Goal: Check status: Check status

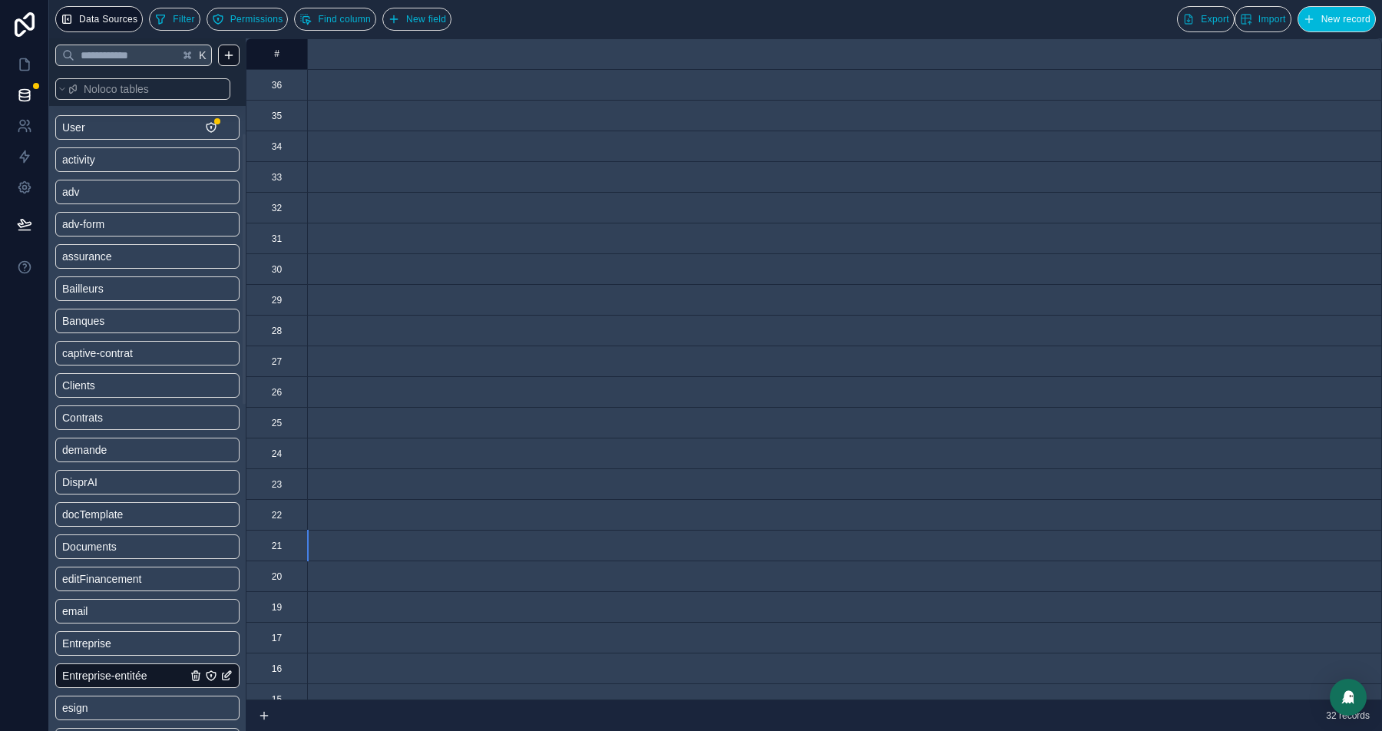
scroll to position [0, 78]
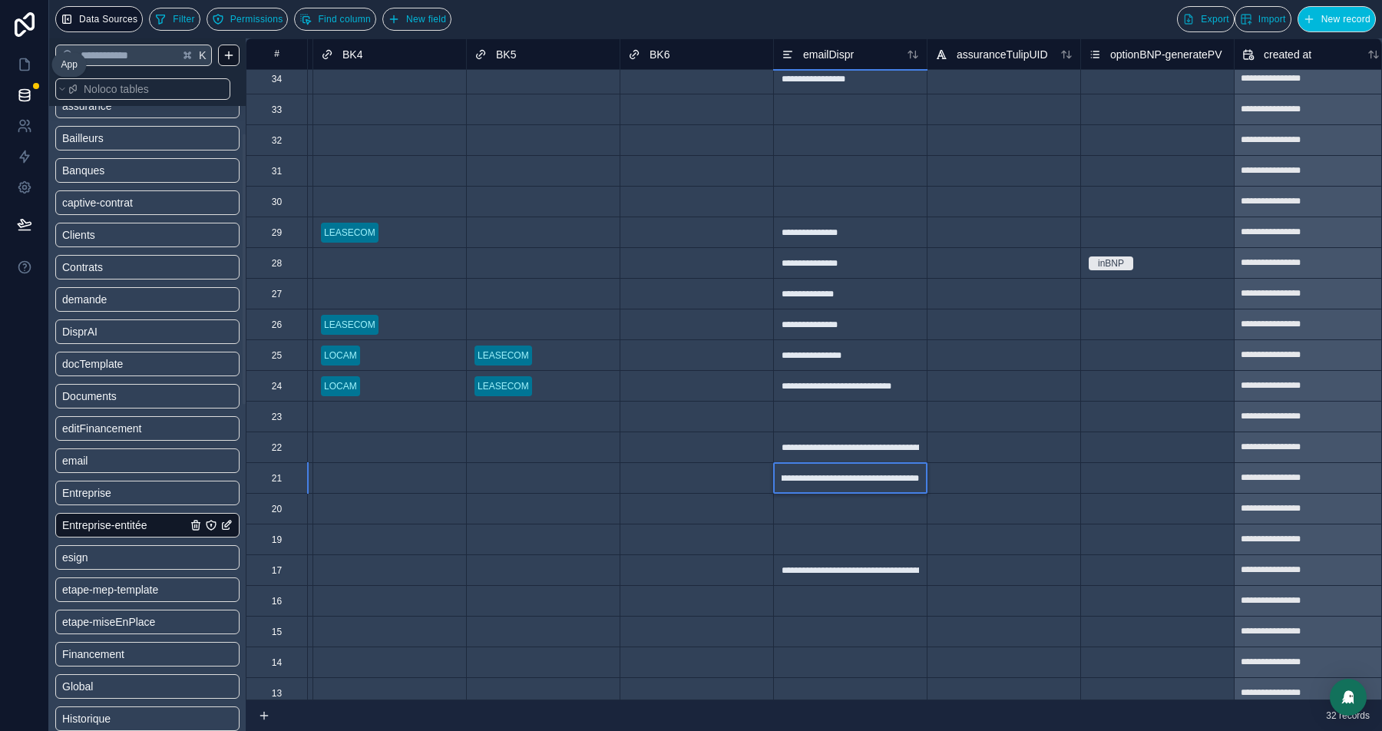
click at [33, 67] on link at bounding box center [24, 64] width 48 height 31
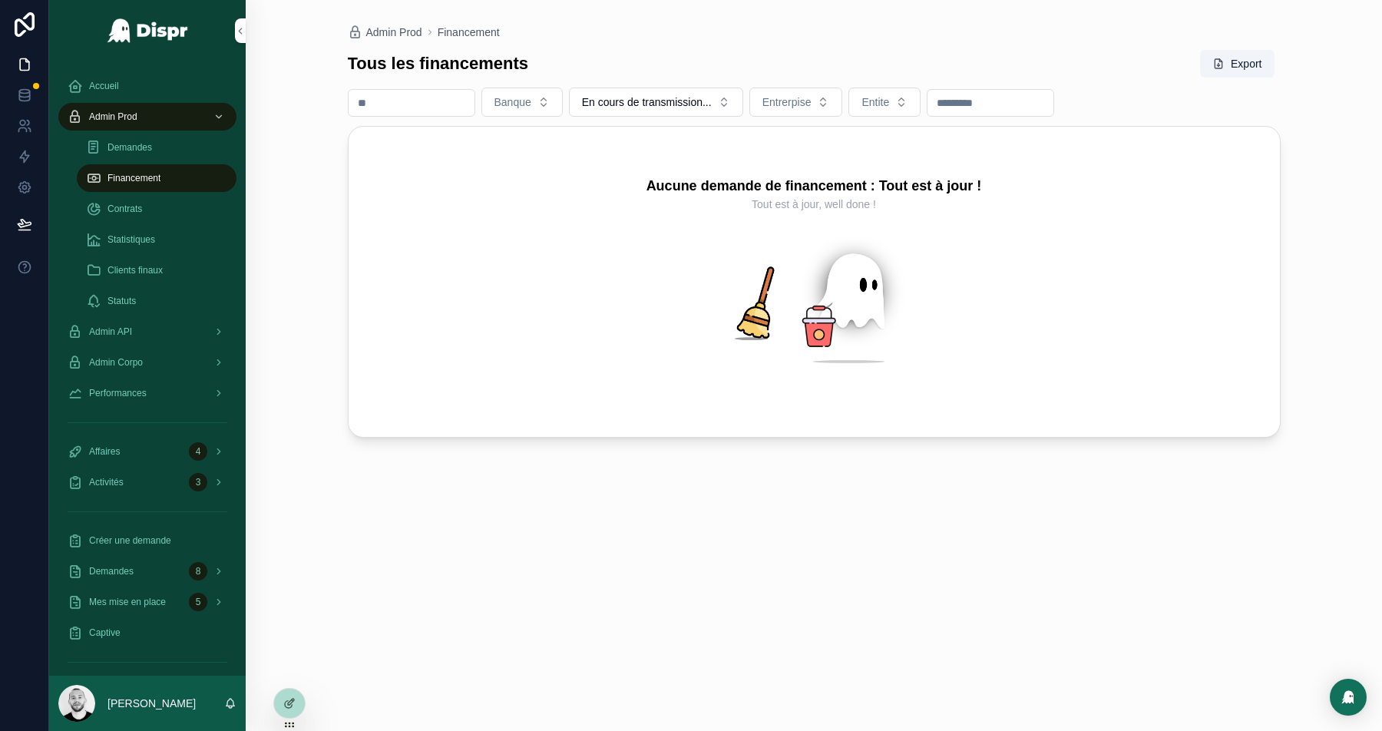
click at [1007, 98] on input "scrollable content" at bounding box center [991, 102] width 126 height 21
paste input "**********"
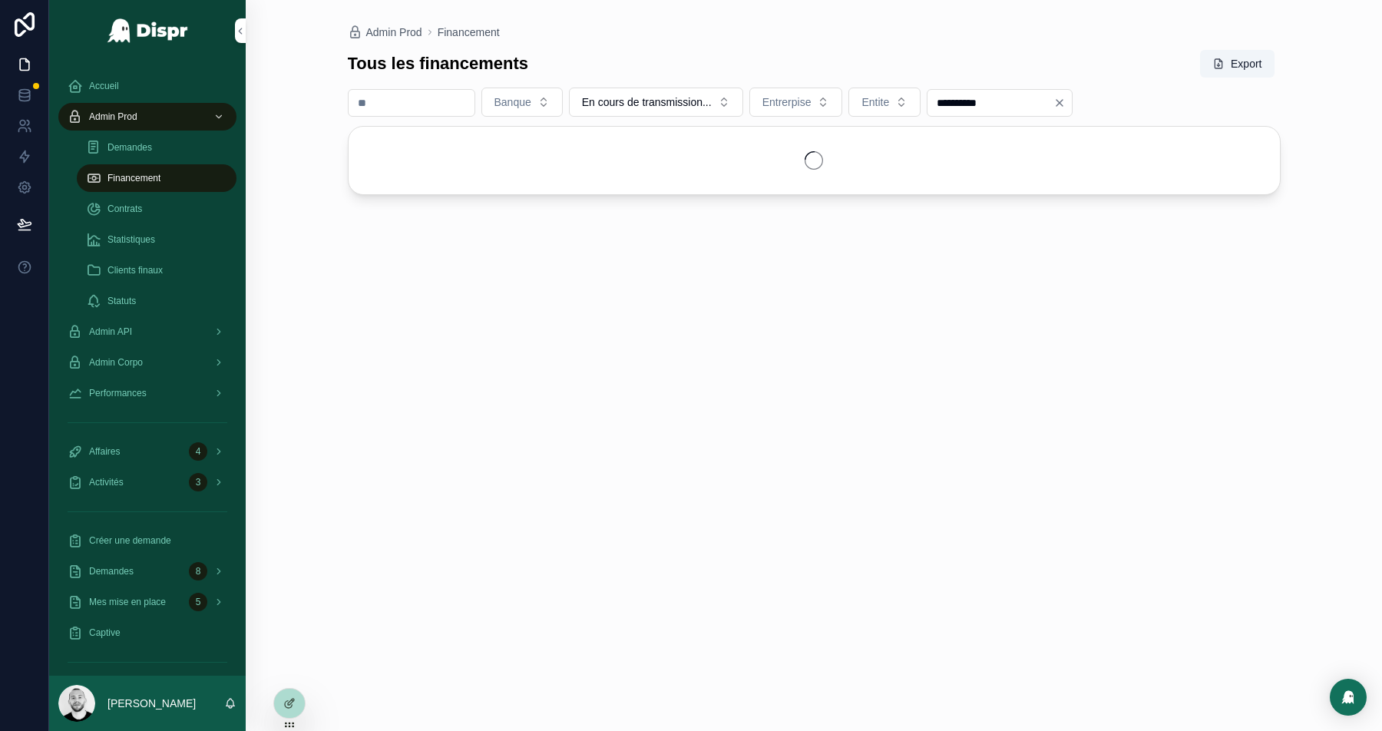
type input "**********"
click at [743, 108] on button "En cours de transmission..." at bounding box center [656, 102] width 174 height 29
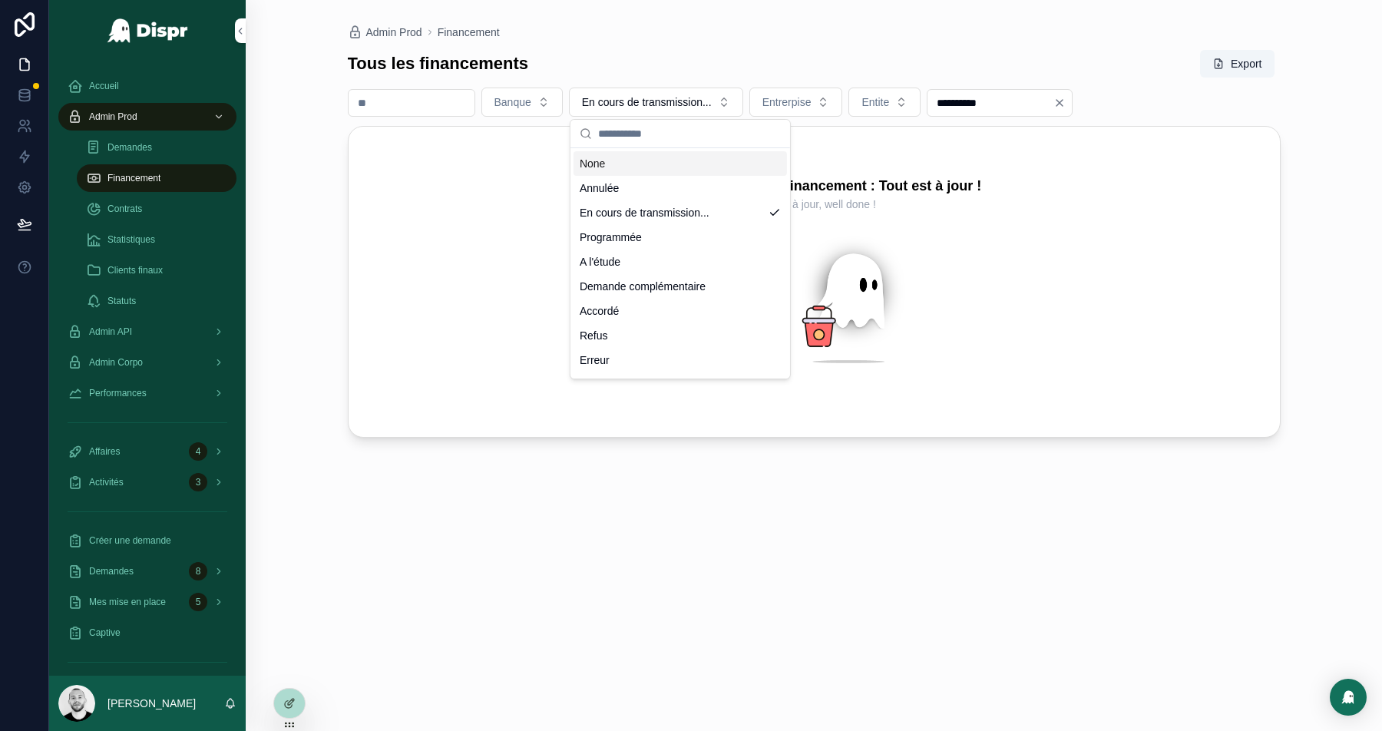
click at [627, 167] on div "None" at bounding box center [680, 163] width 213 height 25
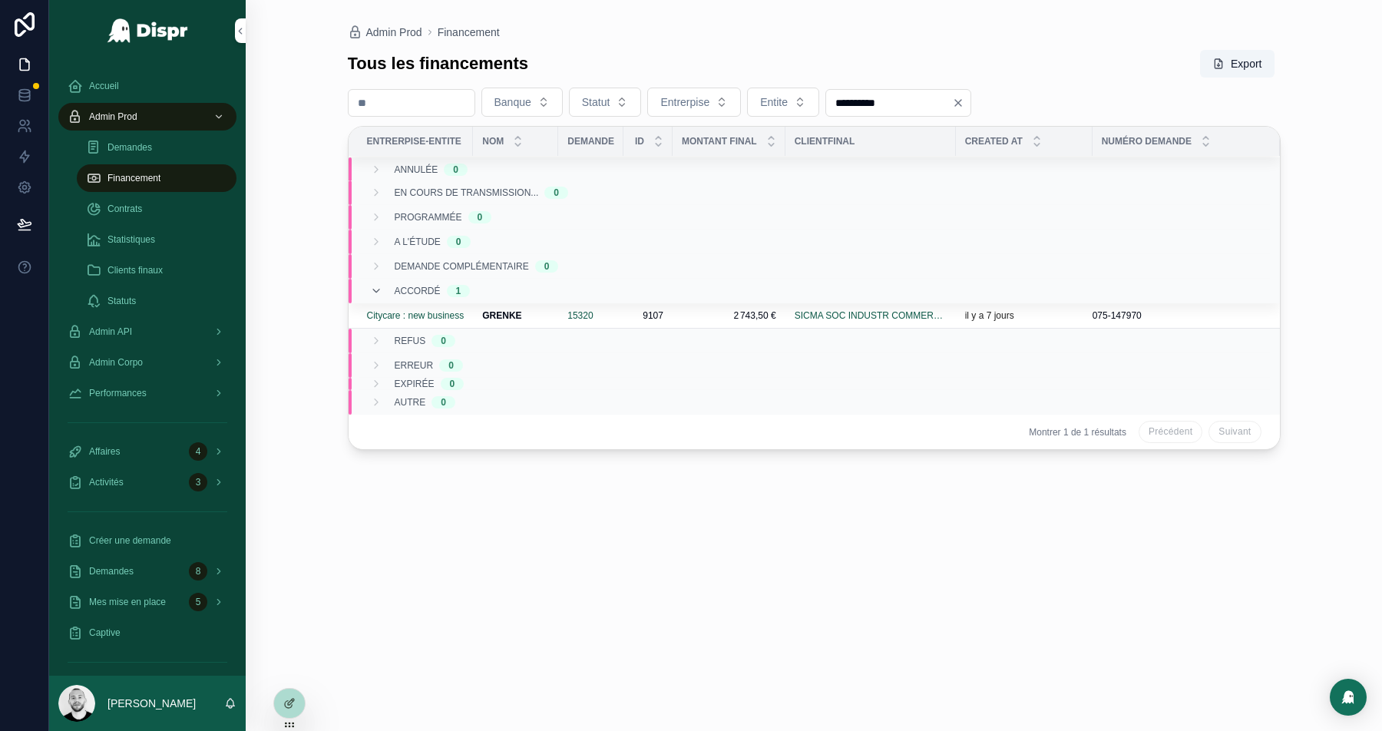
click at [623, 309] on td "15320" at bounding box center [590, 315] width 65 height 25
click at [622, 313] on td "15320" at bounding box center [590, 315] width 65 height 25
click at [614, 313] on div "15320" at bounding box center [590, 315] width 47 height 12
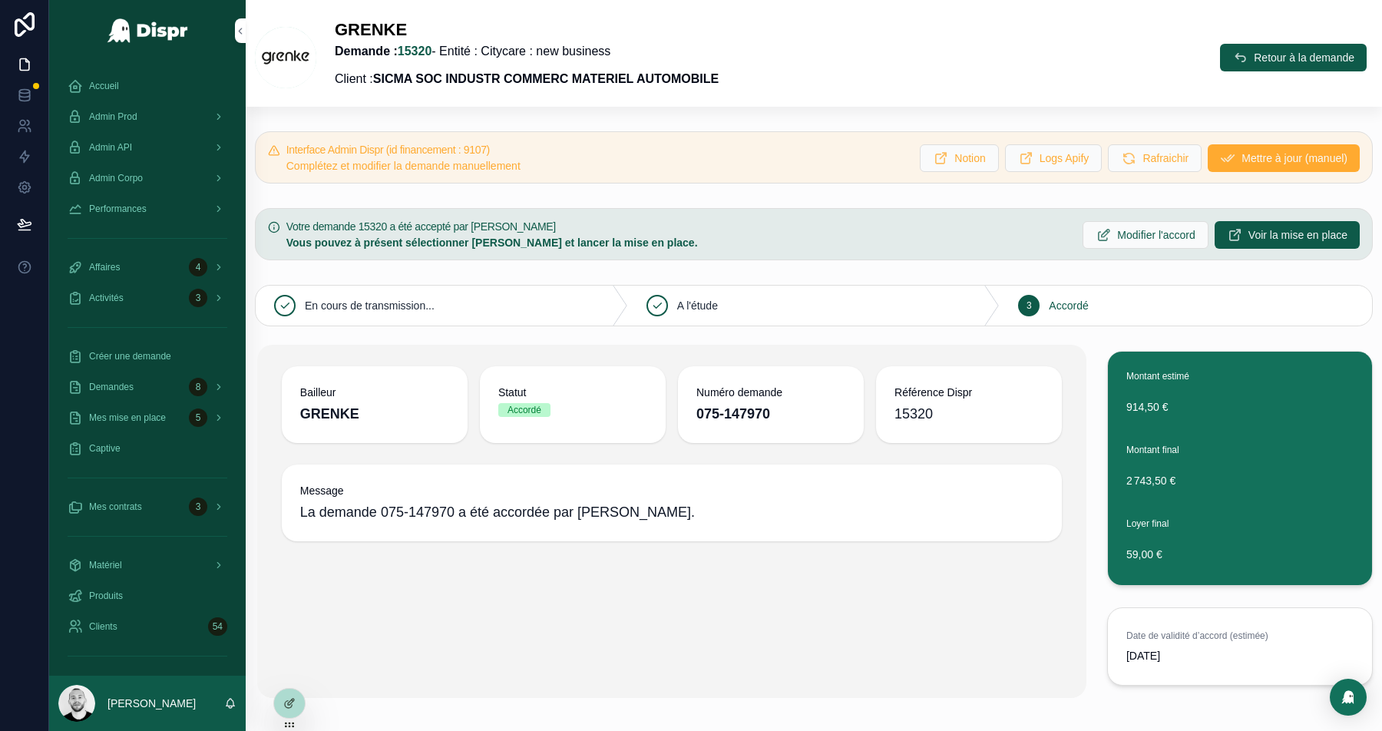
click at [1253, 233] on span "Voir la mise en place" at bounding box center [1298, 234] width 99 height 15
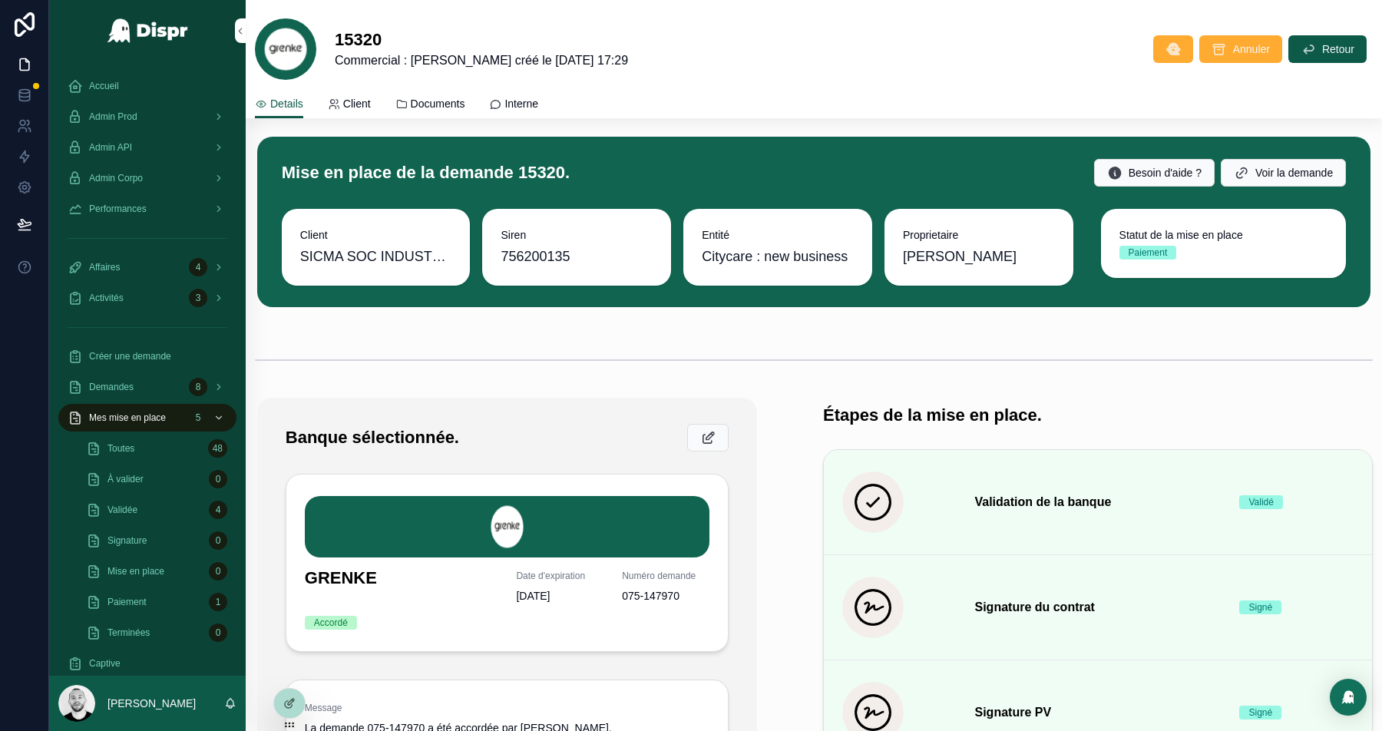
click at [447, 98] on span "Documents" at bounding box center [438, 103] width 55 height 15
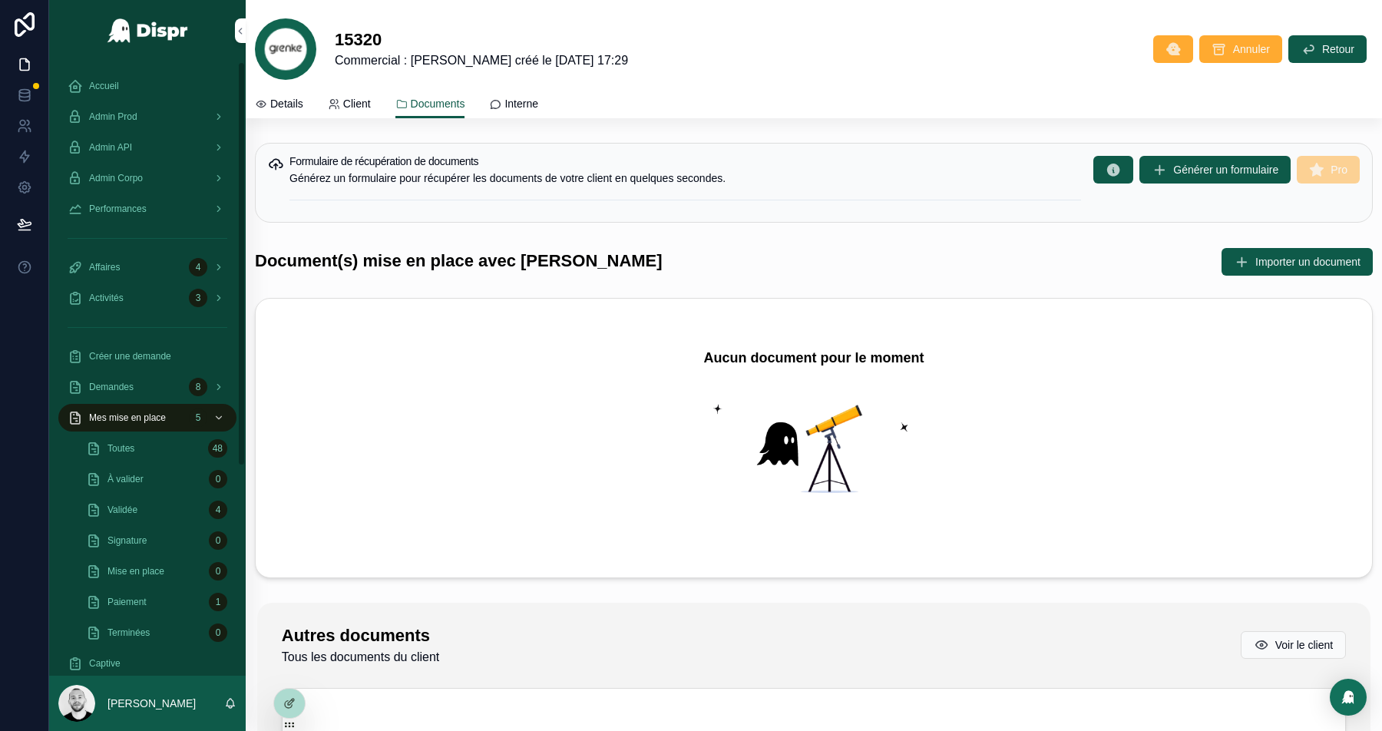
click at [147, 124] on div "Admin Prod" at bounding box center [148, 116] width 160 height 25
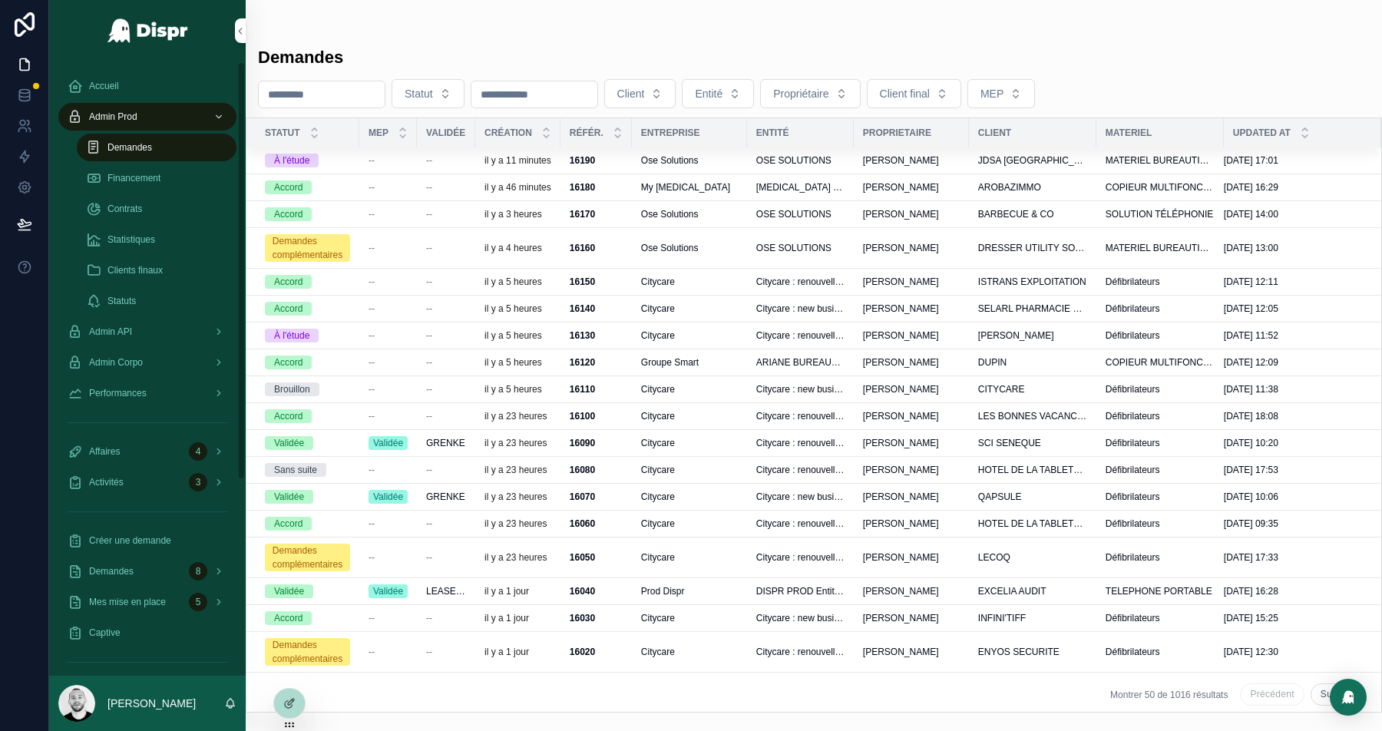
click at [162, 187] on div "Financement" at bounding box center [156, 178] width 141 height 25
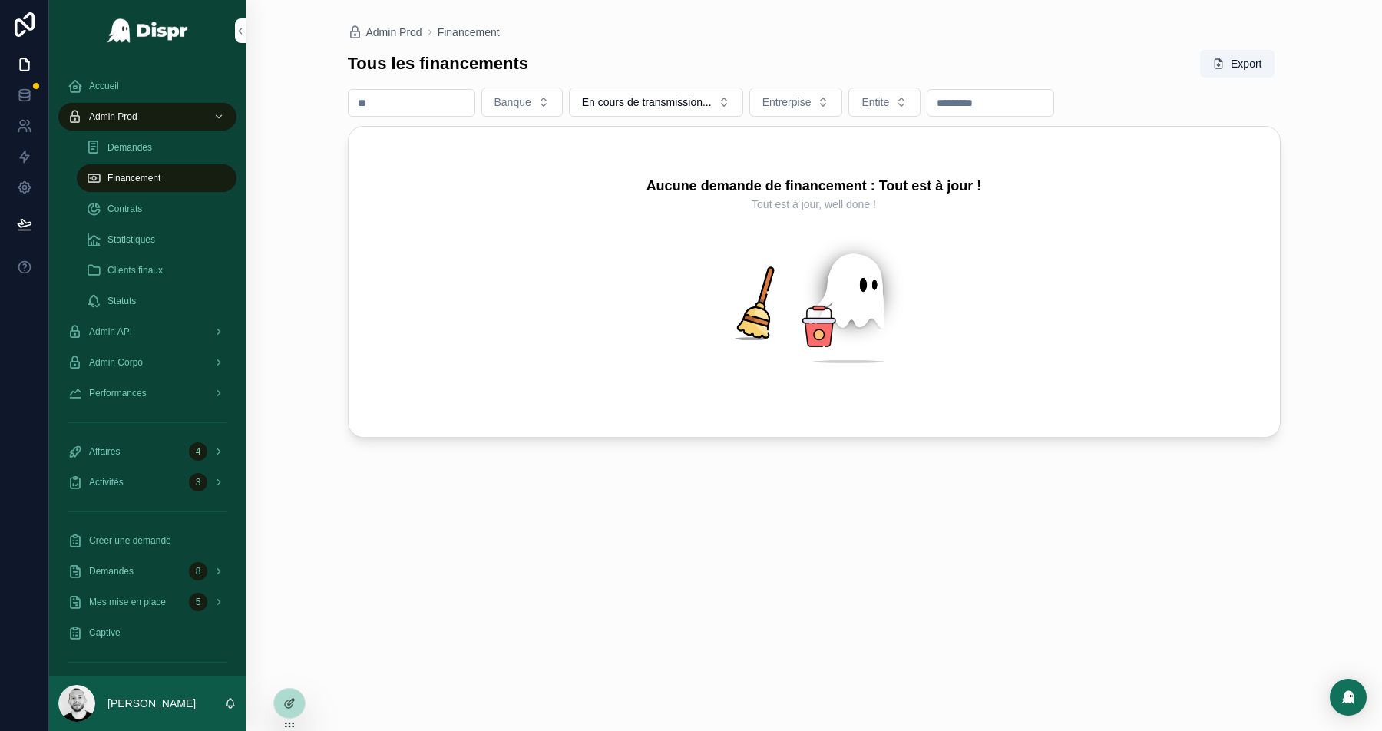
click at [1019, 106] on input "scrollable content" at bounding box center [991, 102] width 126 height 21
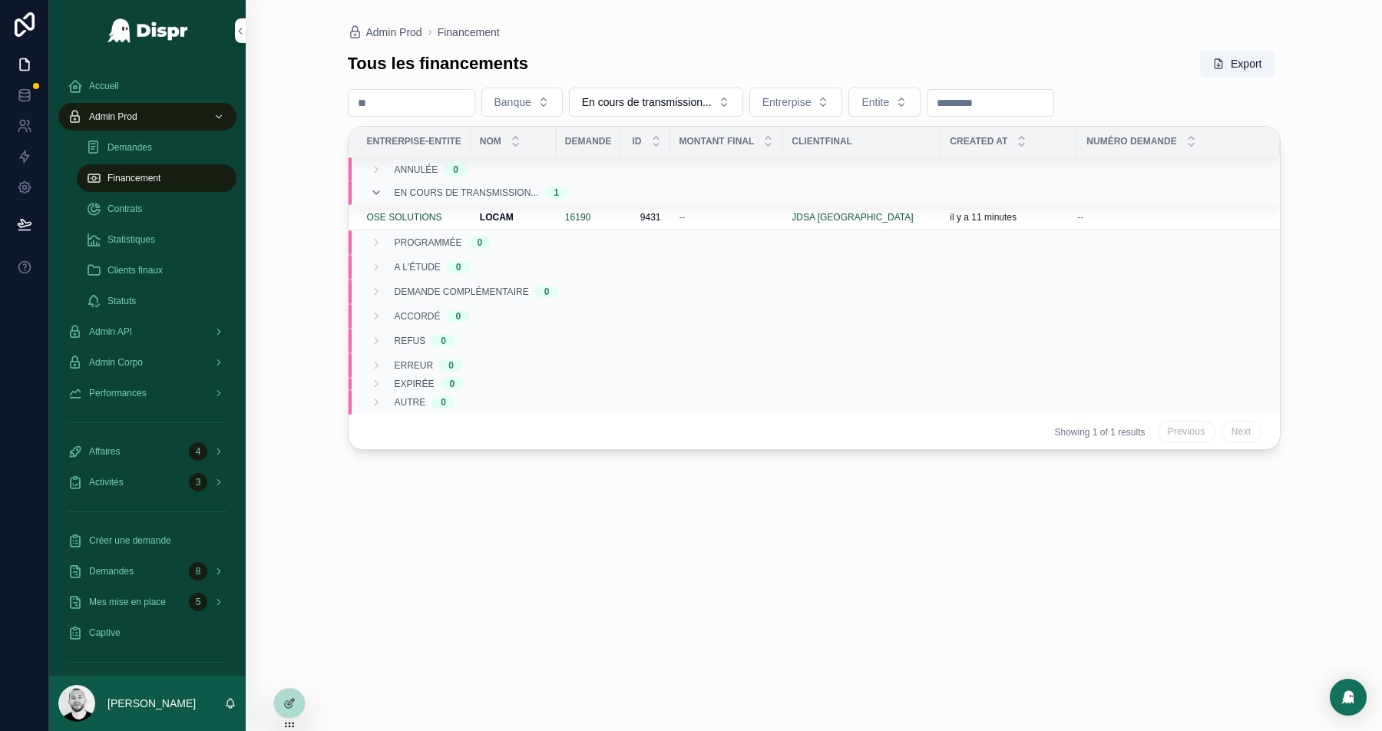
paste input "********"
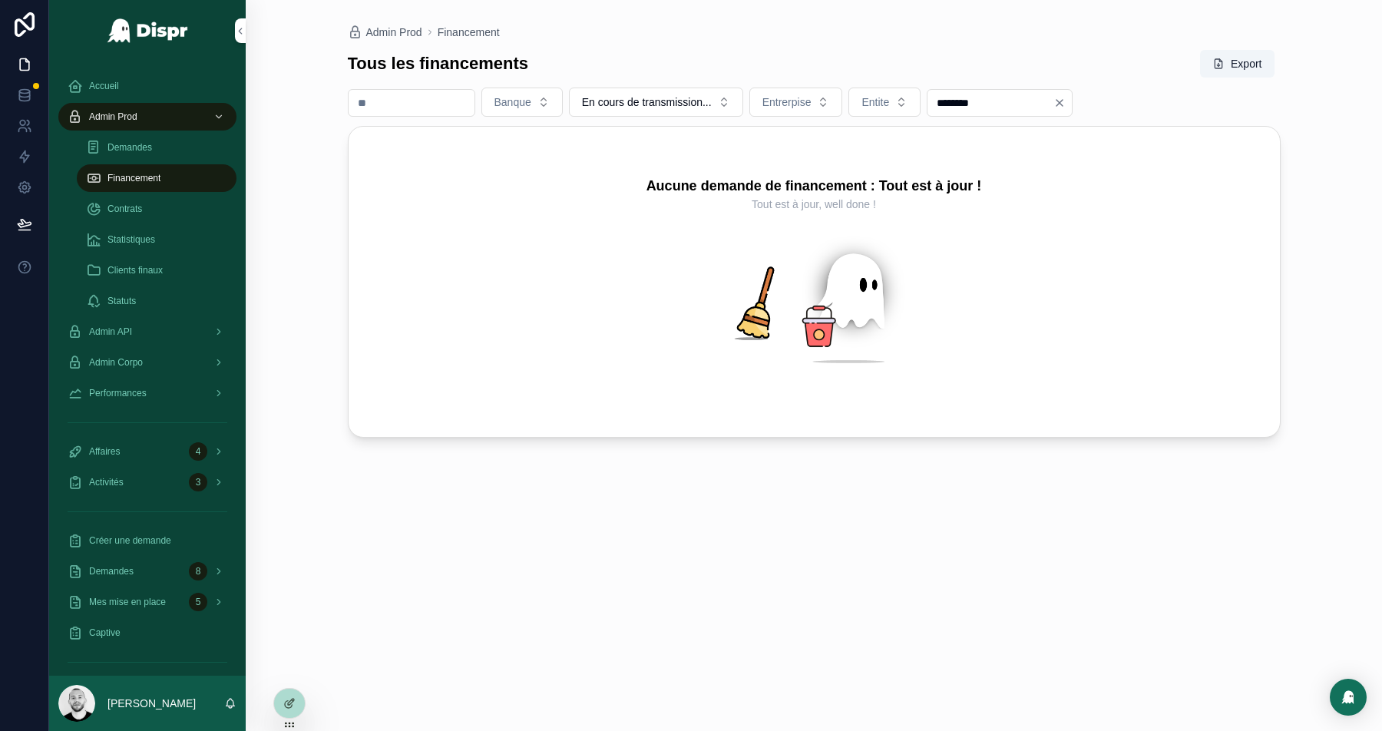
type input "********"
click at [743, 106] on button "En cours de transmission..." at bounding box center [656, 102] width 174 height 29
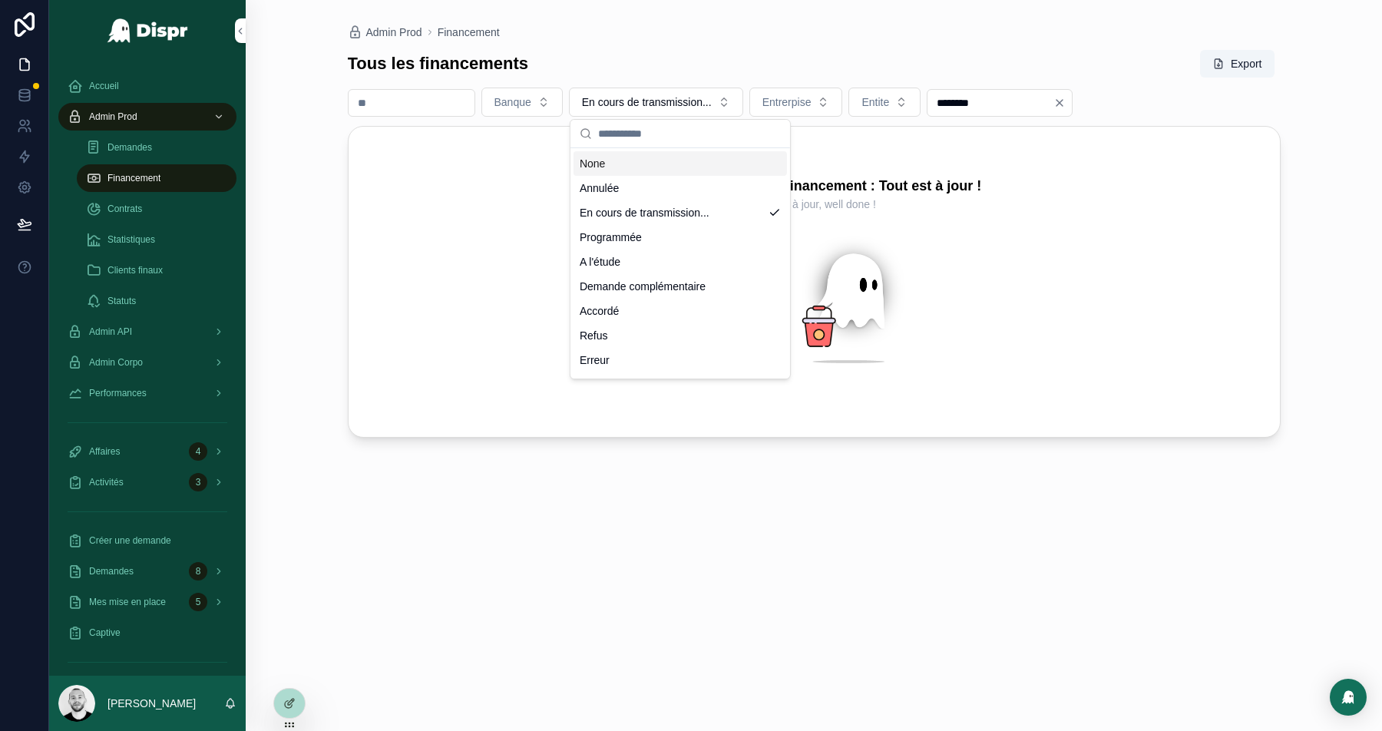
click at [642, 165] on div "None" at bounding box center [680, 163] width 213 height 25
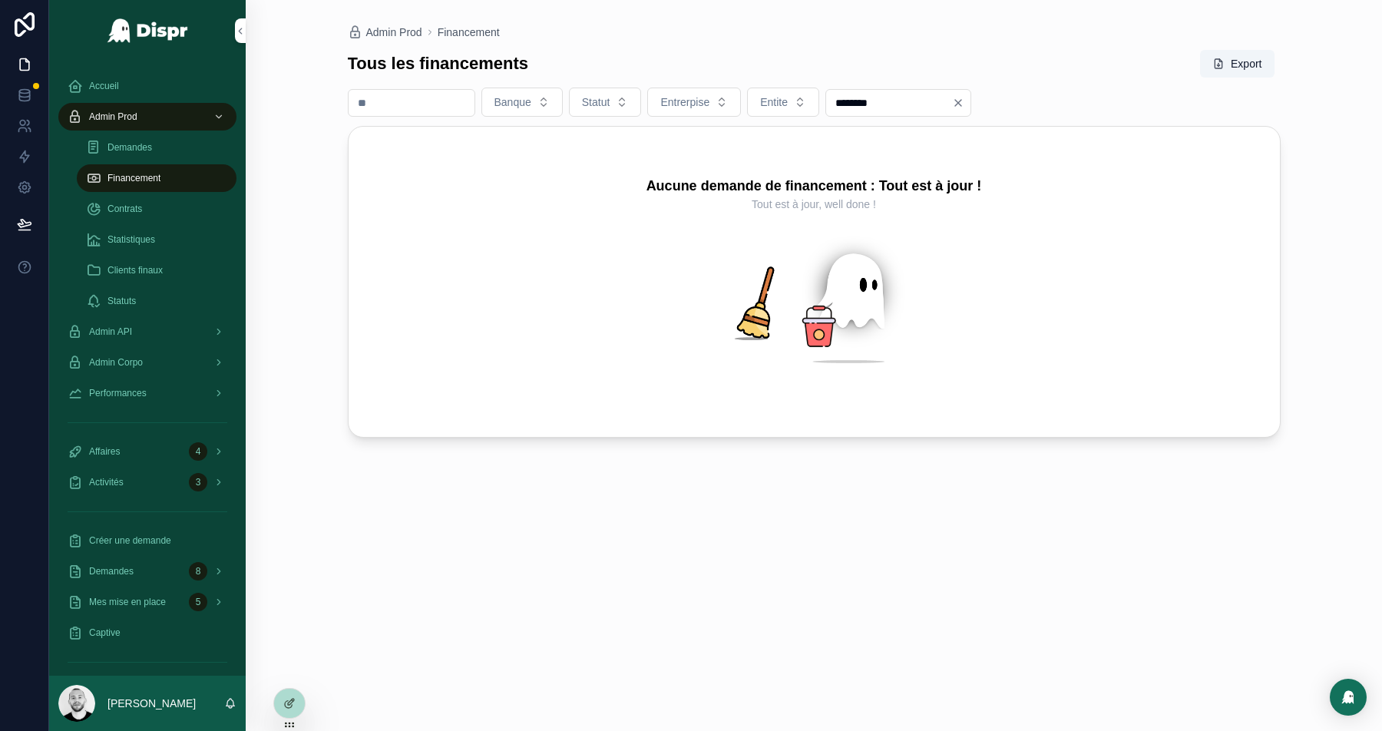
click at [901, 94] on input "********" at bounding box center [889, 102] width 126 height 21
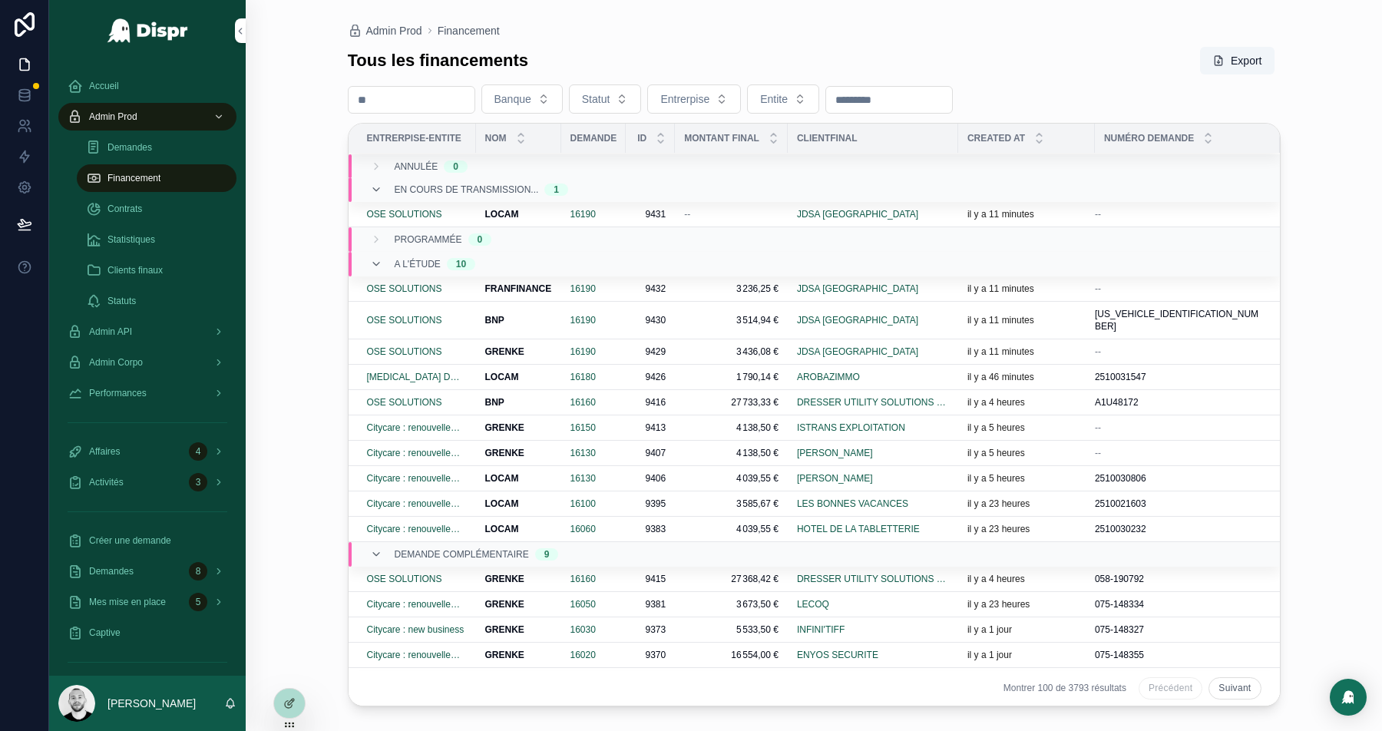
click at [752, 212] on div "--" at bounding box center [731, 214] width 94 height 12
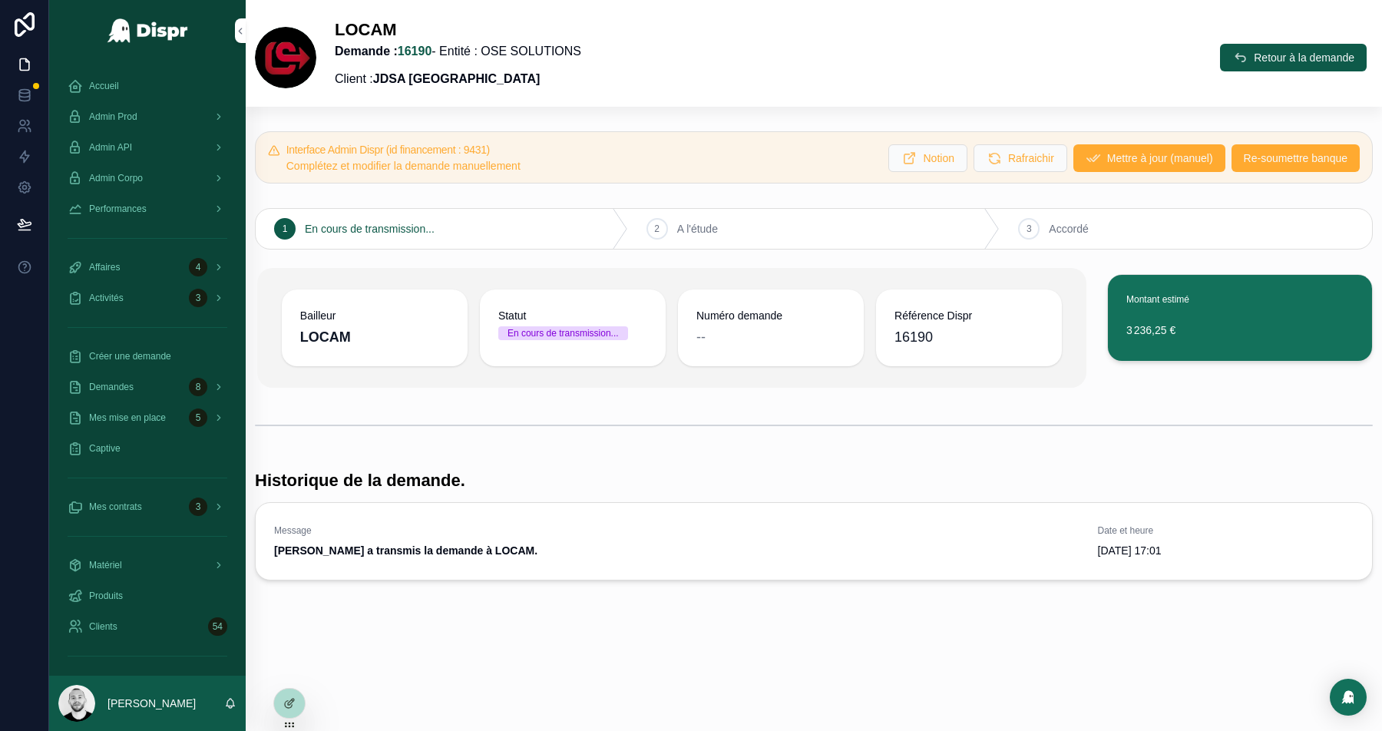
click at [1275, 62] on span "Retour à la demande" at bounding box center [1304, 57] width 101 height 15
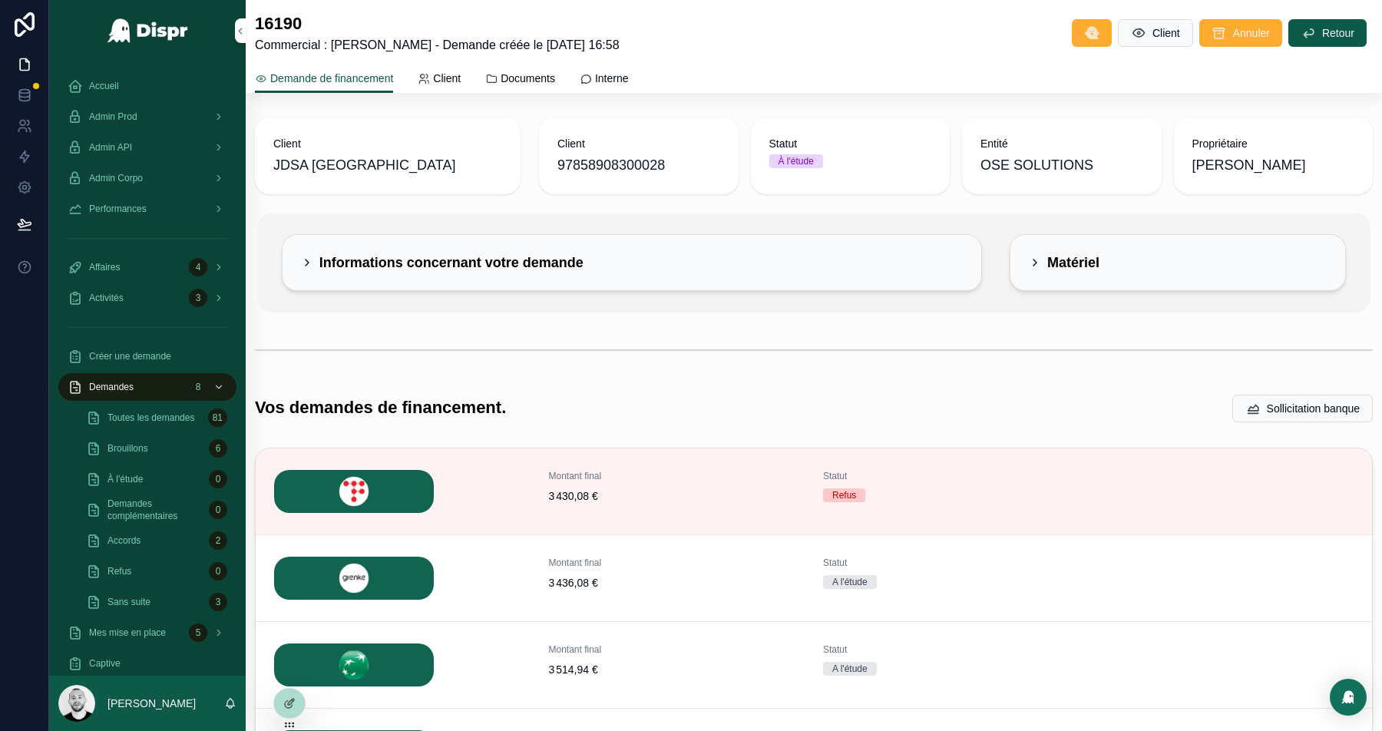
click at [641, 254] on div "Informations concernant votre demande" at bounding box center [632, 262] width 662 height 18
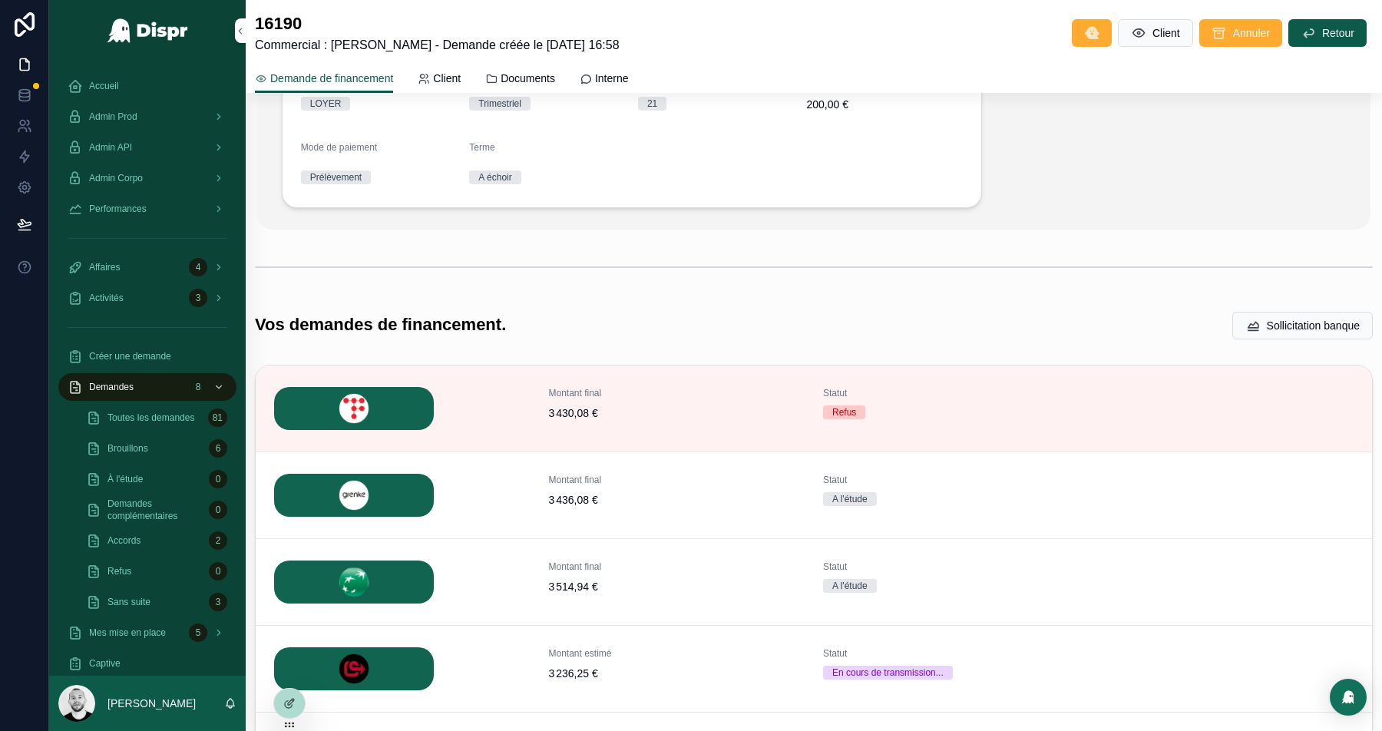
scroll to position [417, 0]
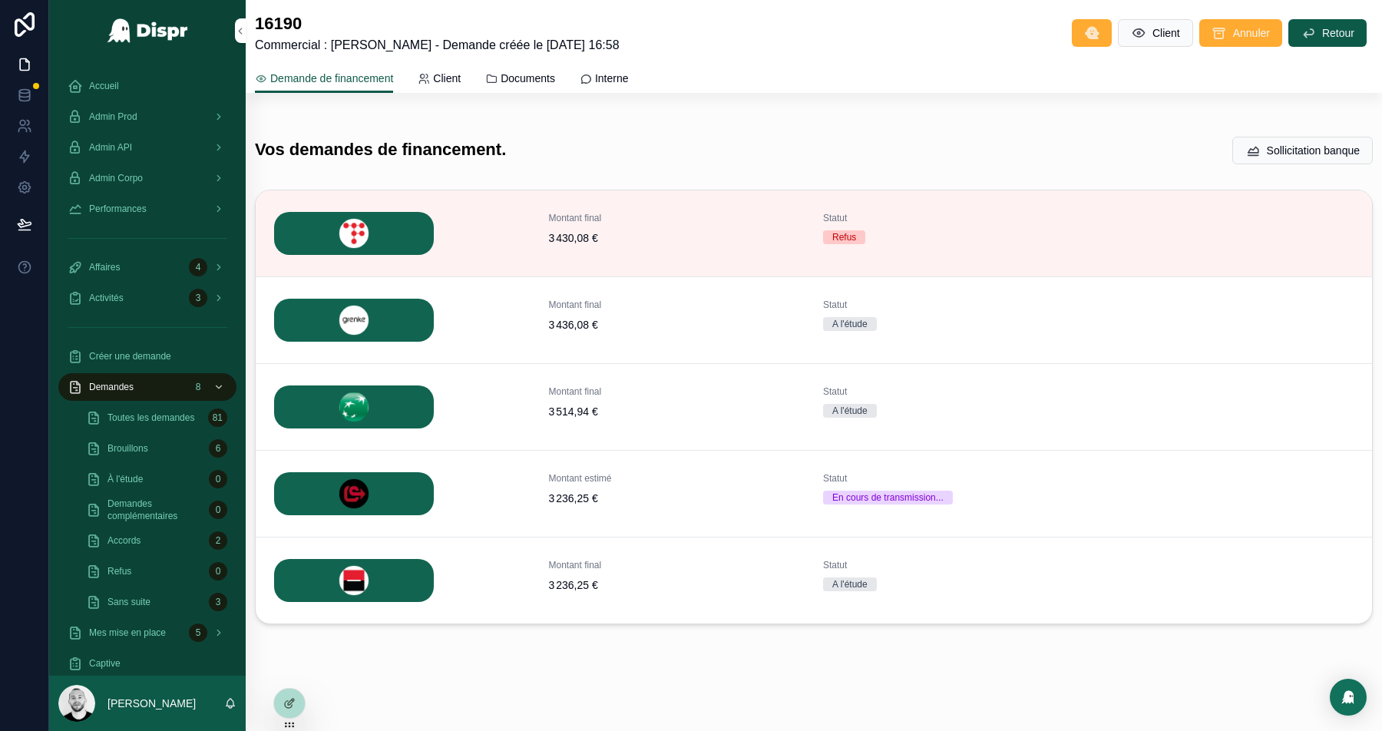
click at [0, 0] on span "Détails" at bounding box center [0, 0] width 0 height 0
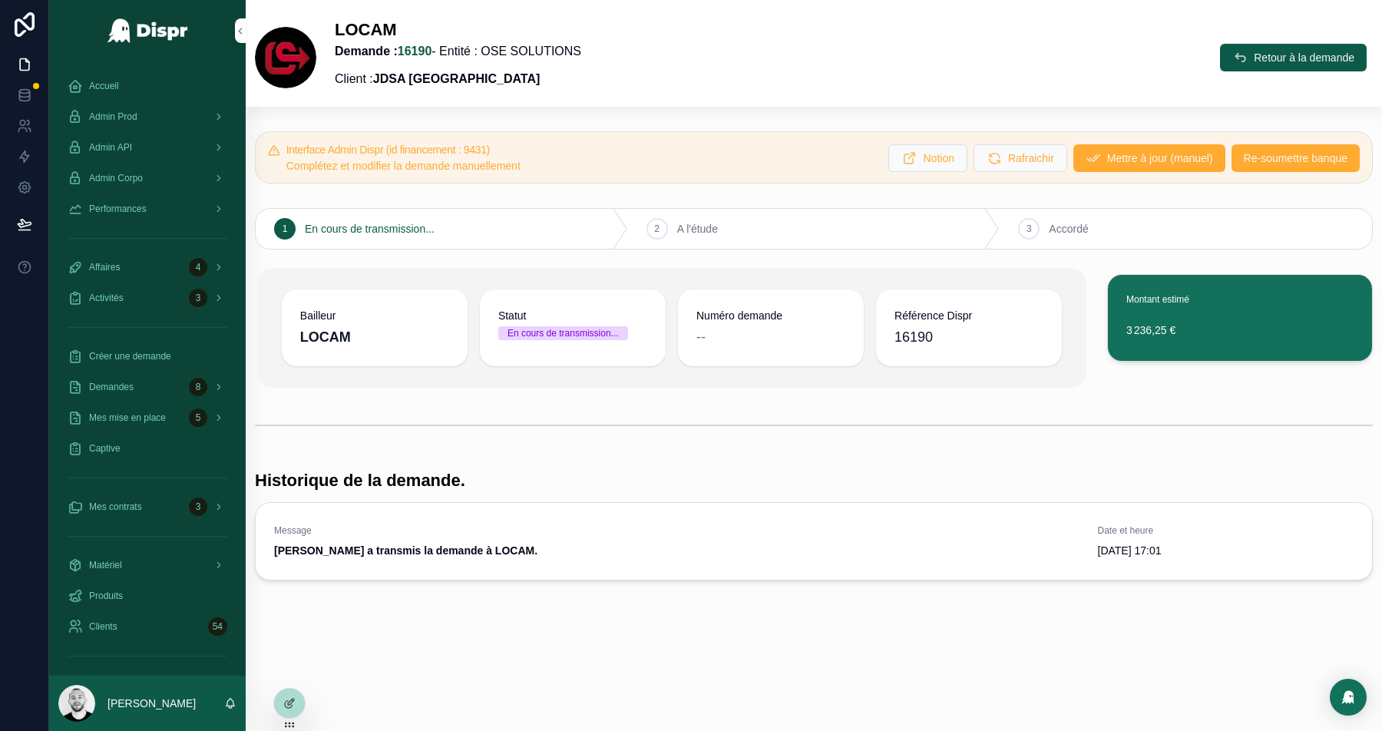
click at [504, 148] on h5 "Interface Admin Dispr (id financement : 9431)" at bounding box center [581, 149] width 590 height 11
copy h5 "9431"
click at [504, 146] on h5 "Interface Admin Dispr (id financement : 9431)" at bounding box center [581, 149] width 590 height 11
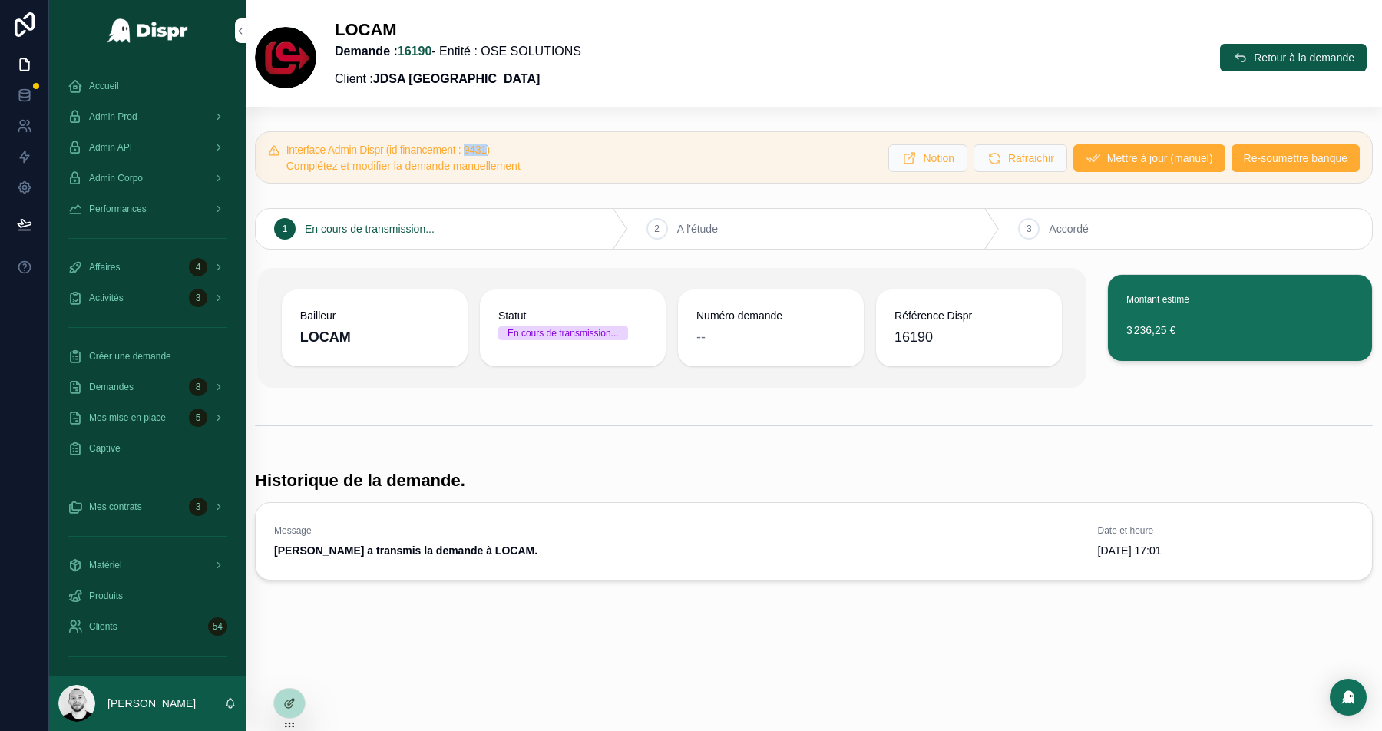
copy h5 "9431"
click at [498, 147] on h5 "Interface Admin Dispr (id financement : 9431)" at bounding box center [581, 149] width 590 height 11
copy h5 "9431"
click at [150, 117] on div "Admin Prod" at bounding box center [148, 116] width 160 height 25
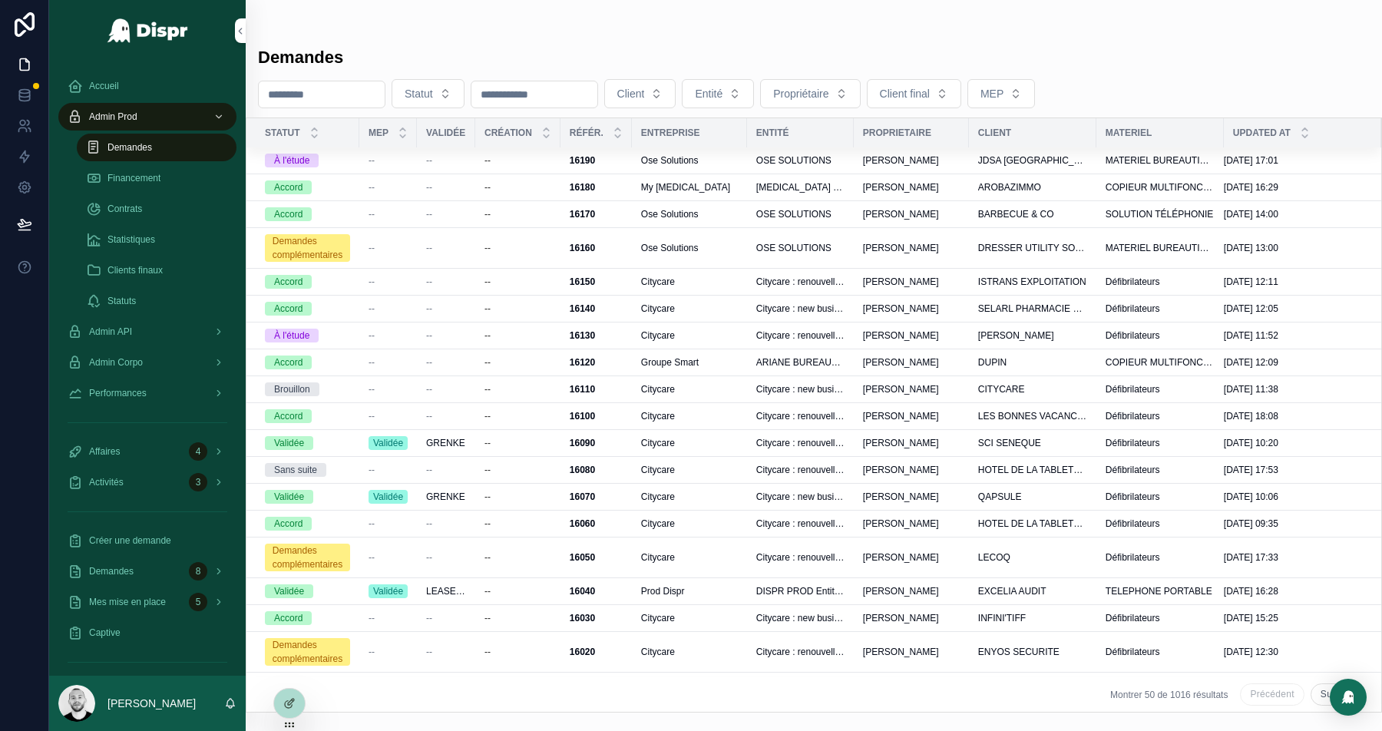
click at [124, 362] on span "Admin Corpo" at bounding box center [116, 362] width 54 height 12
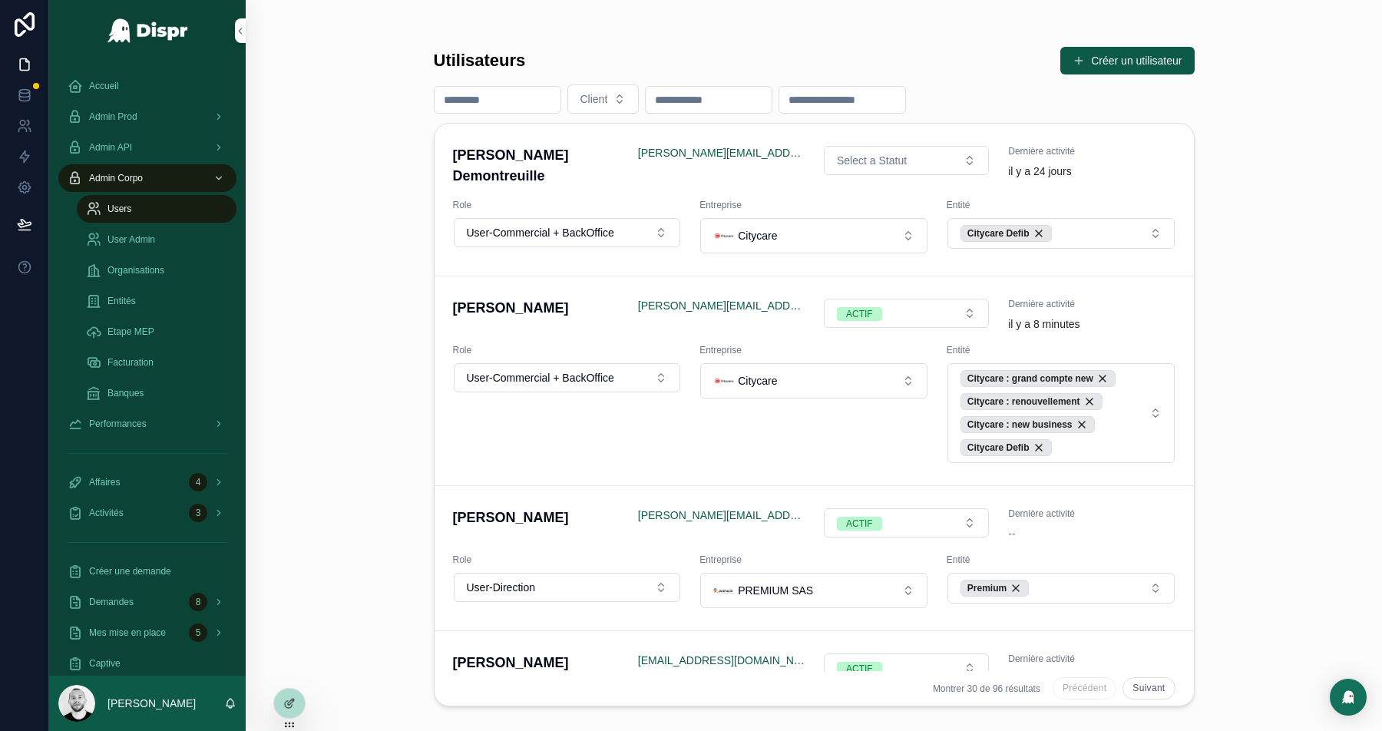
click at [133, 305] on span "Entités" at bounding box center [121, 301] width 28 height 12
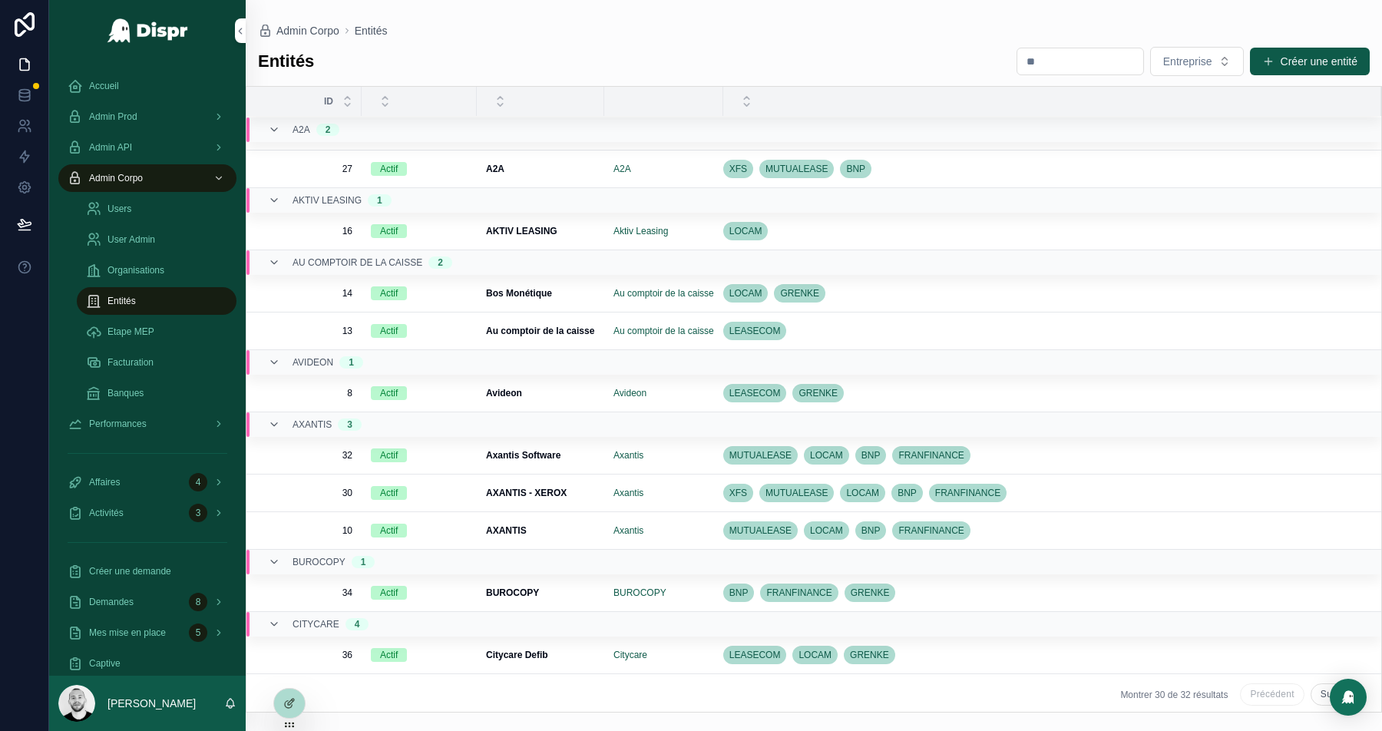
scroll to position [32, 0]
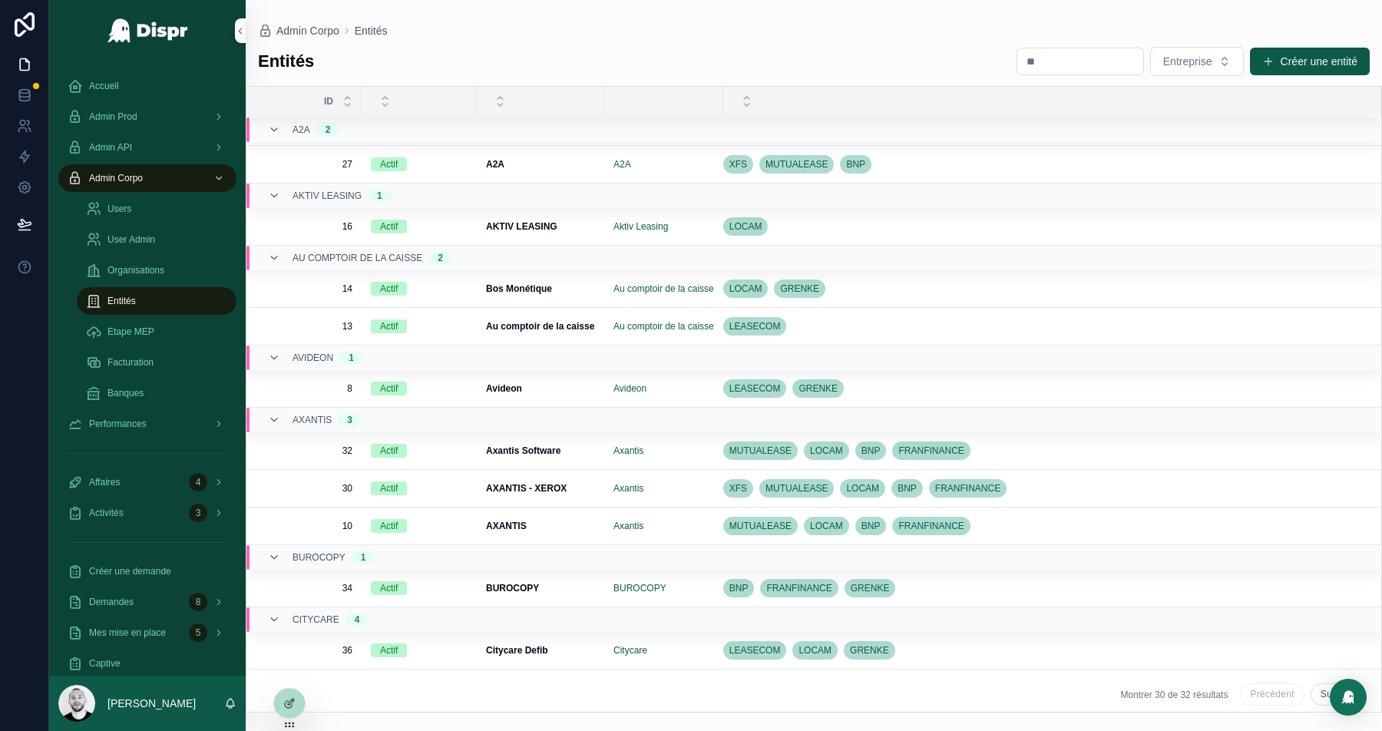
click at [140, 274] on span "Organisations" at bounding box center [135, 270] width 57 height 12
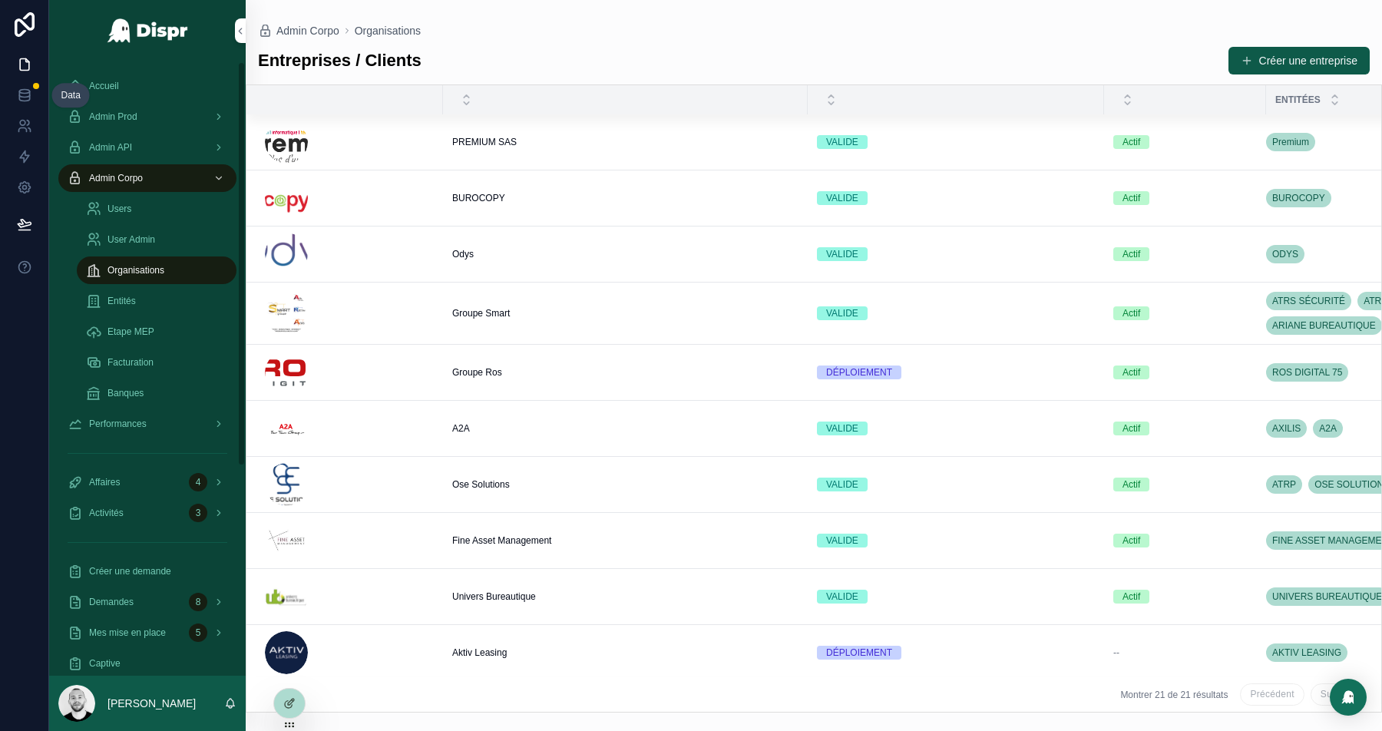
click at [17, 90] on icon at bounding box center [24, 95] width 15 height 15
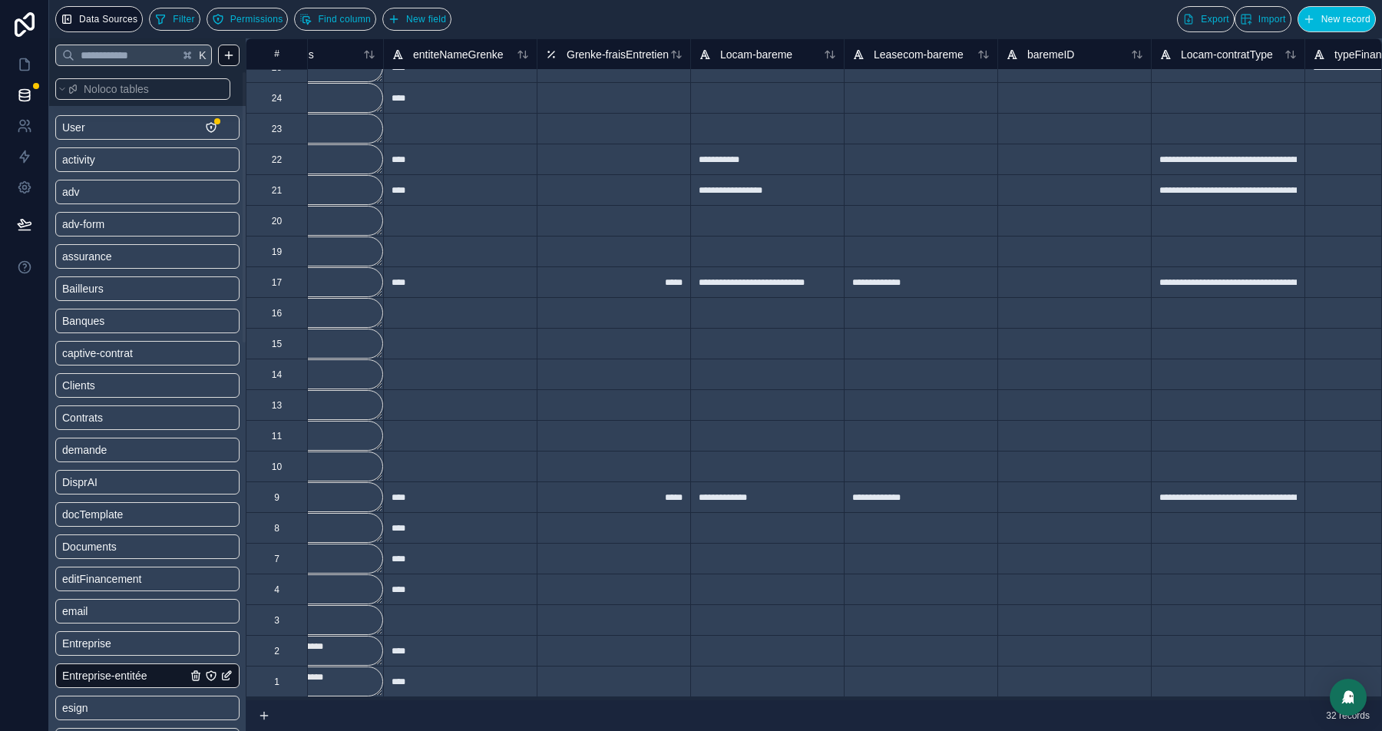
scroll to position [262, 4531]
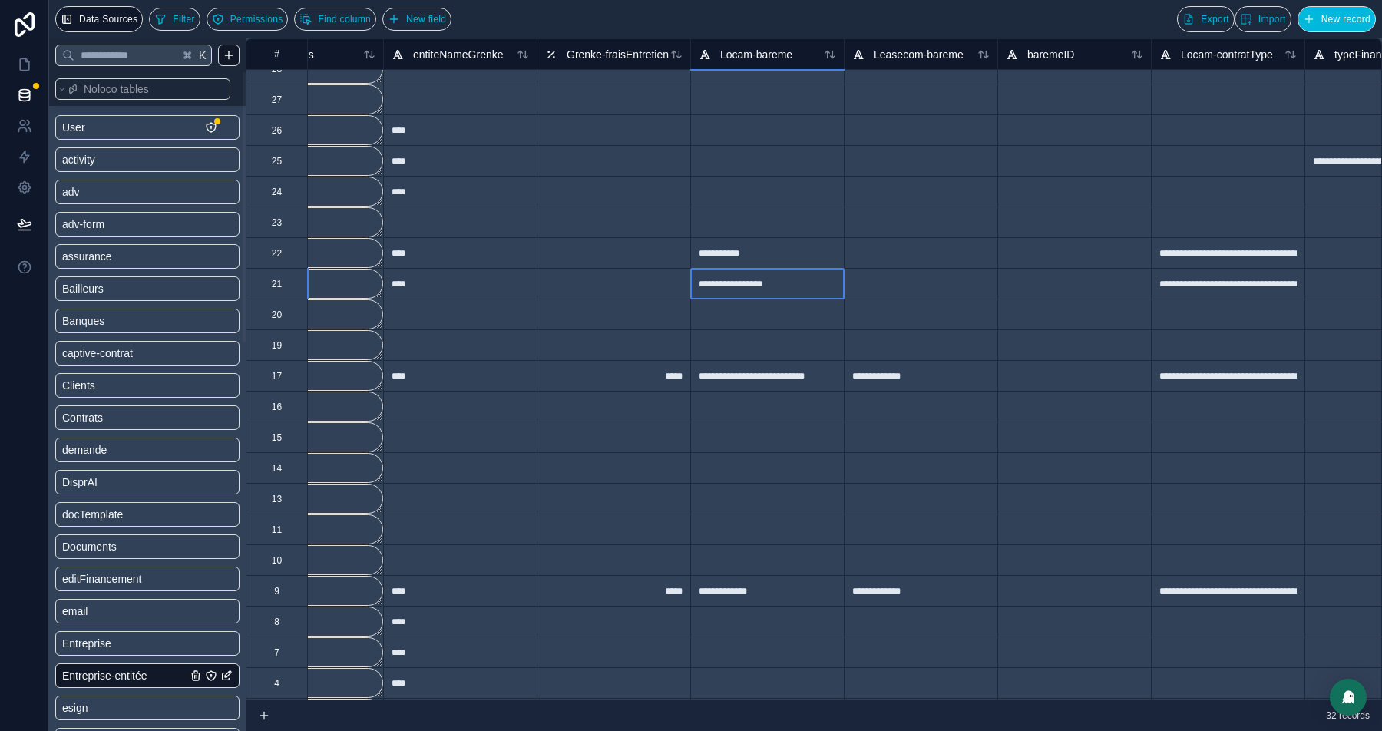
click at [739, 286] on div "**********" at bounding box center [767, 283] width 154 height 31
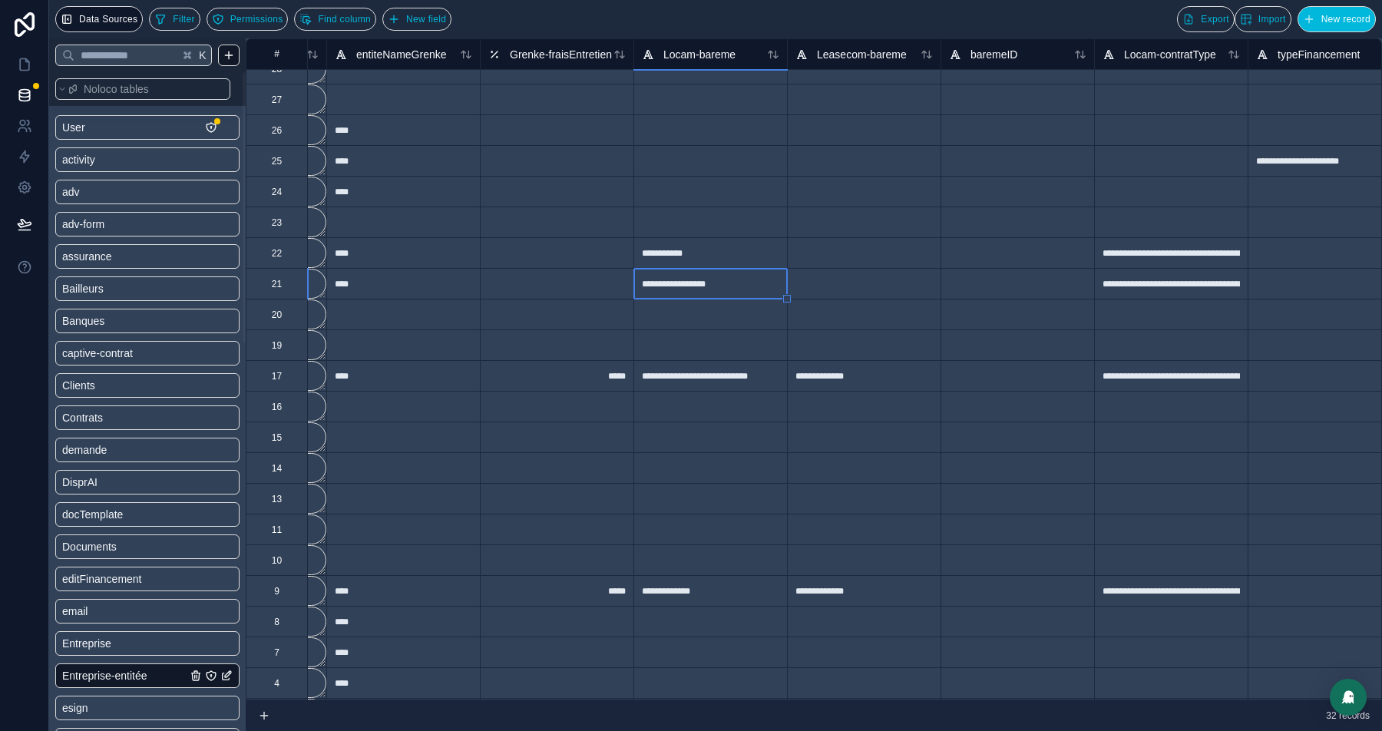
scroll to position [262, 4602]
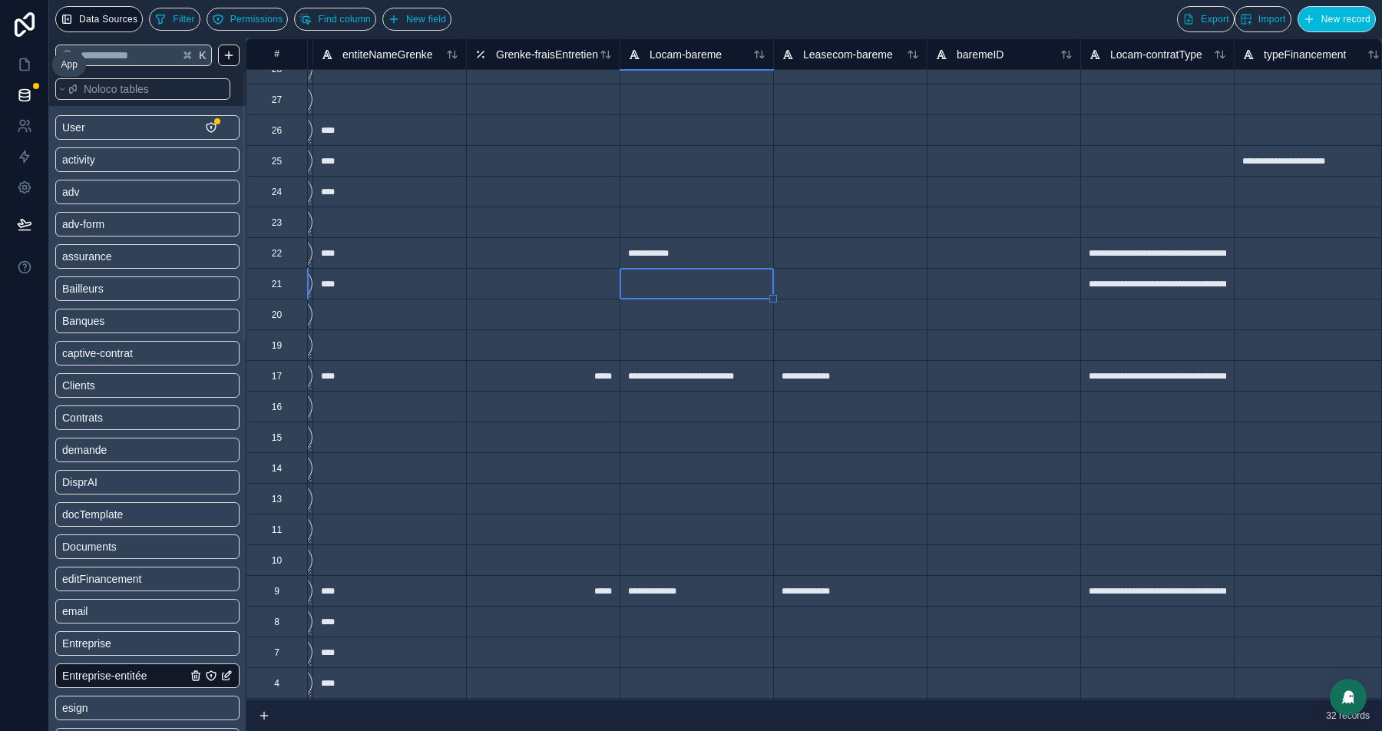
click at [31, 64] on icon at bounding box center [24, 64] width 15 height 15
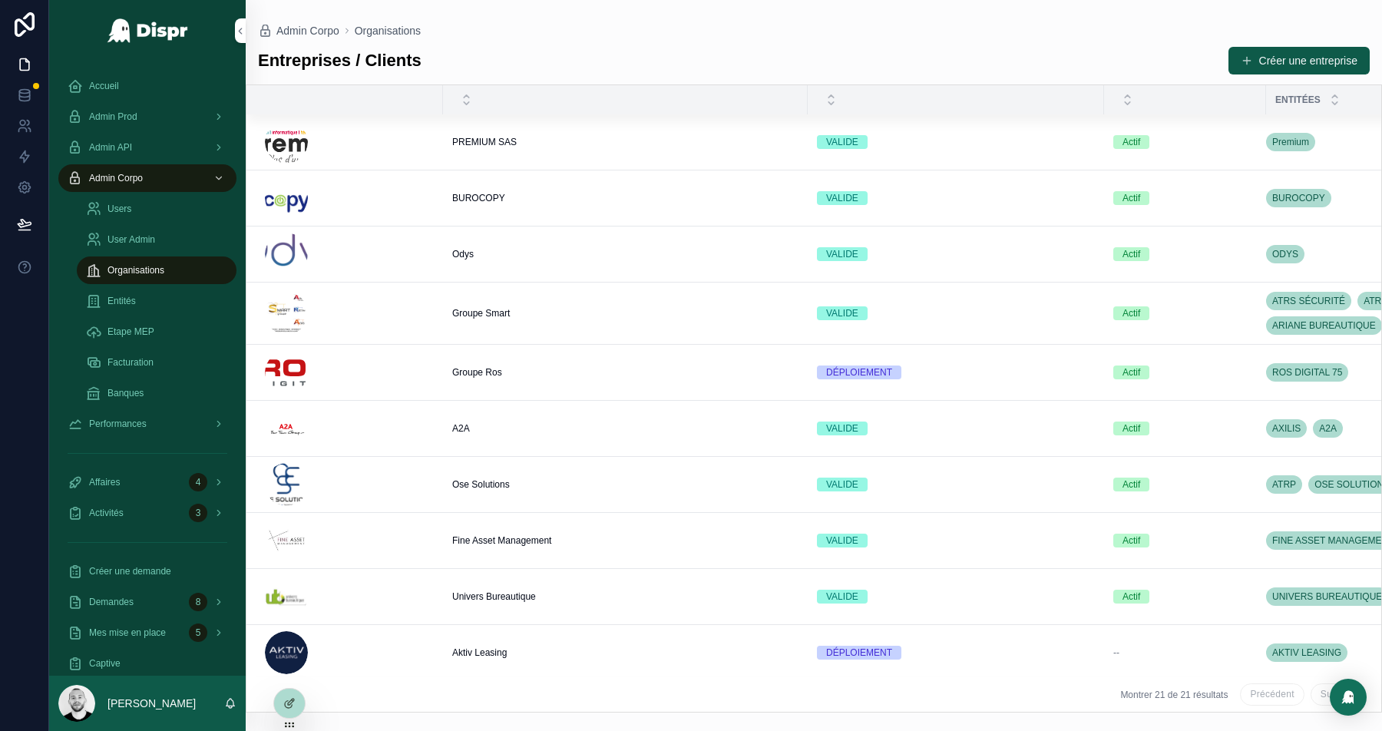
click at [132, 117] on span "Admin Prod" at bounding box center [113, 117] width 48 height 12
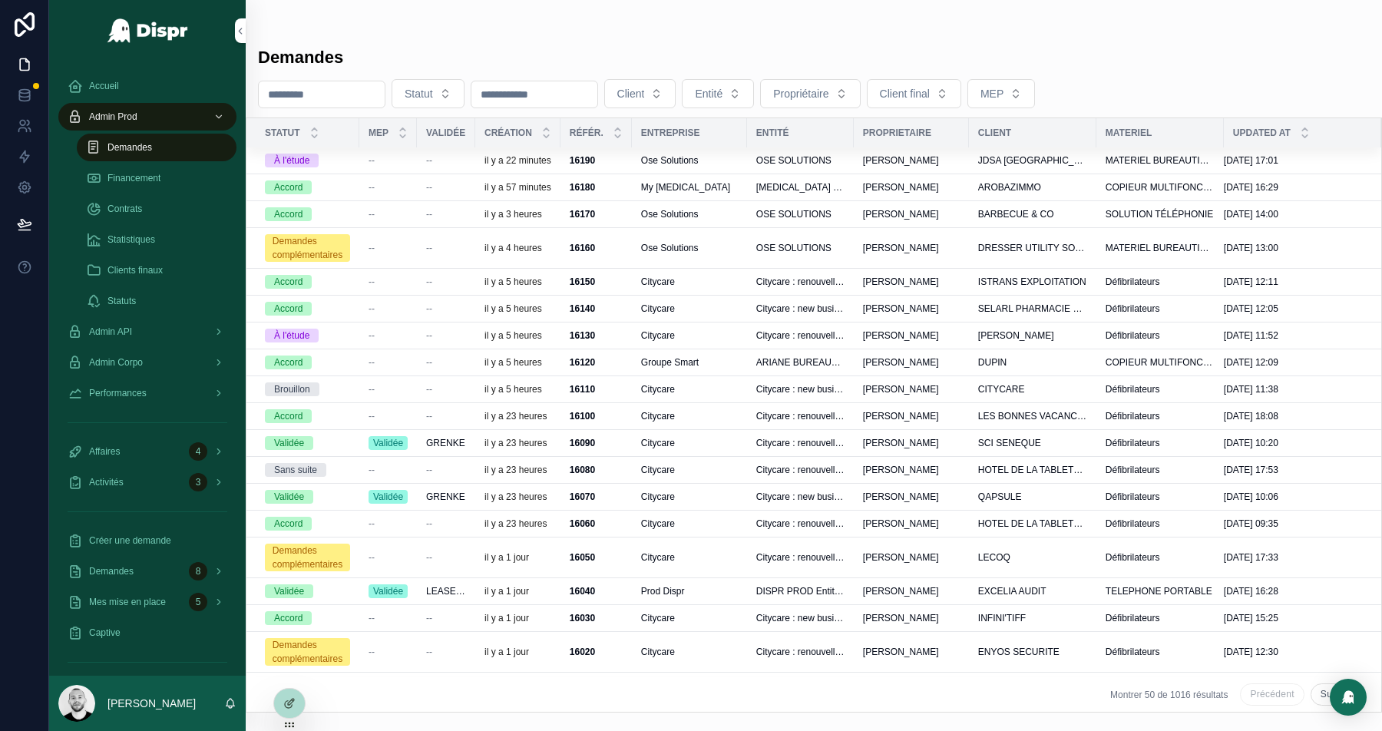
click at [144, 174] on span "Financement" at bounding box center [133, 178] width 53 height 12
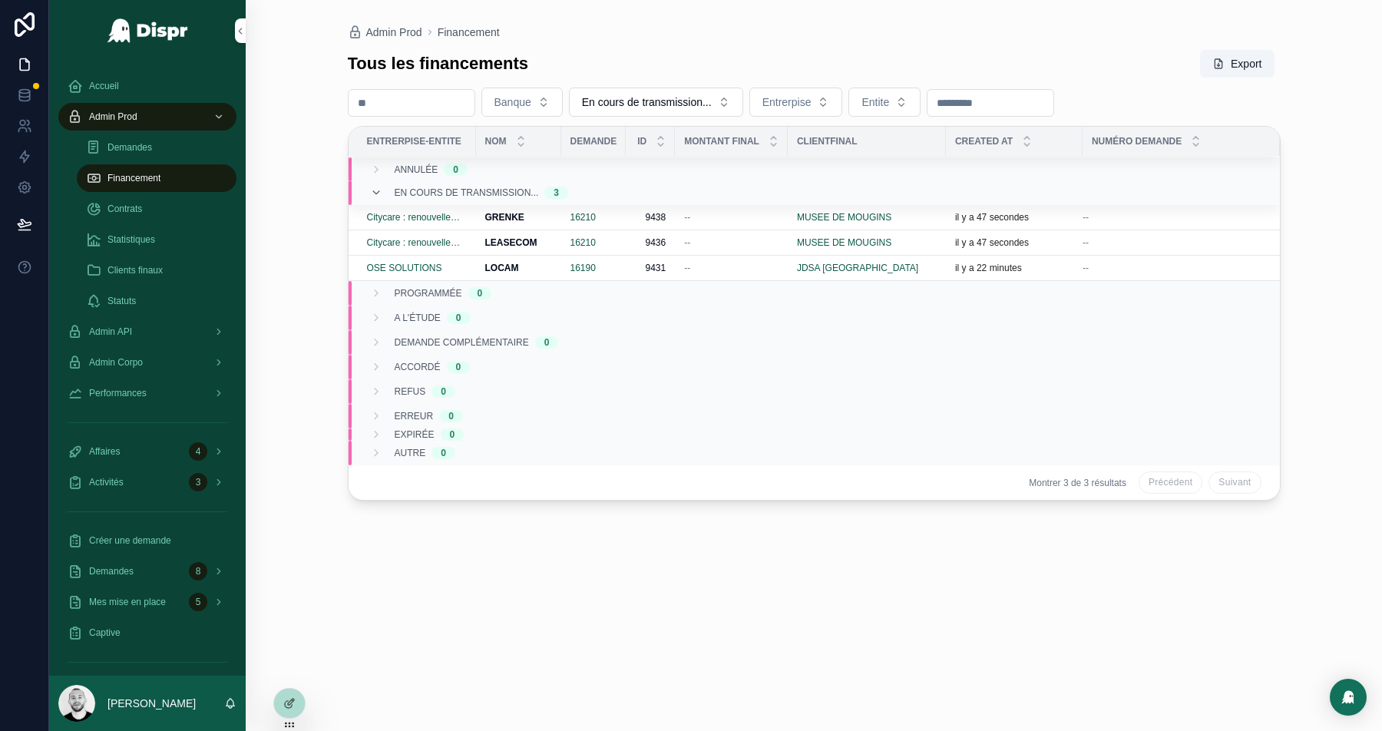
click at [0, 0] on span "Ressoumettre banque" at bounding box center [0, 0] width 0 height 0
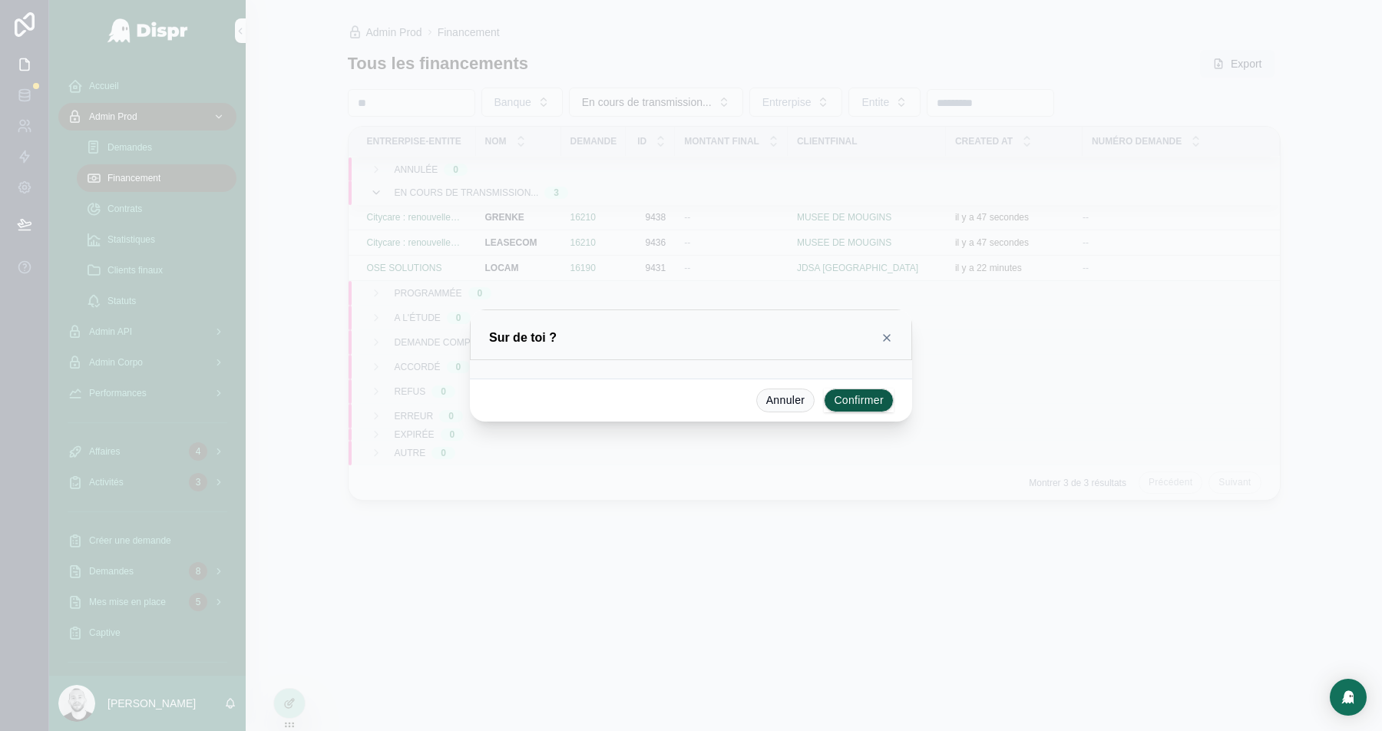
click at [852, 406] on button "Confirmer" at bounding box center [859, 401] width 70 height 25
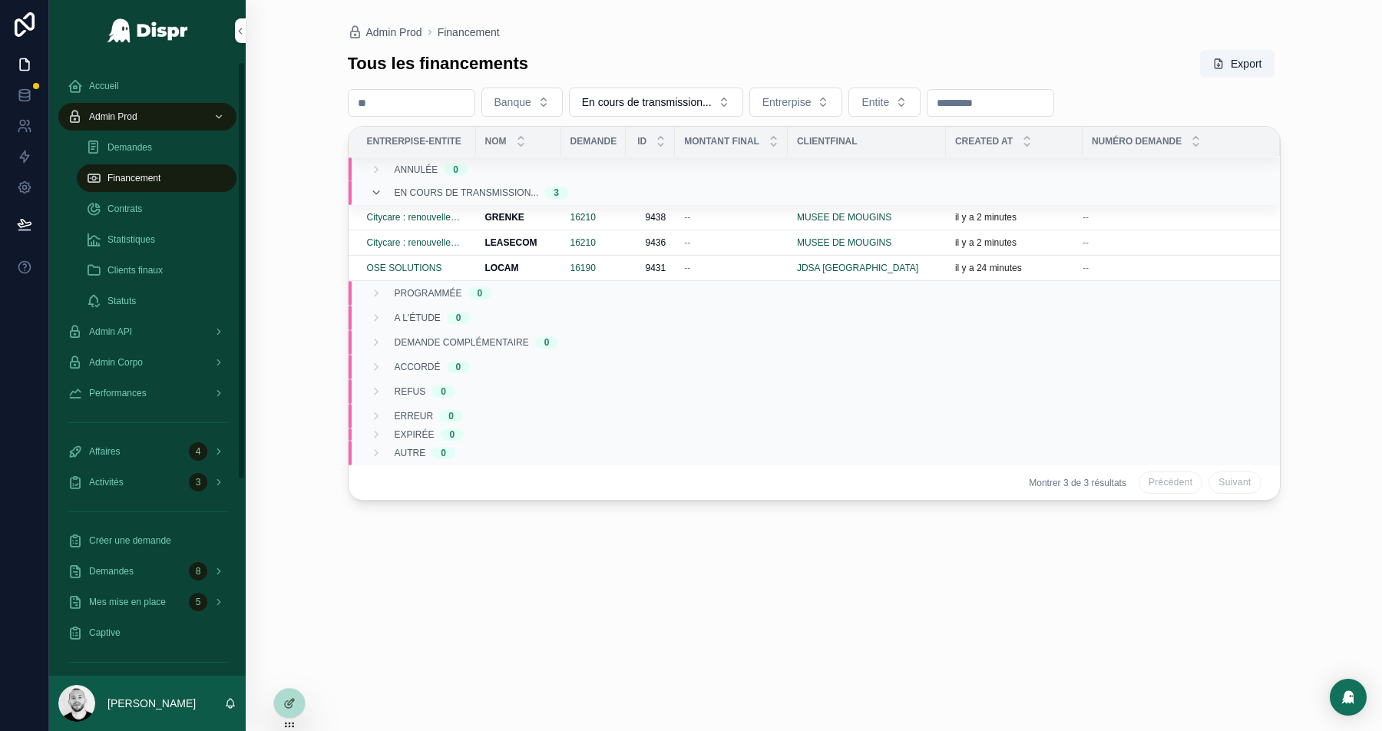
click at [126, 332] on span "Admin API" at bounding box center [110, 332] width 43 height 12
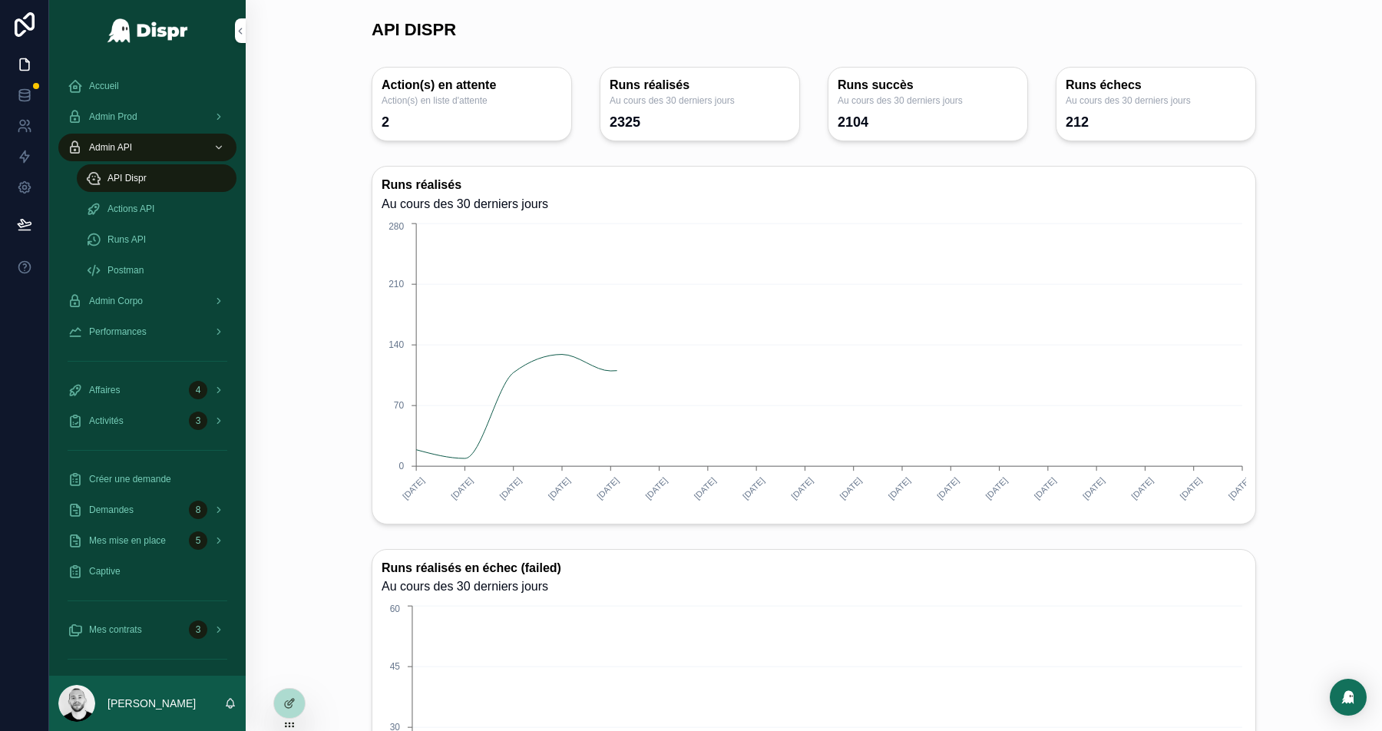
click at [146, 235] on span "Runs API" at bounding box center [126, 239] width 38 height 12
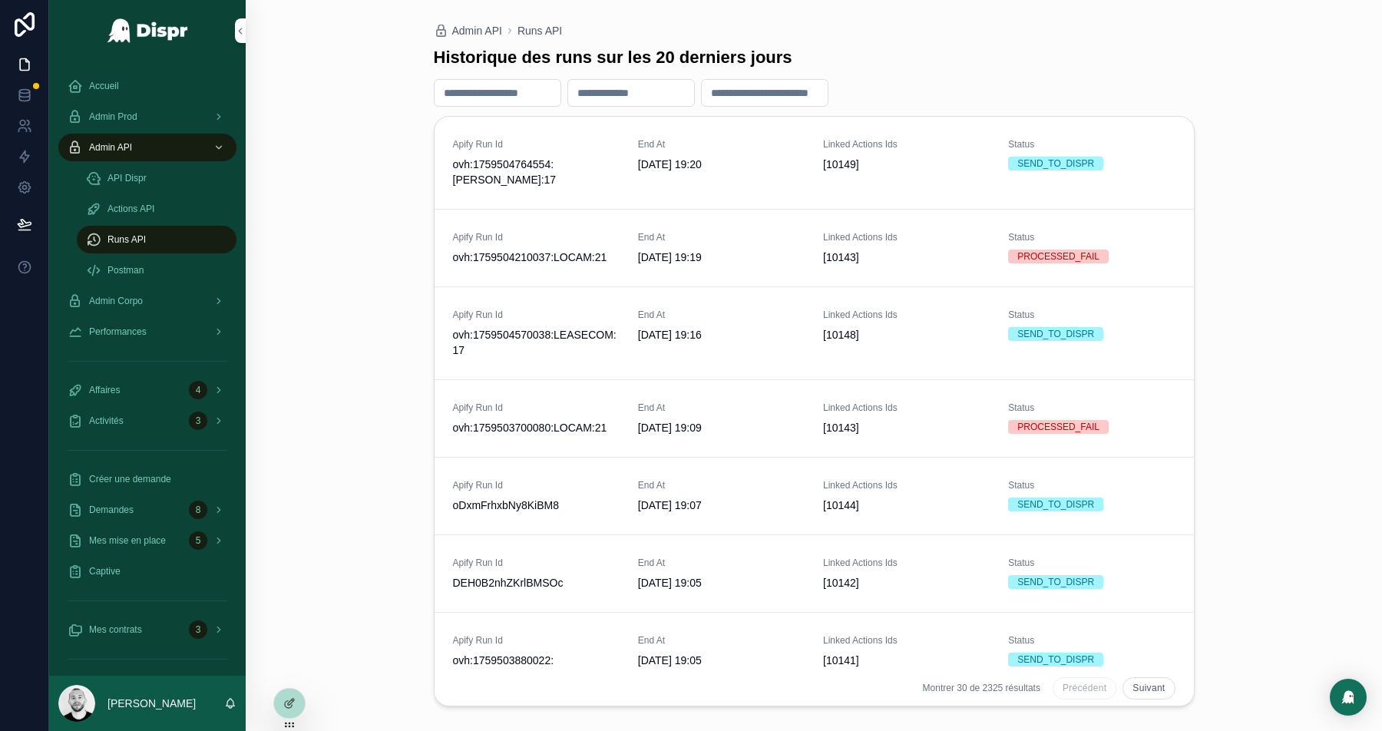
click at [754, 420] on span "[DATE] 19:09" at bounding box center [721, 427] width 167 height 15
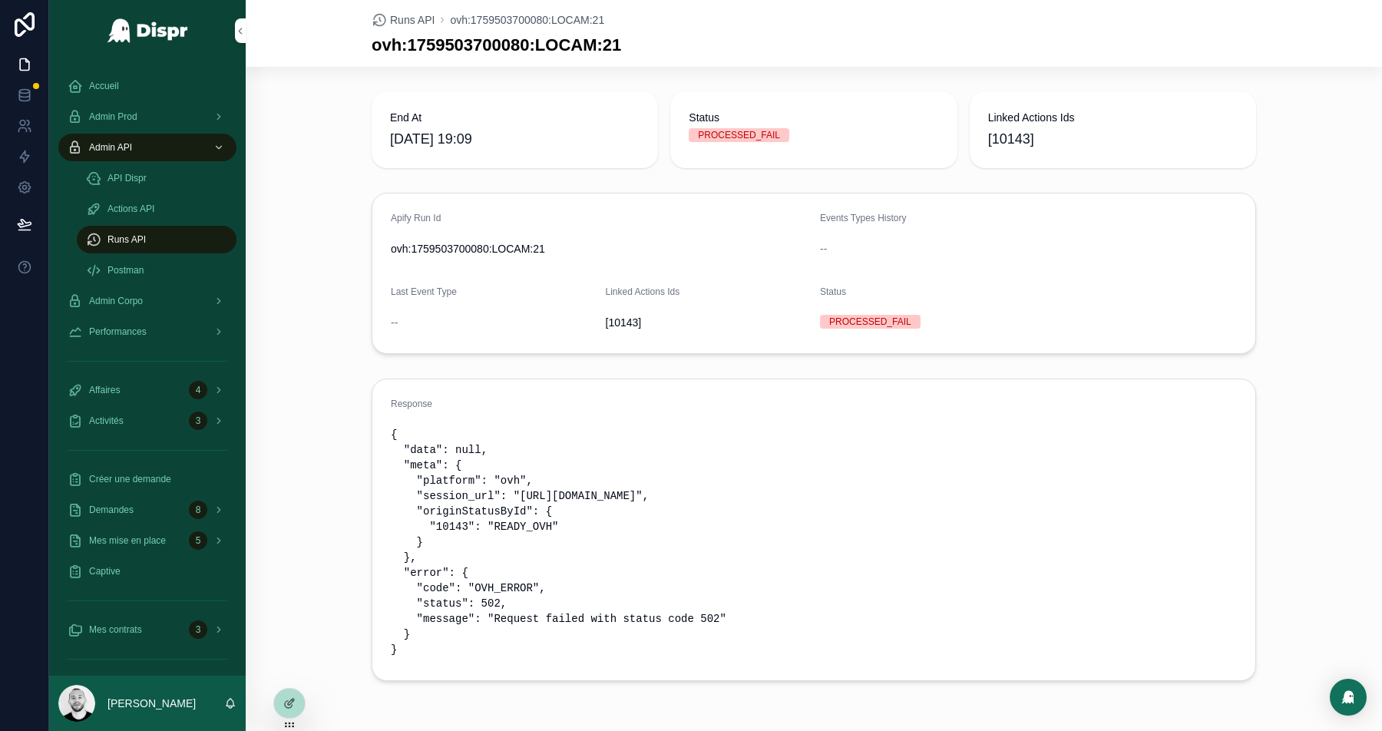
scroll to position [52, 0]
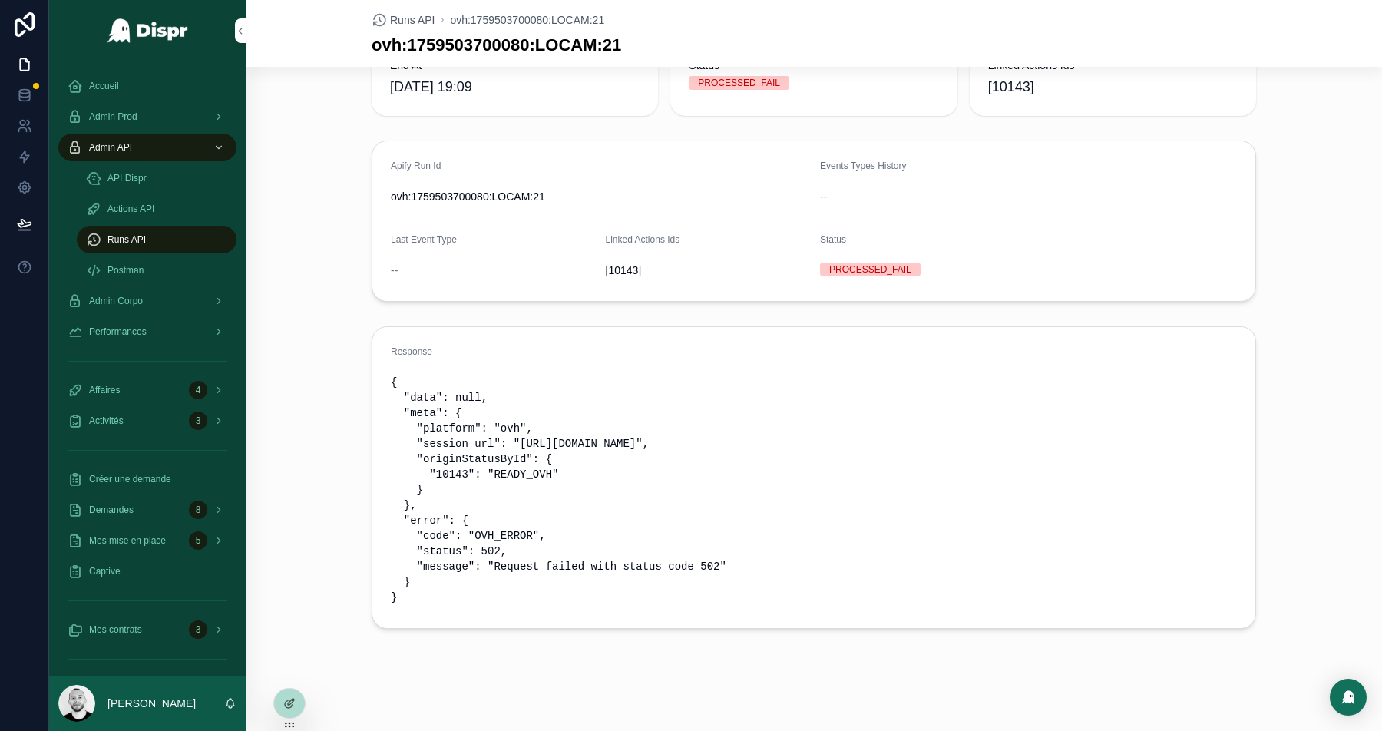
click at [296, 699] on div at bounding box center [289, 703] width 31 height 29
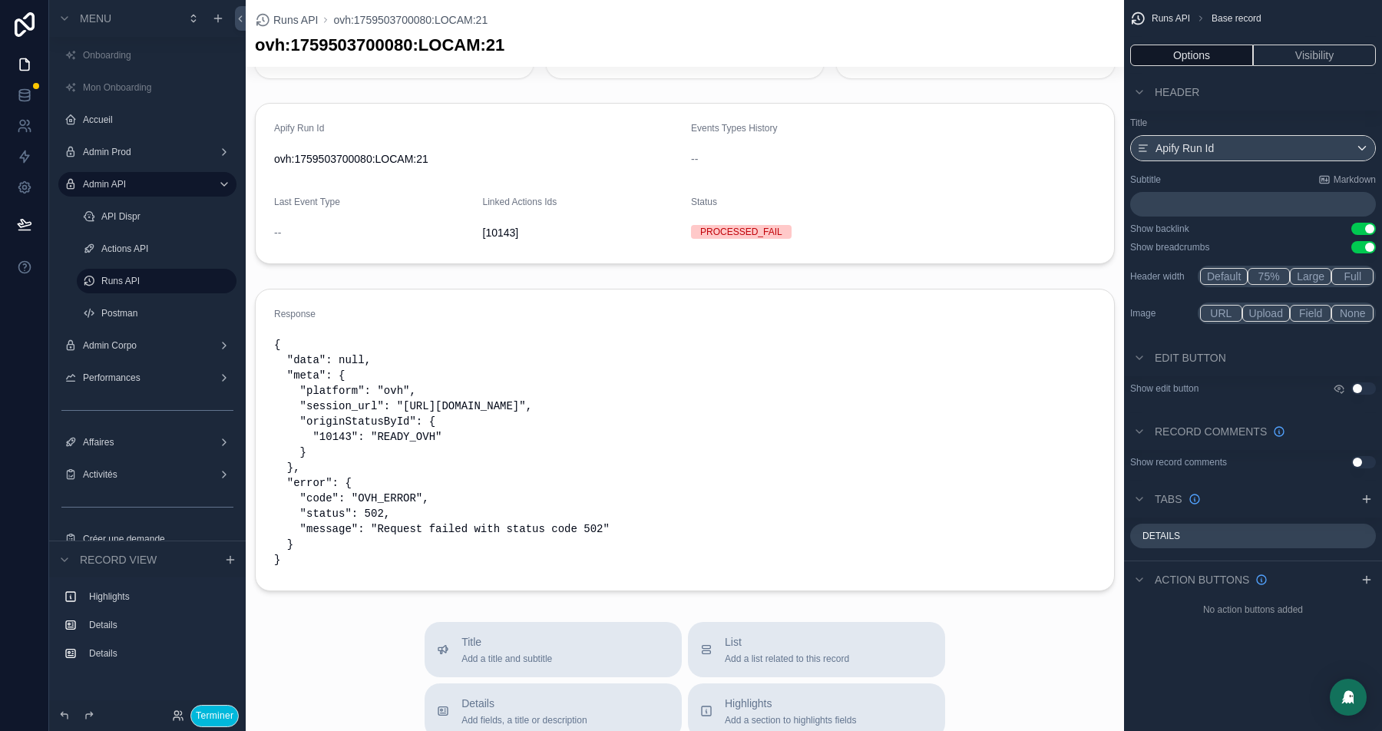
scroll to position [94, 0]
click at [678, 369] on div "scrollable content" at bounding box center [685, 436] width 878 height 315
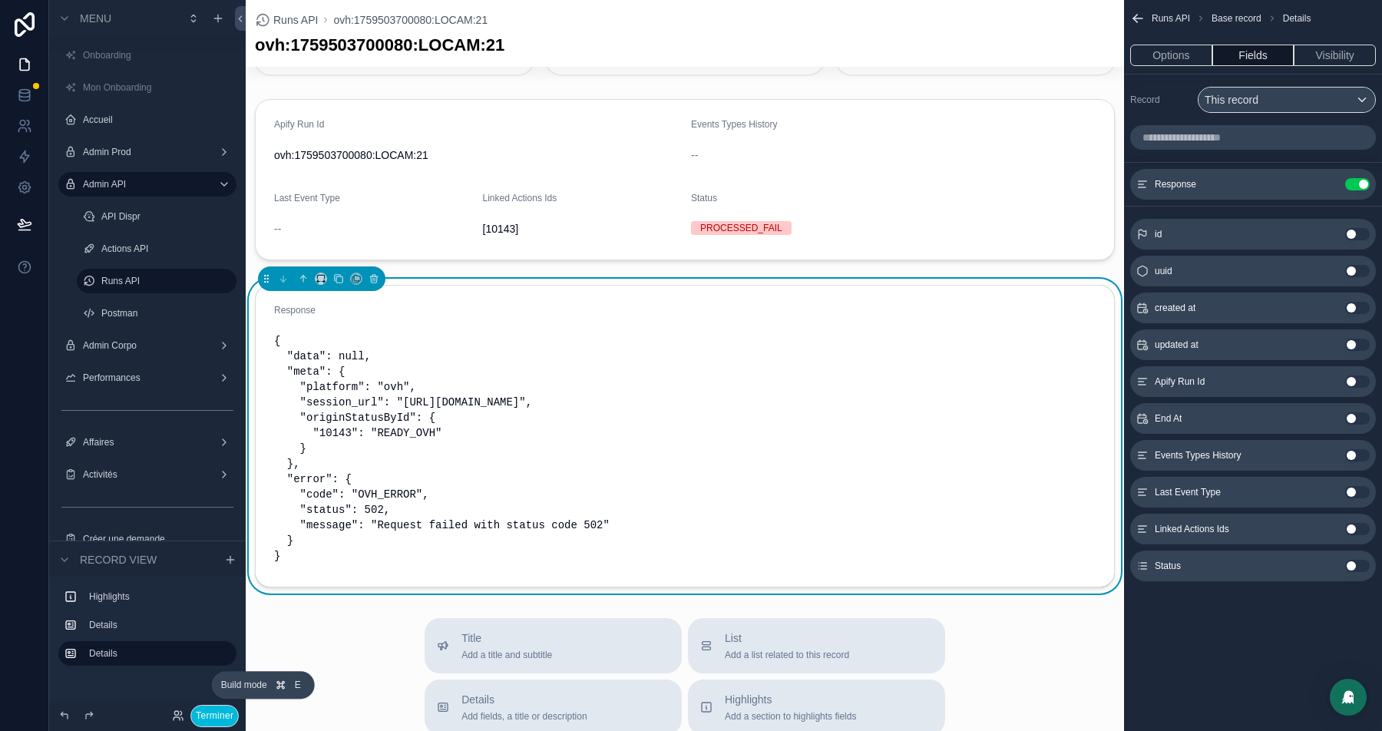
click at [207, 718] on button "Terminer" at bounding box center [214, 716] width 48 height 22
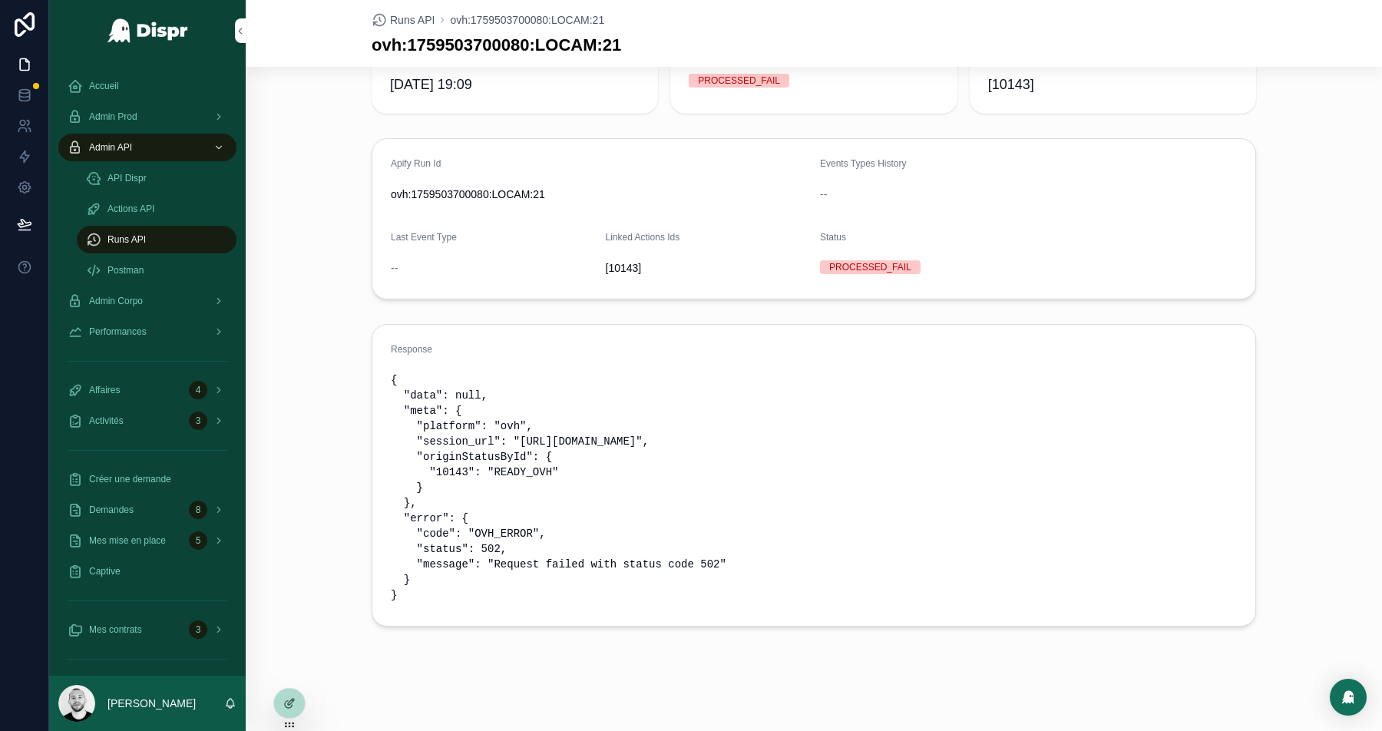
scroll to position [52, 0]
click at [19, 84] on link at bounding box center [24, 95] width 48 height 31
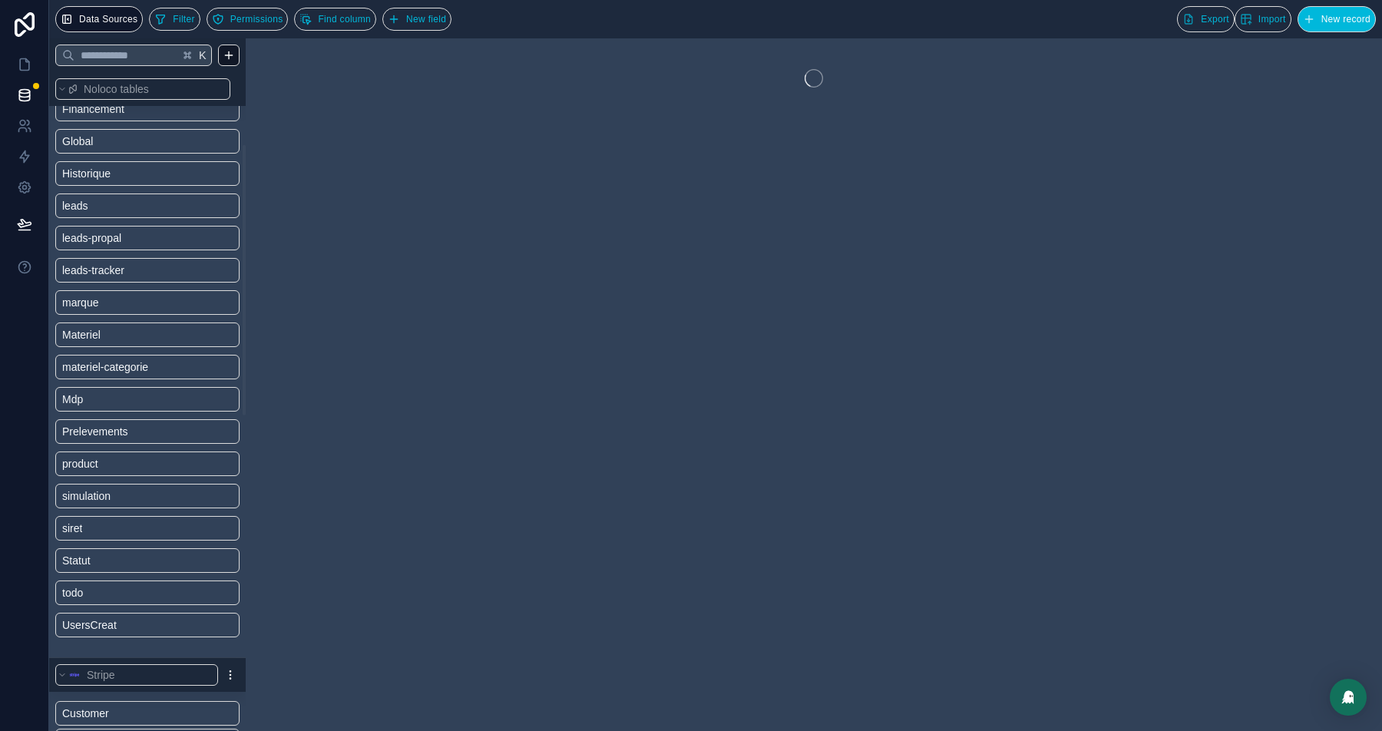
scroll to position [950, 0]
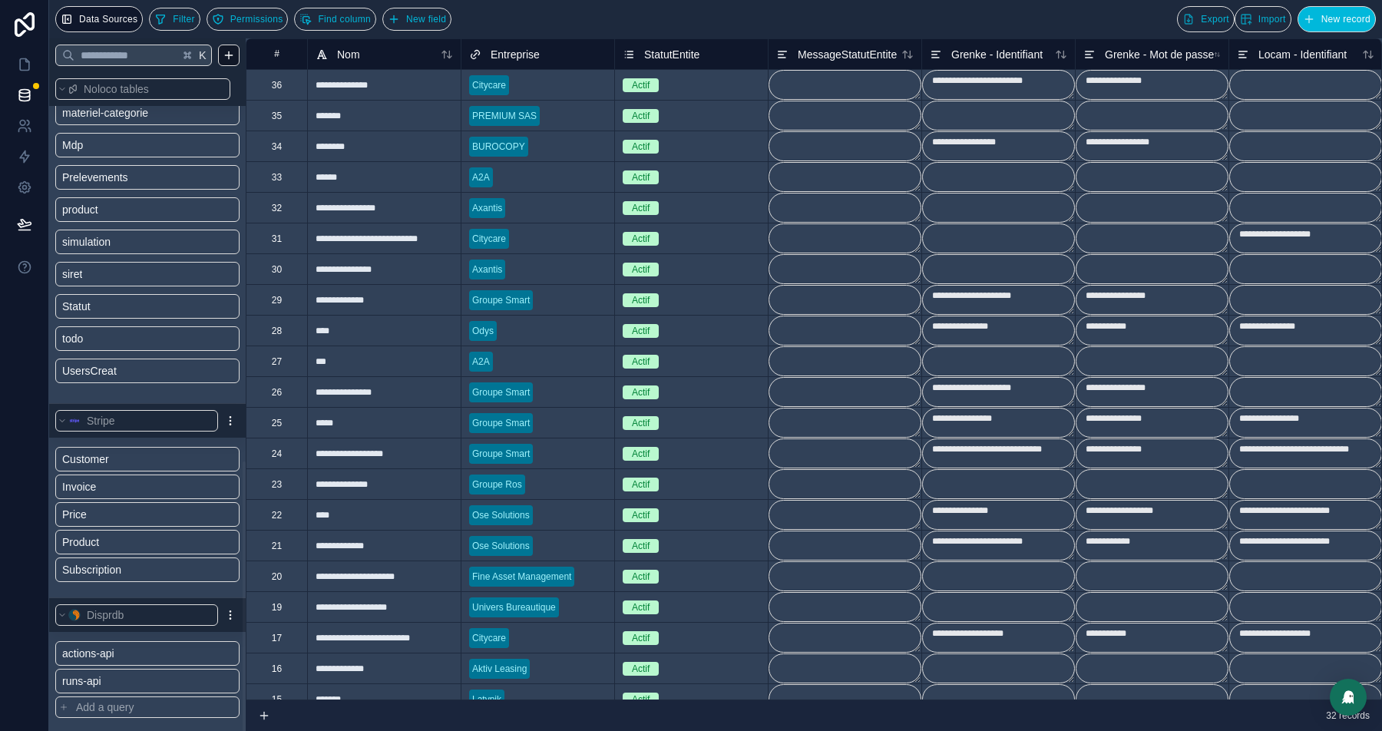
click at [121, 675] on link "runs-api" at bounding box center [124, 680] width 124 height 15
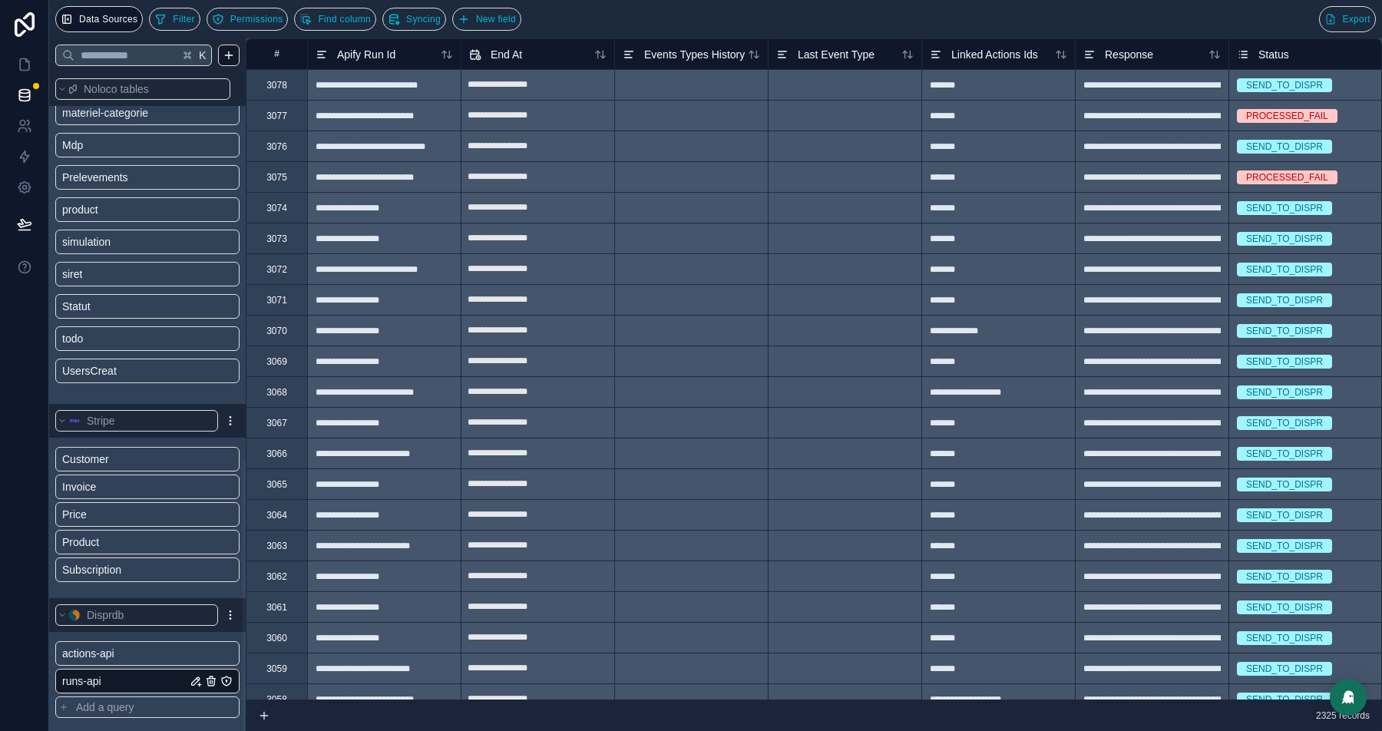
click at [194, 680] on icon "runs-api" at bounding box center [196, 681] width 12 height 12
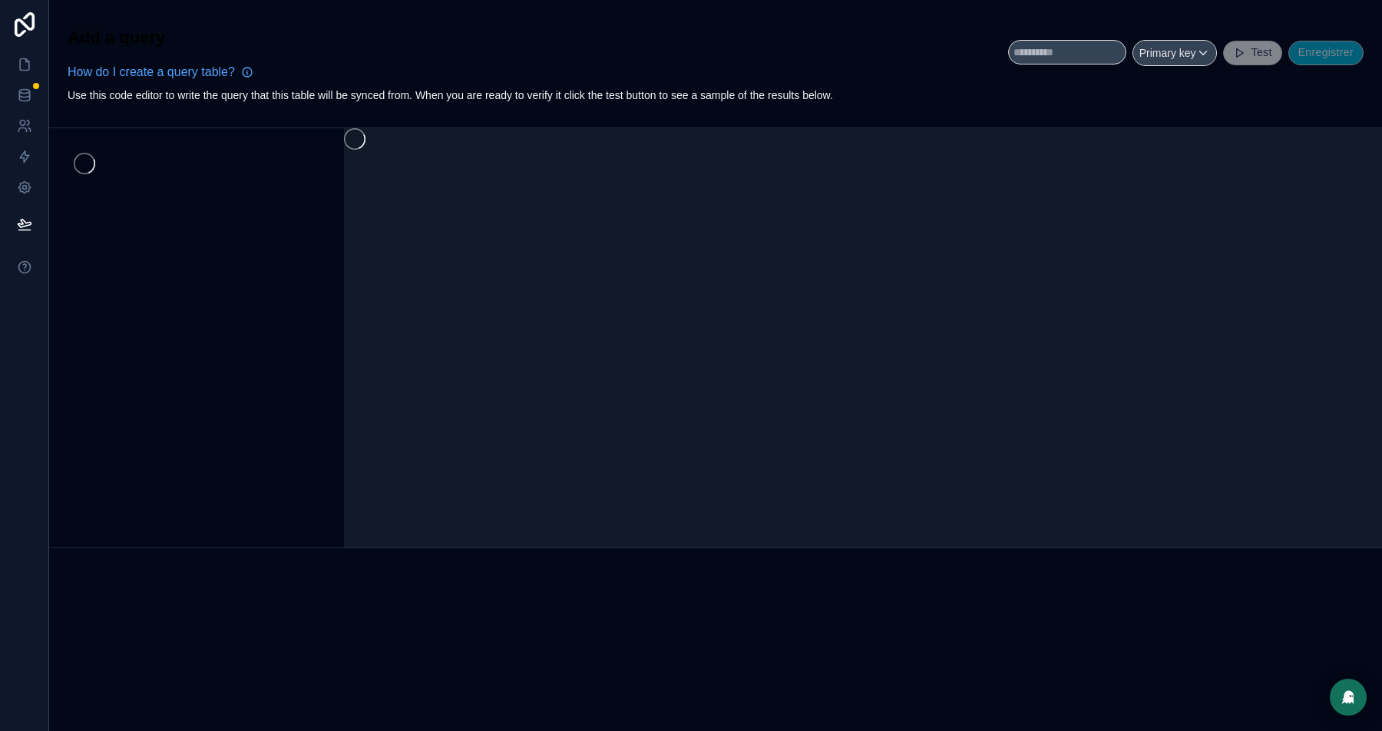
type input "********"
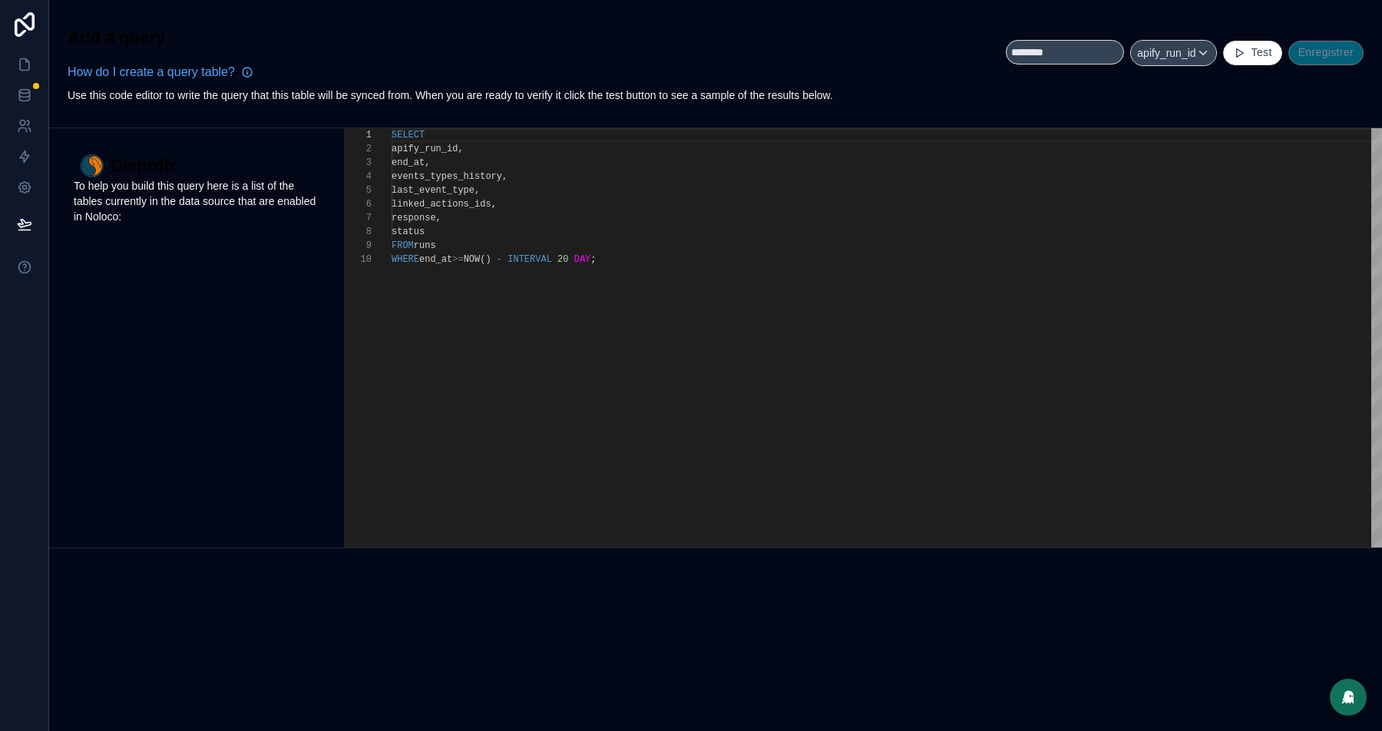
scroll to position [97, 45]
click at [601, 226] on div "status" at bounding box center [887, 232] width 991 height 14
click at [150, 276] on div "Disprdb To help you build this query here is a list of the tables currently in …" at bounding box center [196, 337] width 295 height 419
click at [459, 236] on div "status" at bounding box center [887, 232] width 991 height 14
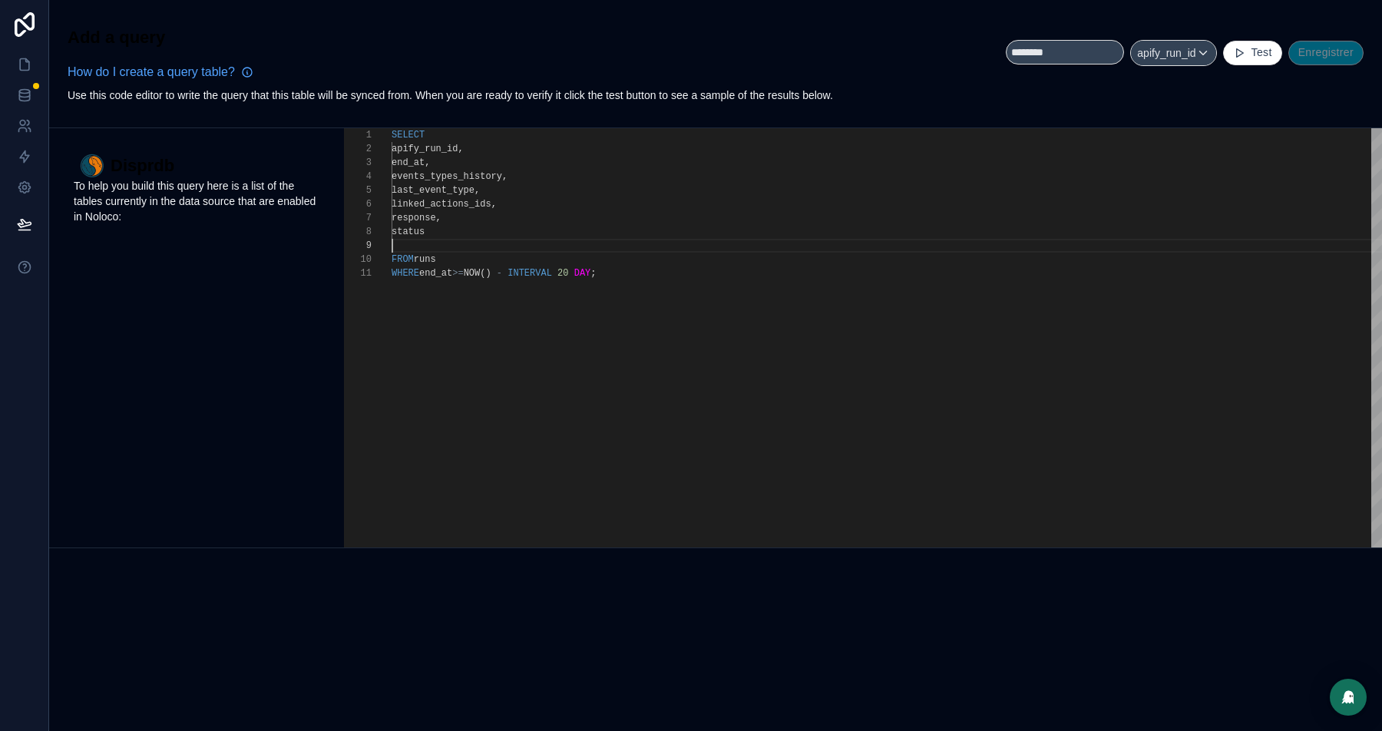
scroll to position [110, 0]
type textarea "**********"
click at [26, 61] on icon at bounding box center [26, 60] width 3 height 3
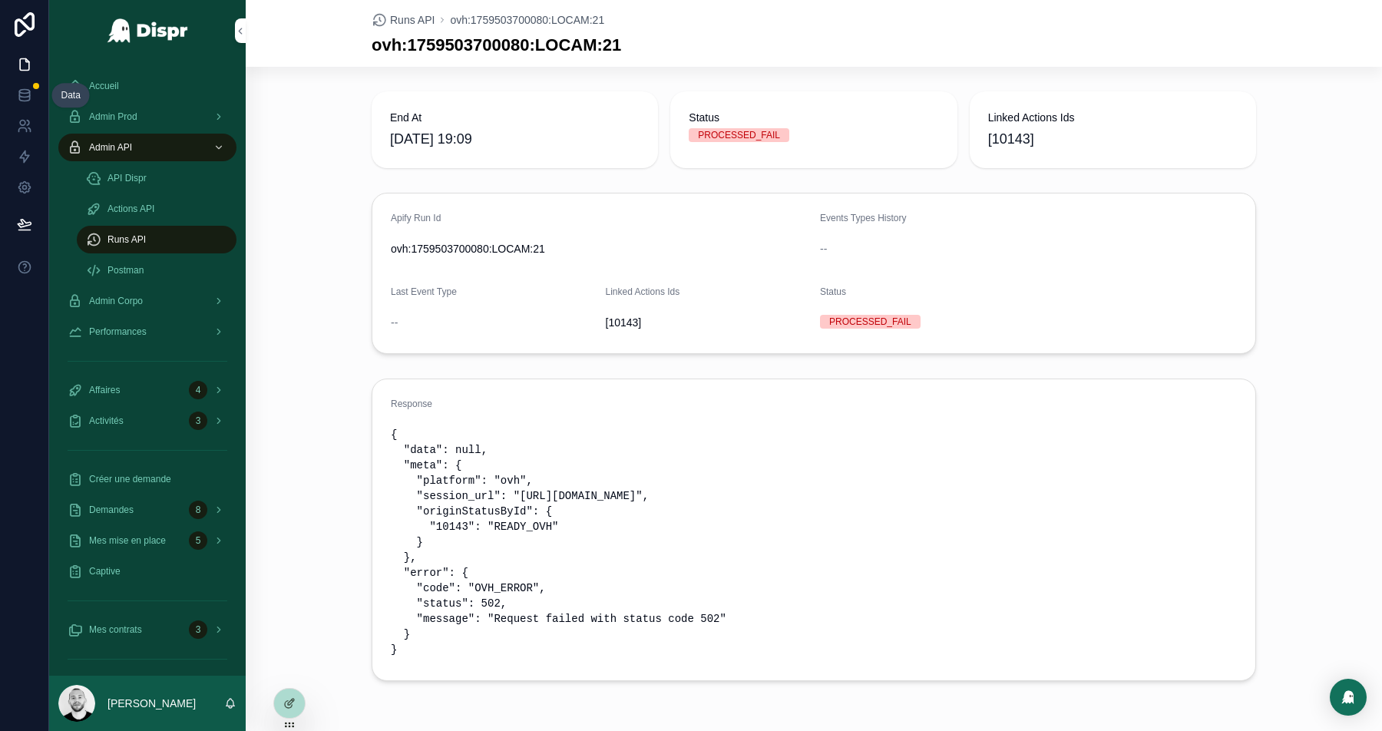
click at [28, 96] on icon at bounding box center [24, 94] width 10 height 6
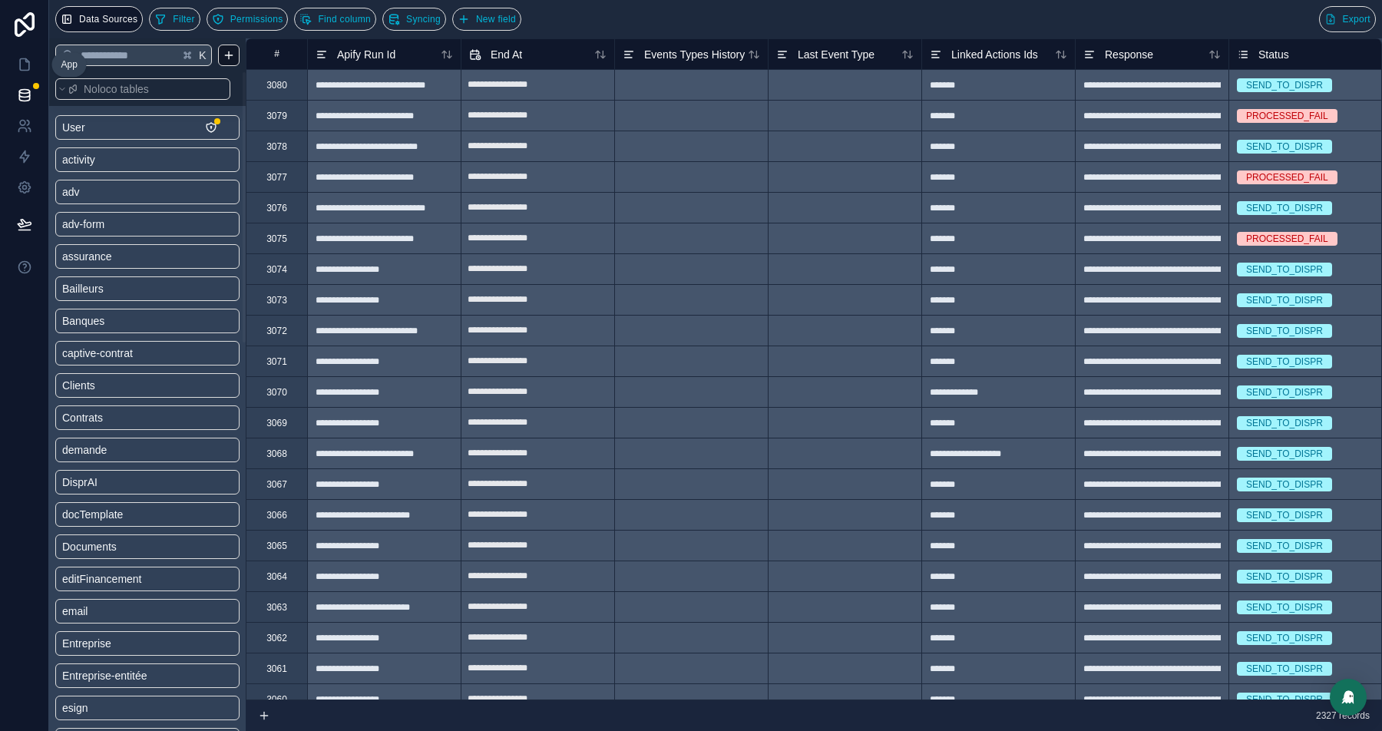
click at [18, 63] on icon at bounding box center [24, 64] width 15 height 15
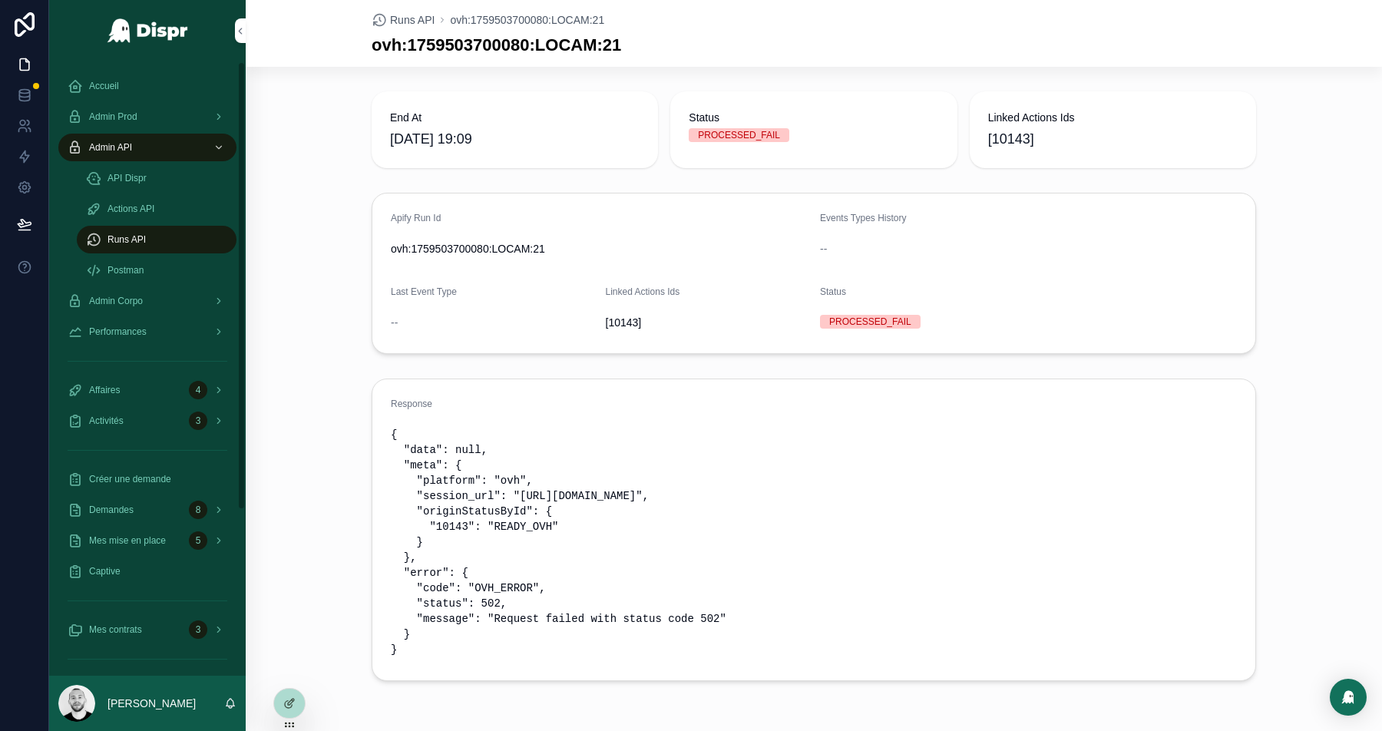
click at [133, 88] on div "Accueil" at bounding box center [148, 86] width 160 height 25
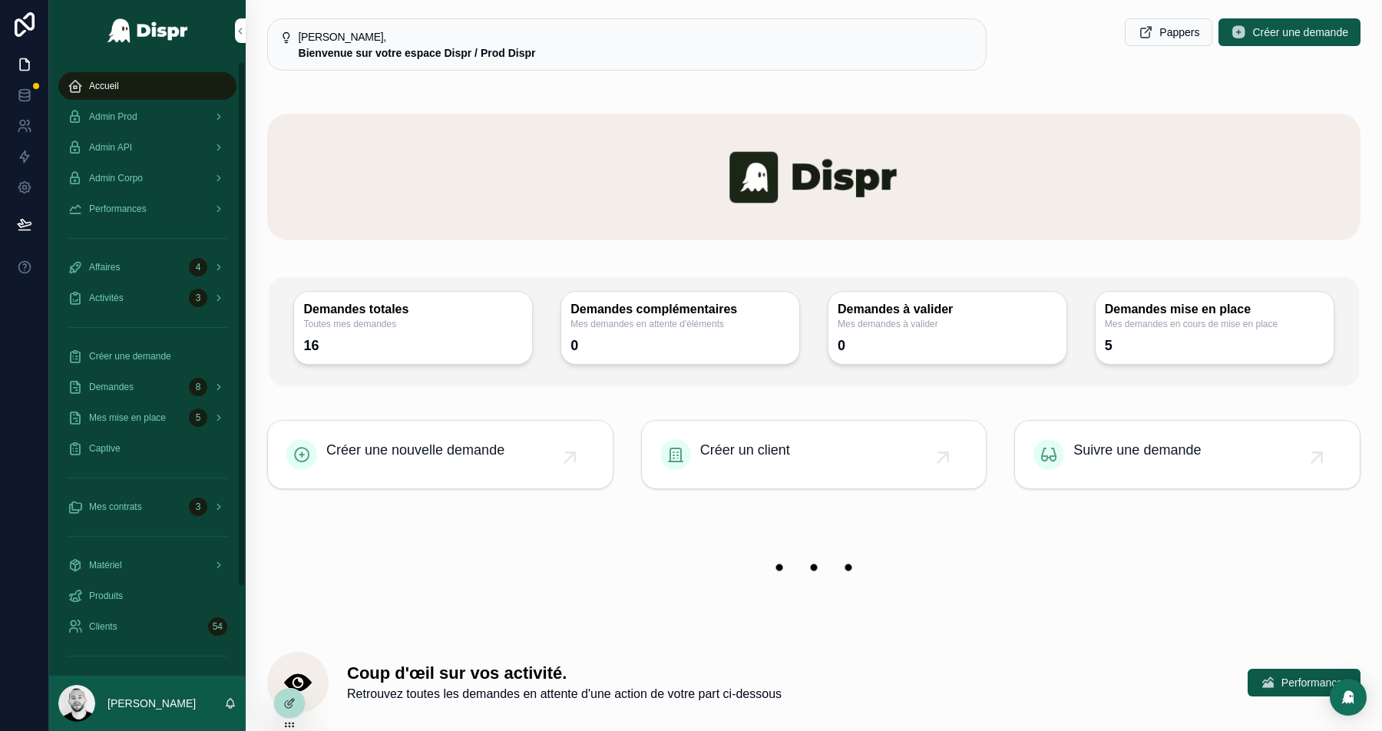
click at [116, 81] on span "Accueil" at bounding box center [104, 86] width 30 height 12
click at [136, 112] on span "Admin Prod" at bounding box center [113, 117] width 48 height 12
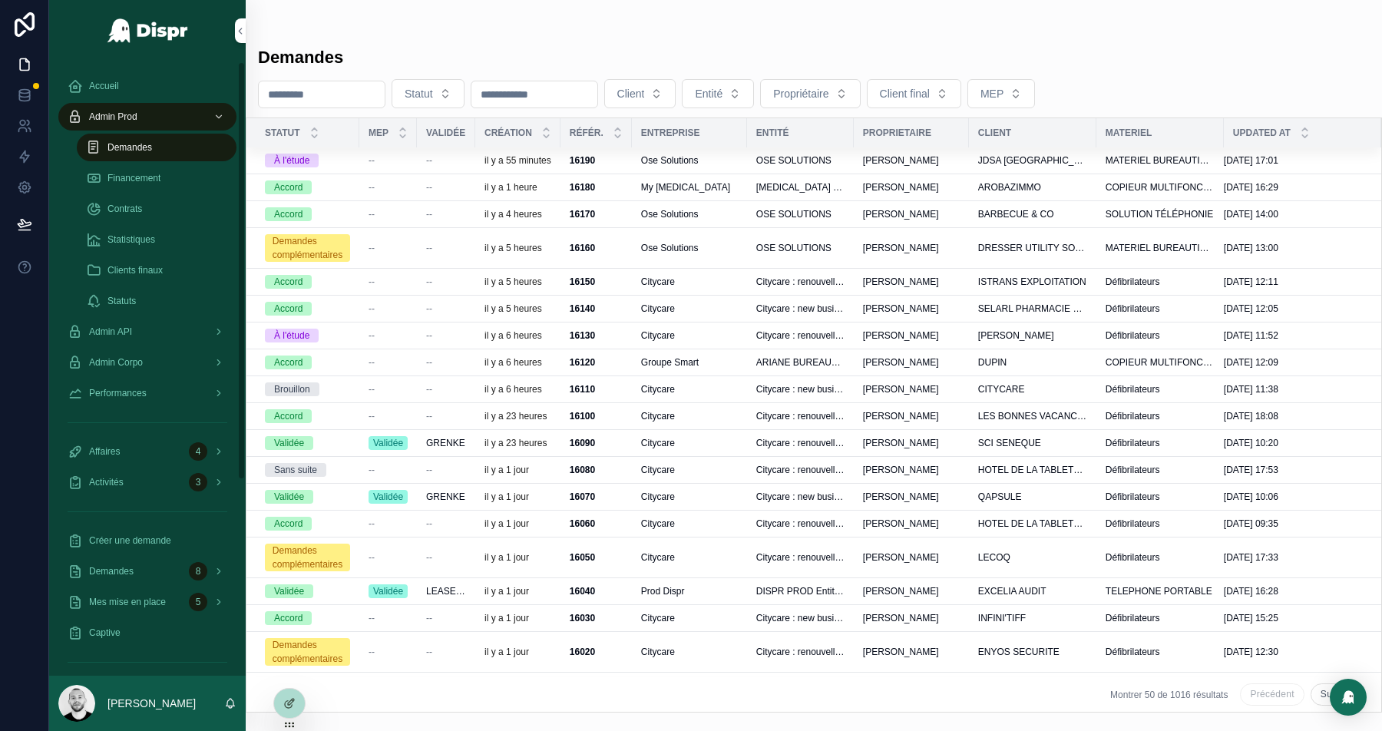
click at [132, 326] on span "Admin API" at bounding box center [110, 332] width 43 height 12
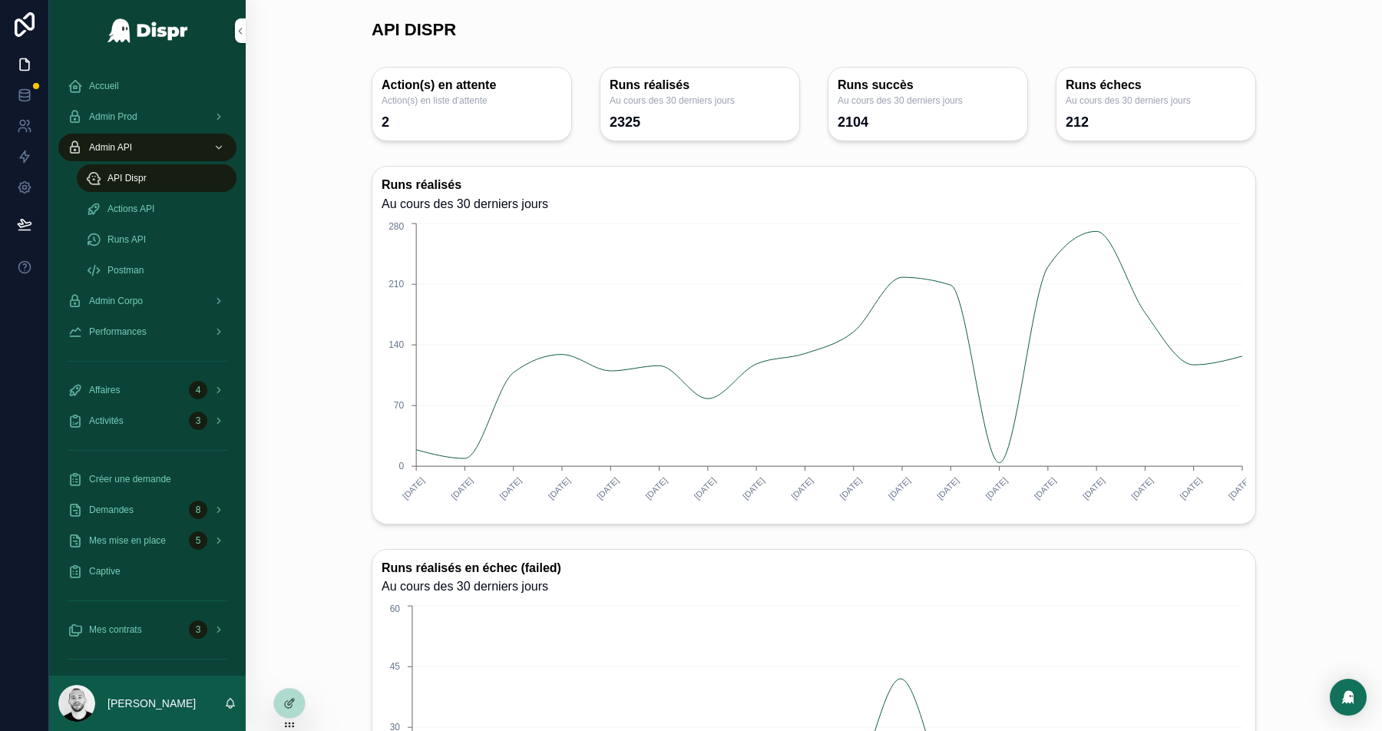
click at [144, 207] on span "Actions API" at bounding box center [130, 209] width 47 height 12
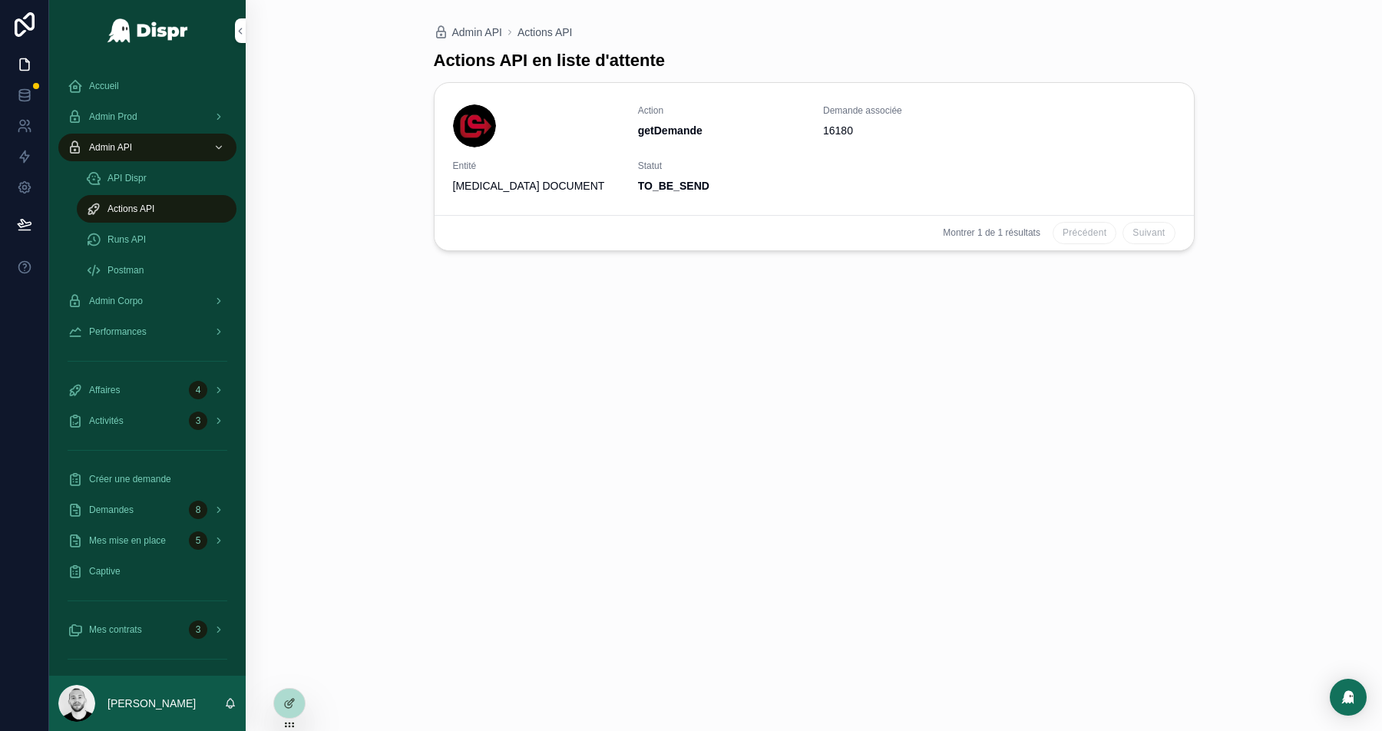
drag, startPoint x: 133, startPoint y: 235, endPoint x: 229, endPoint y: 227, distance: 96.3
click at [133, 235] on span "Runs API" at bounding box center [126, 239] width 38 height 12
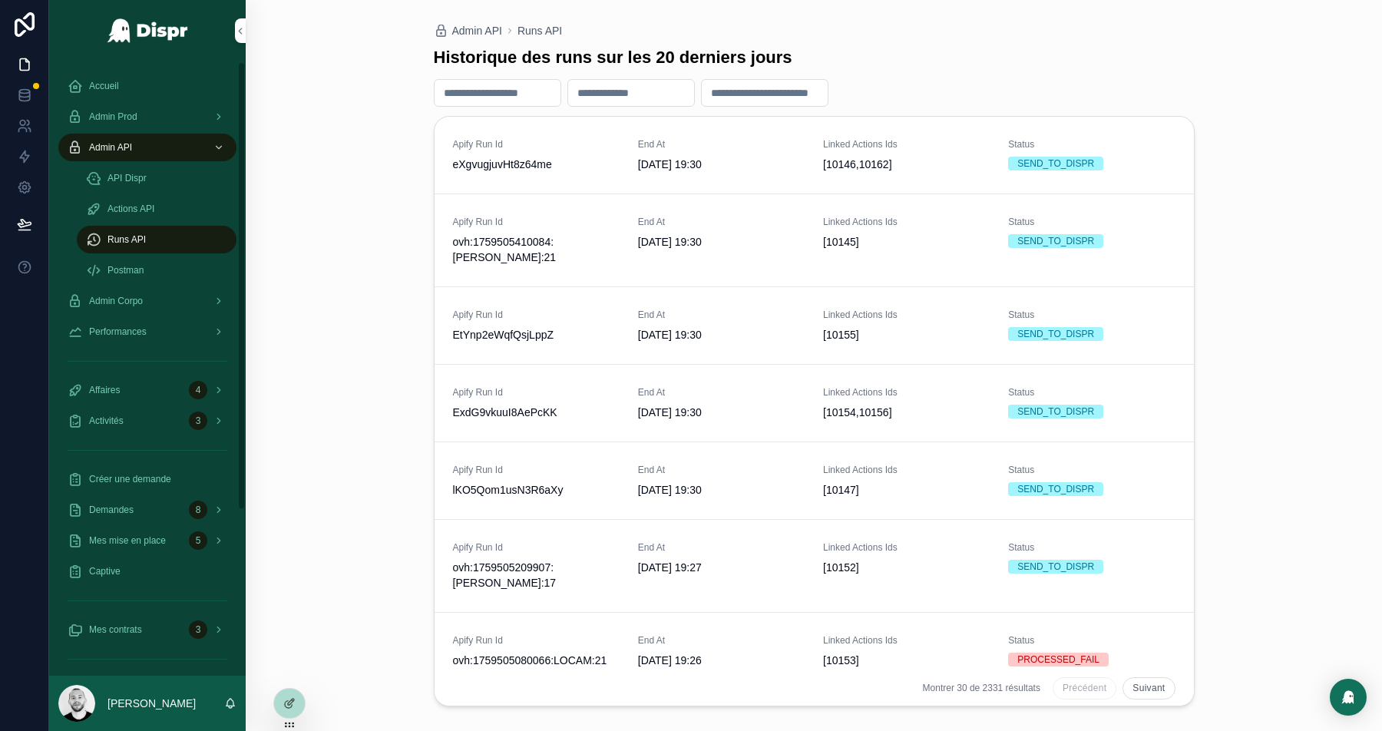
click at [137, 111] on span "Admin Prod" at bounding box center [113, 117] width 48 height 12
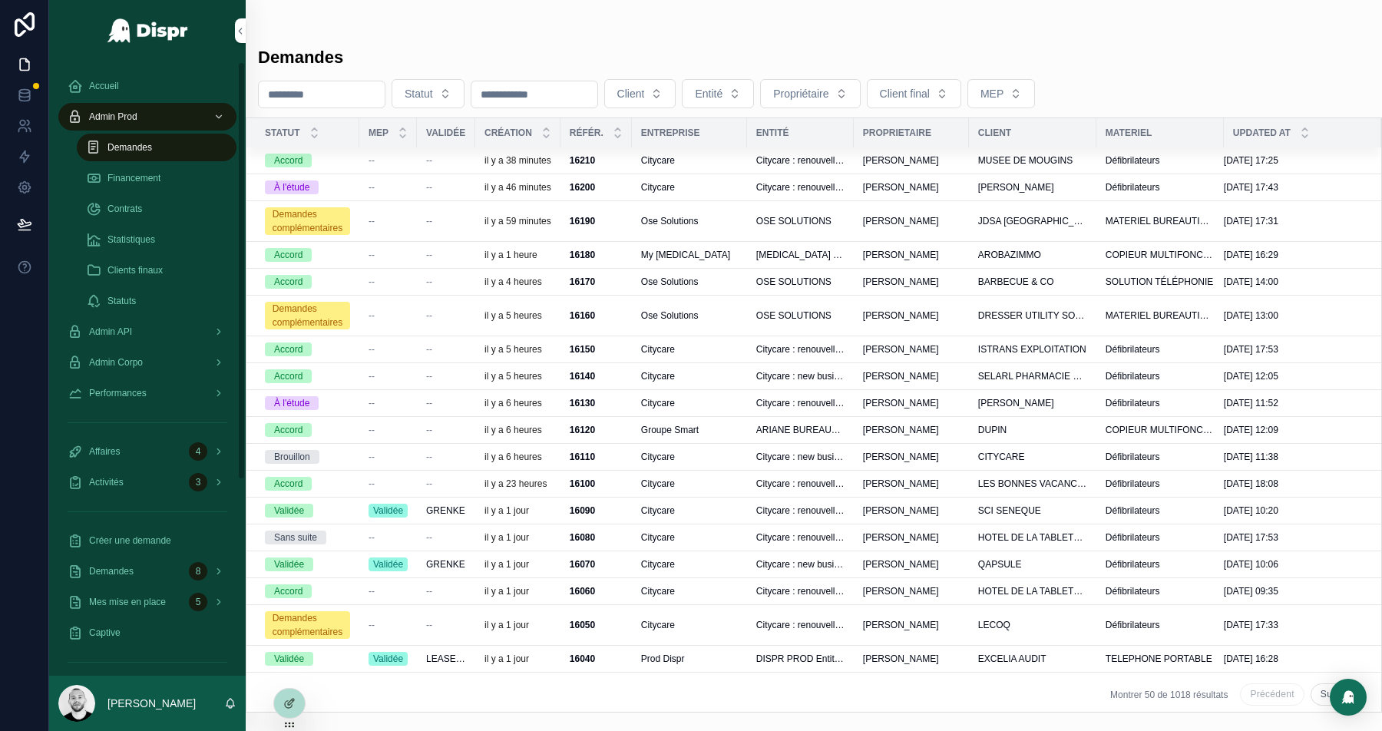
click at [180, 169] on div "Financement" at bounding box center [156, 178] width 141 height 25
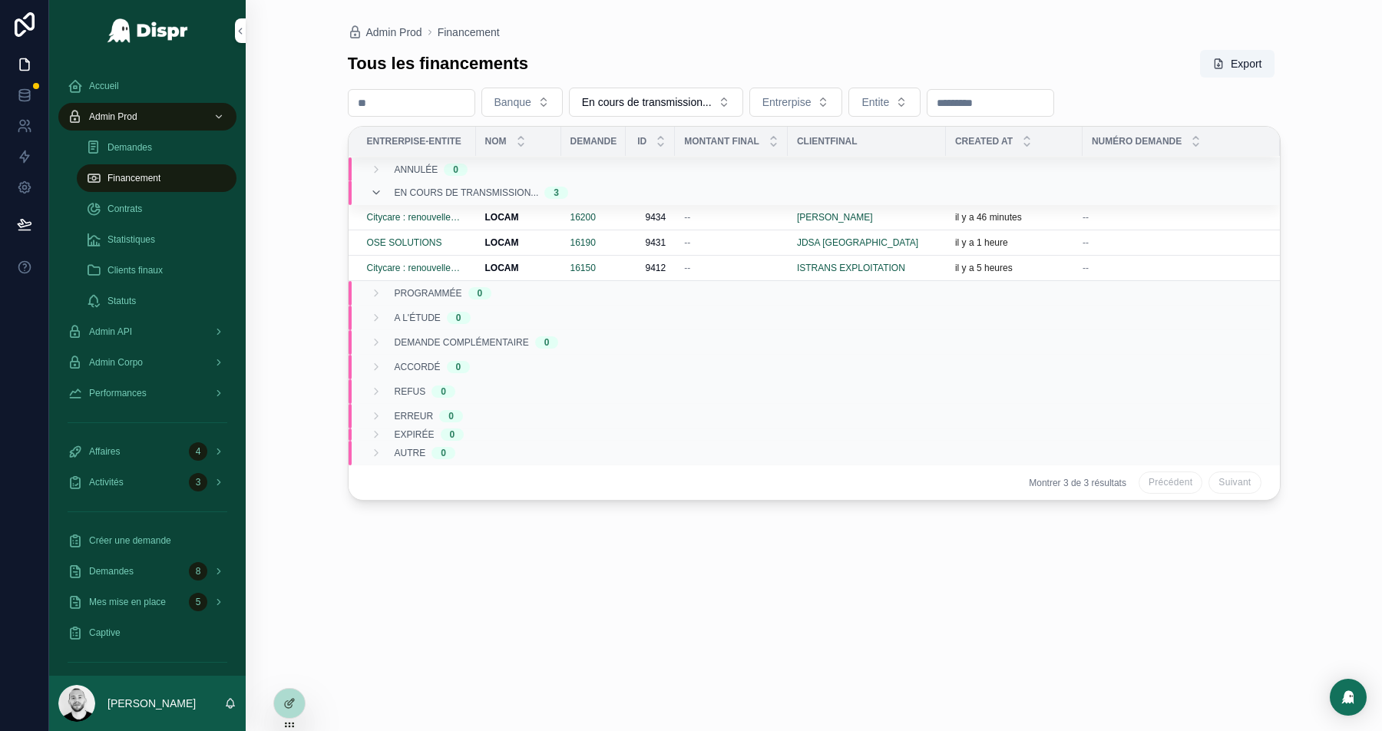
click at [736, 211] on div "--" at bounding box center [731, 217] width 94 height 12
click at [717, 237] on div "--" at bounding box center [731, 242] width 94 height 12
click at [713, 263] on div "--" at bounding box center [731, 268] width 94 height 12
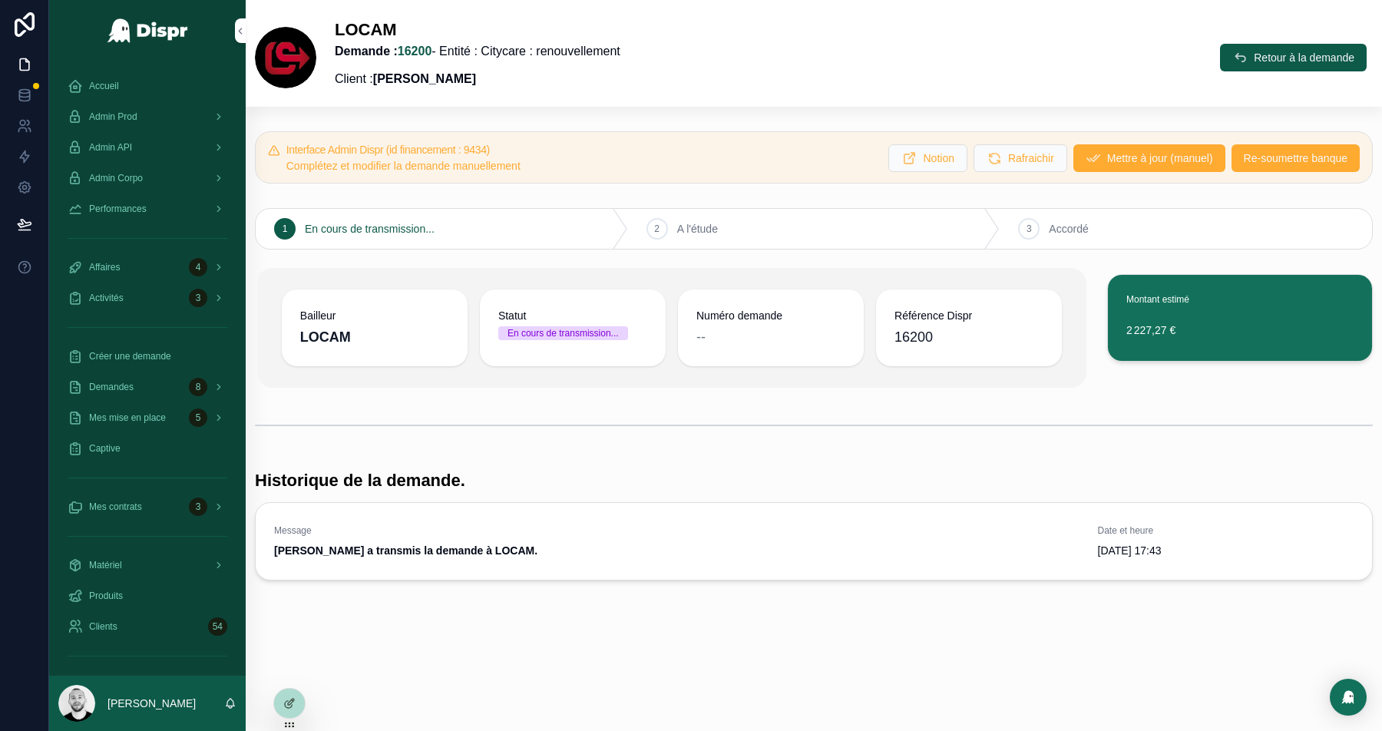
click at [1137, 160] on span "Mettre à jour (manuel)" at bounding box center [1160, 157] width 106 height 15
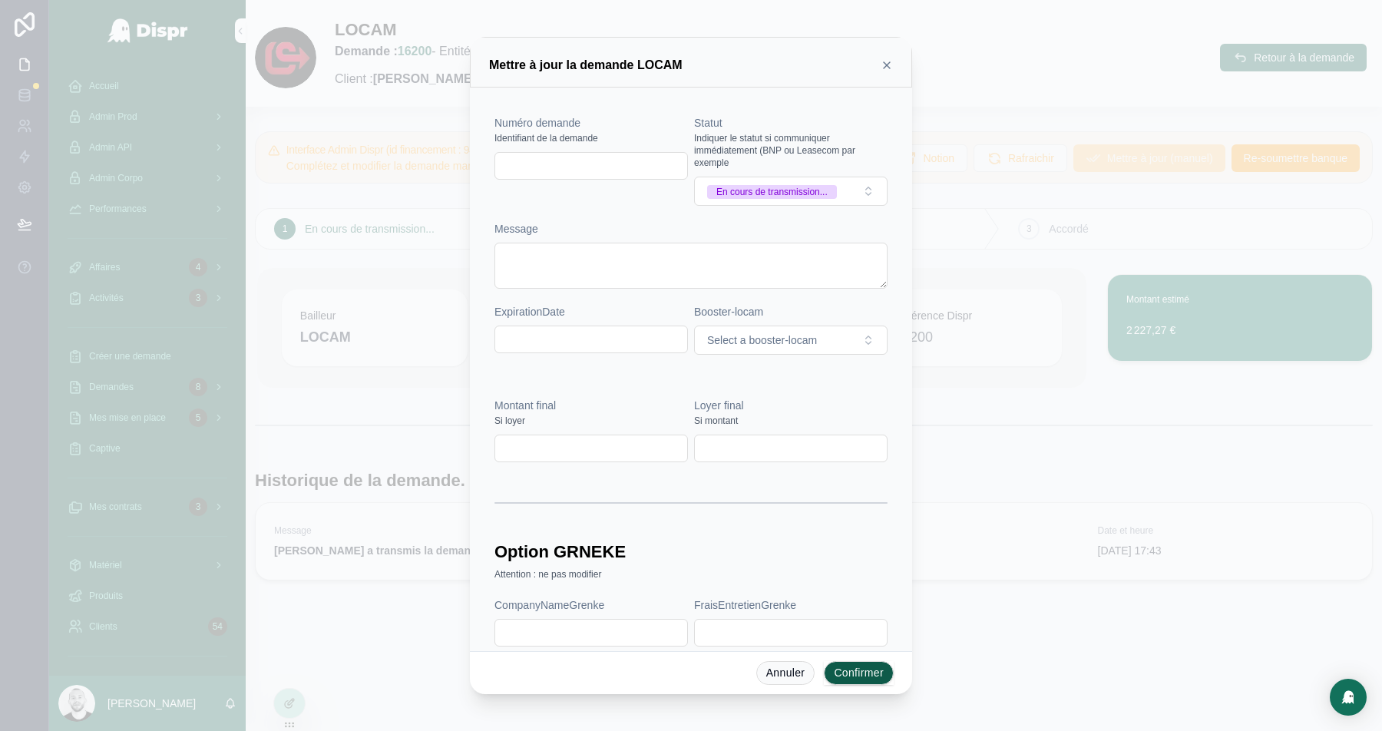
click at [773, 189] on div "En cours de transmission..." at bounding box center [771, 192] width 111 height 14
click at [888, 61] on icon at bounding box center [887, 65] width 12 height 12
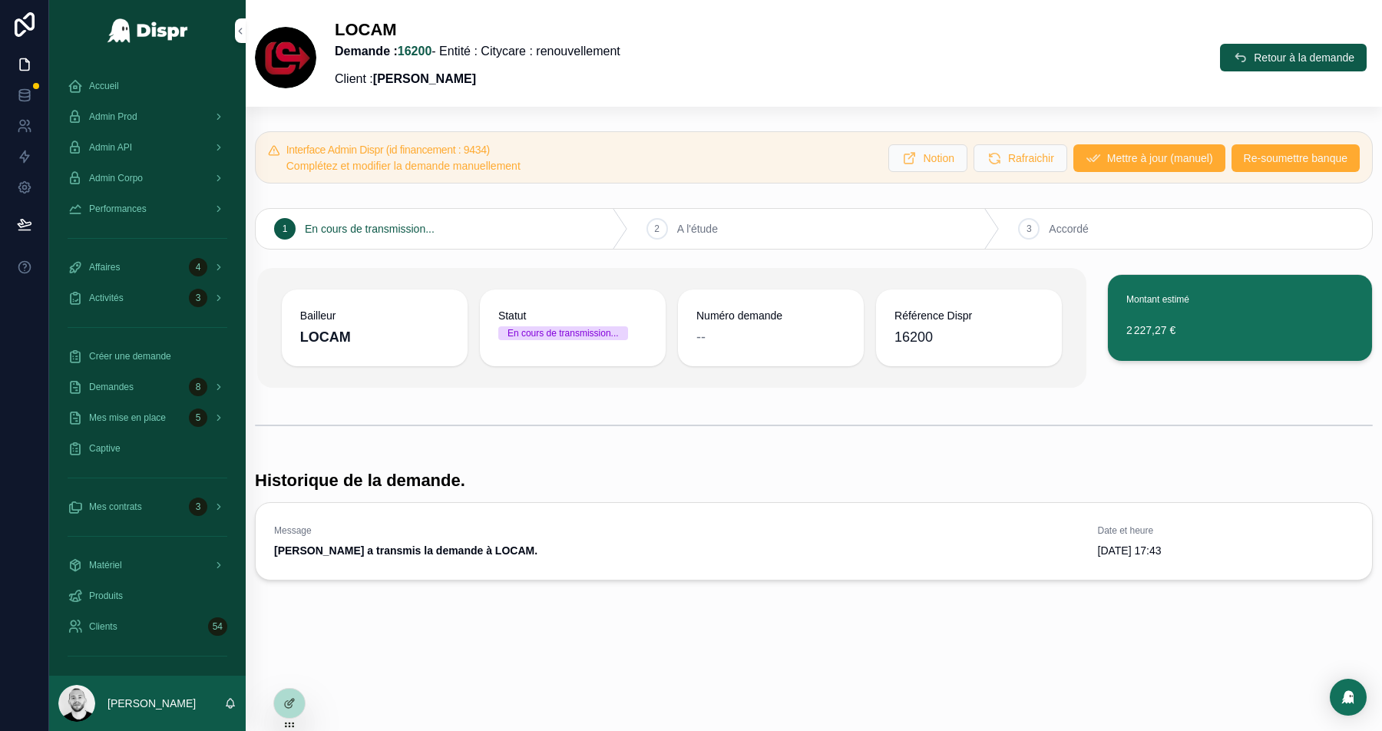
click at [127, 145] on span "Admin API" at bounding box center [110, 147] width 43 height 12
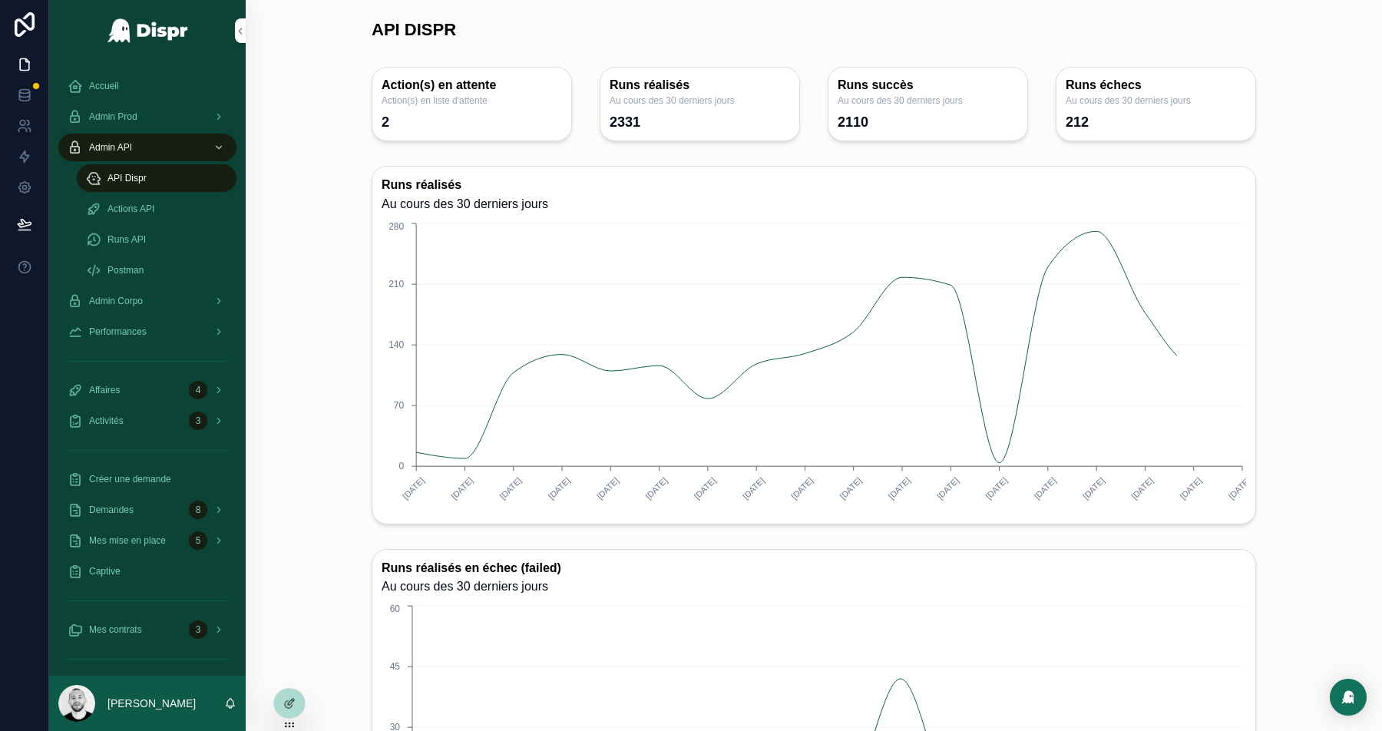
click at [131, 203] on span "Actions API" at bounding box center [130, 209] width 47 height 12
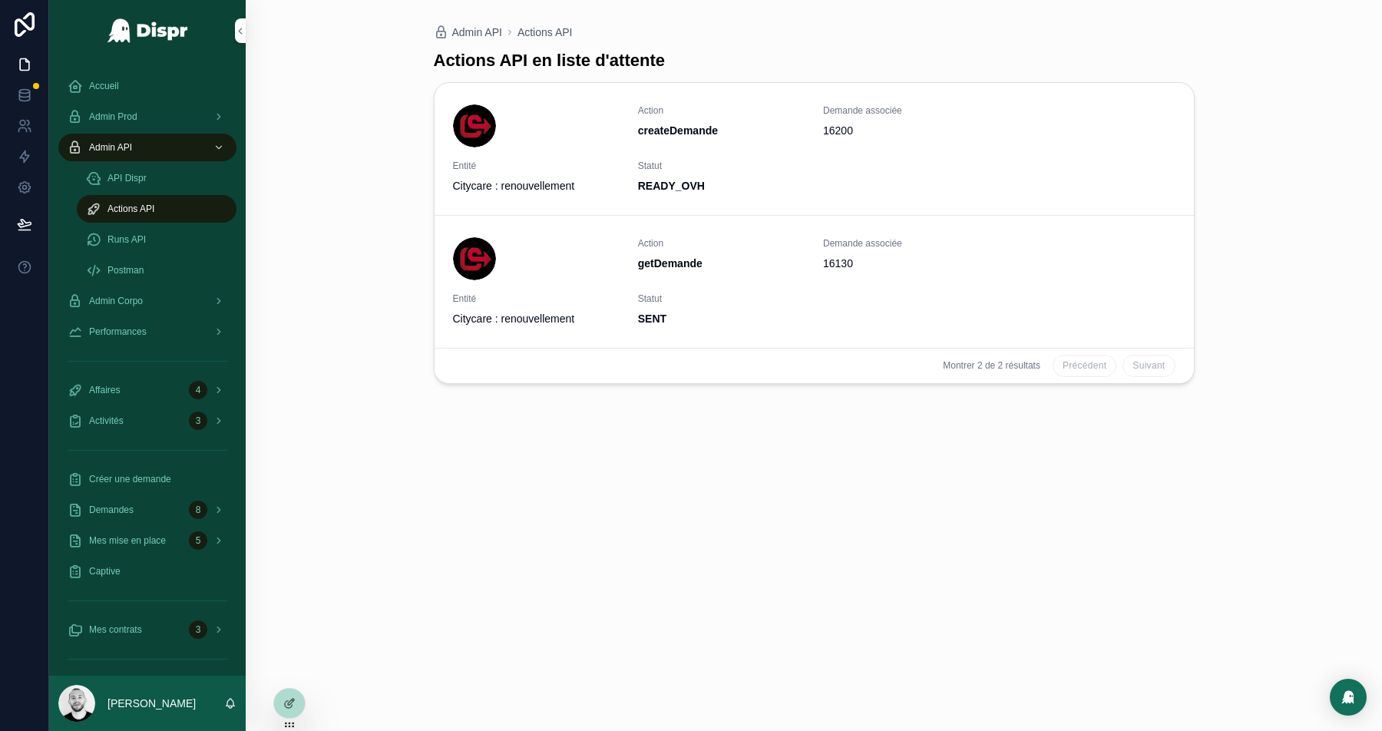
click at [134, 338] on div "Performances" at bounding box center [148, 331] width 160 height 25
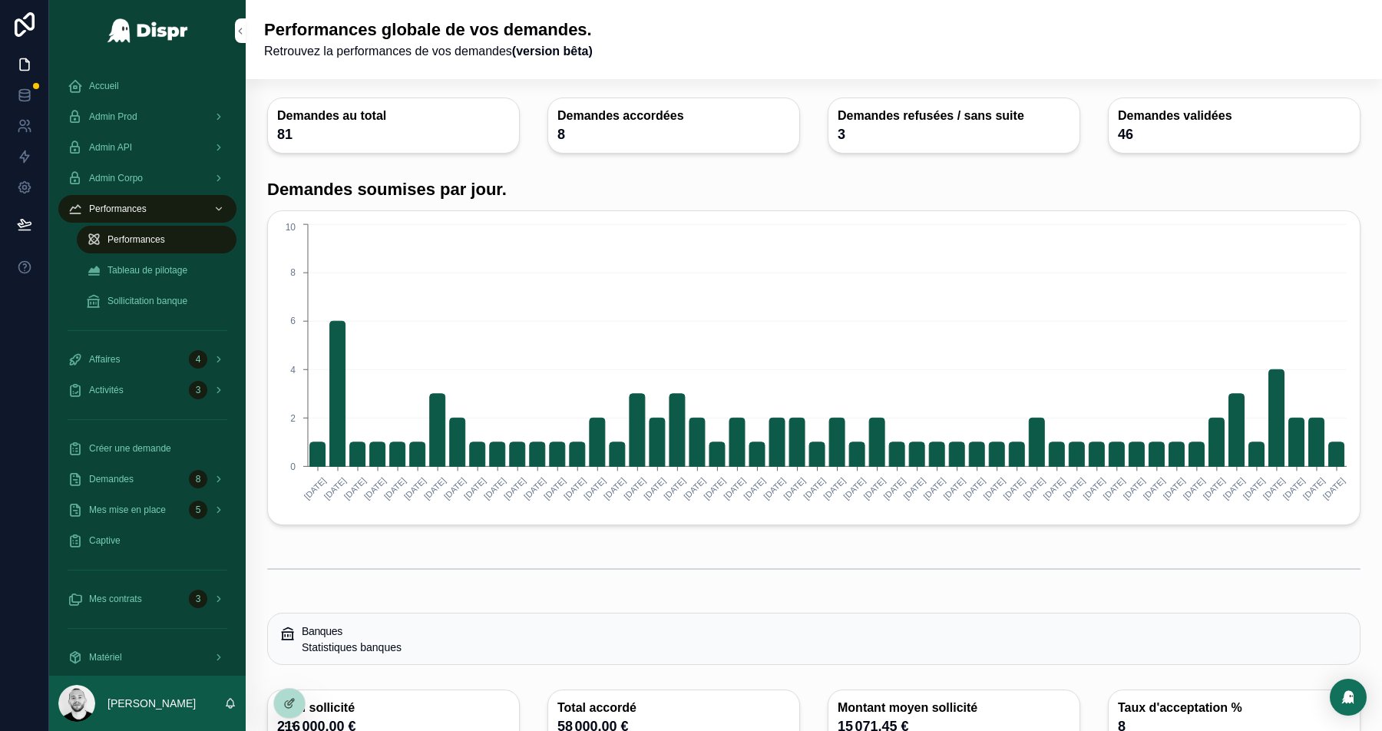
click at [104, 114] on span "Admin Prod" at bounding box center [113, 117] width 48 height 12
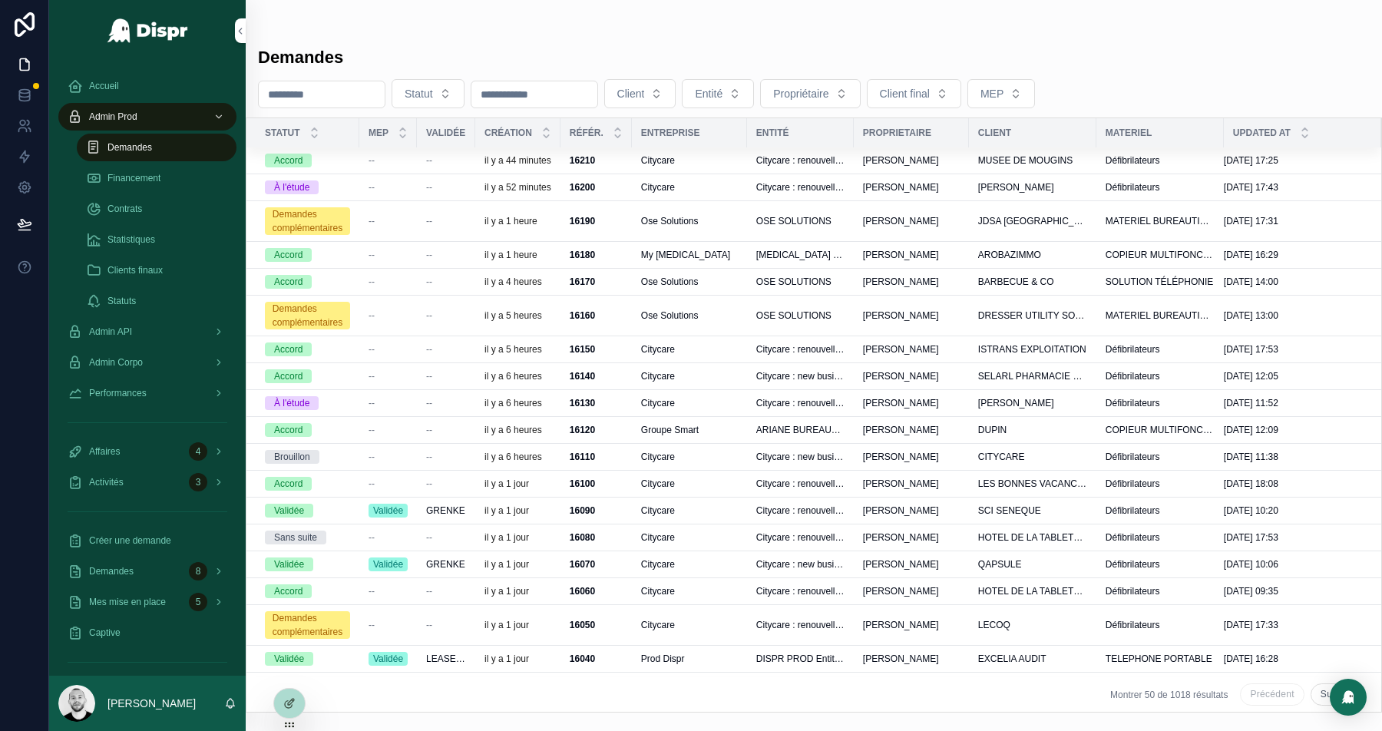
click at [131, 185] on div "Financement" at bounding box center [156, 178] width 141 height 25
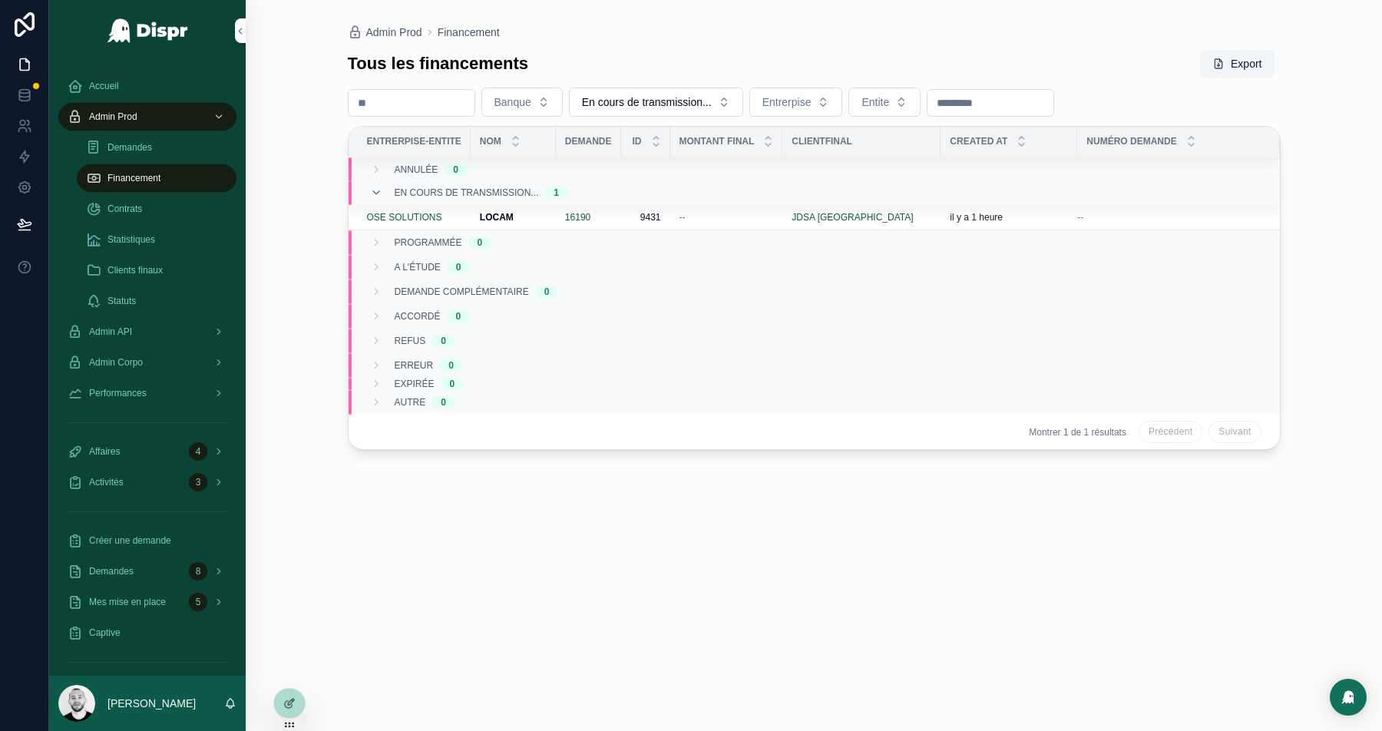
click at [132, 333] on span "Admin API" at bounding box center [110, 332] width 43 height 12
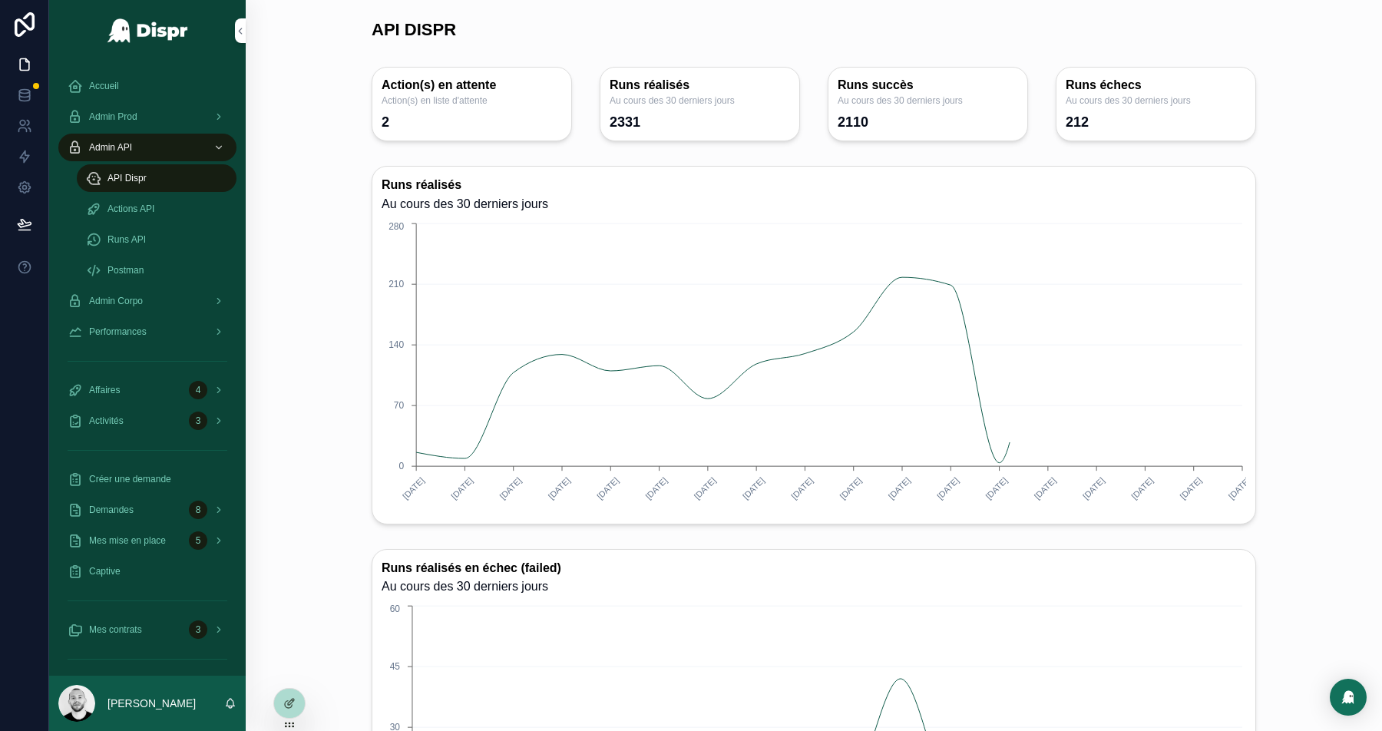
click at [121, 243] on span "Runs API" at bounding box center [126, 239] width 38 height 12
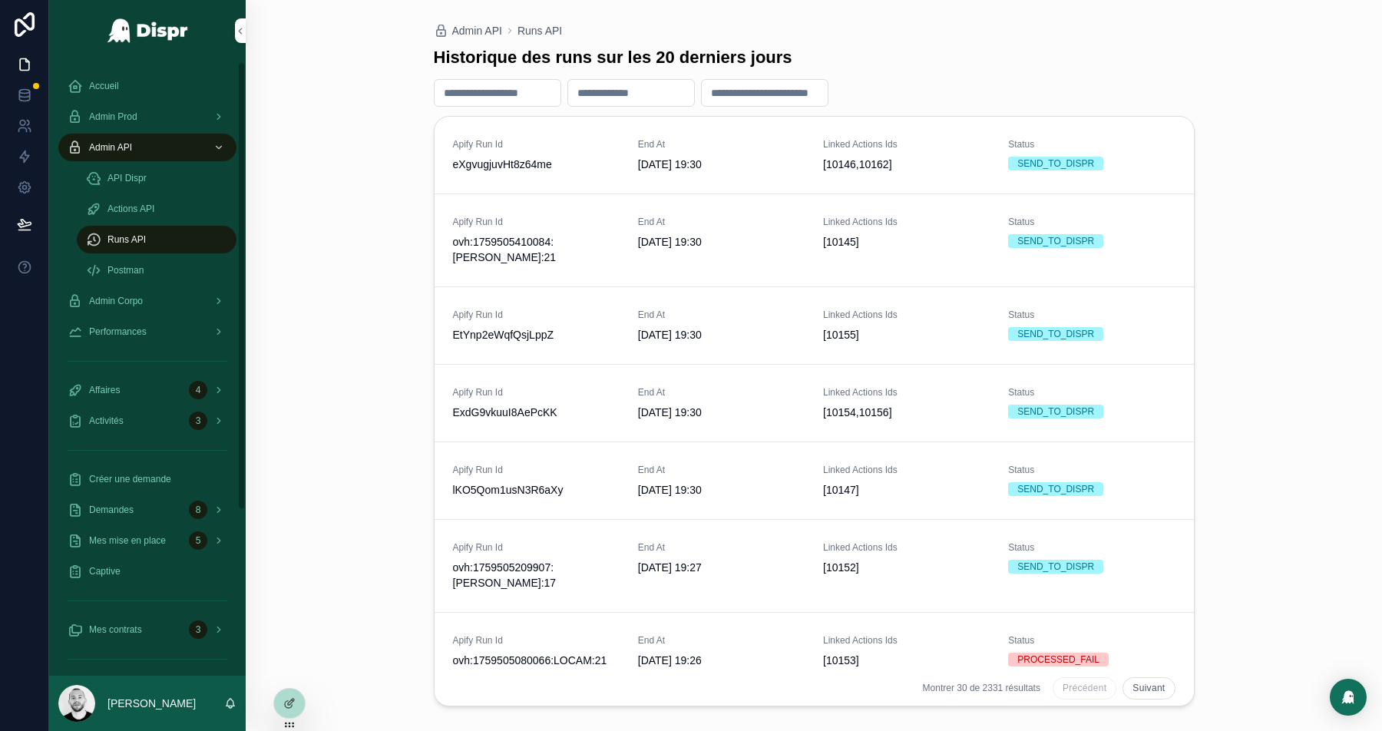
click at [143, 215] on div "Actions API" at bounding box center [156, 209] width 141 height 25
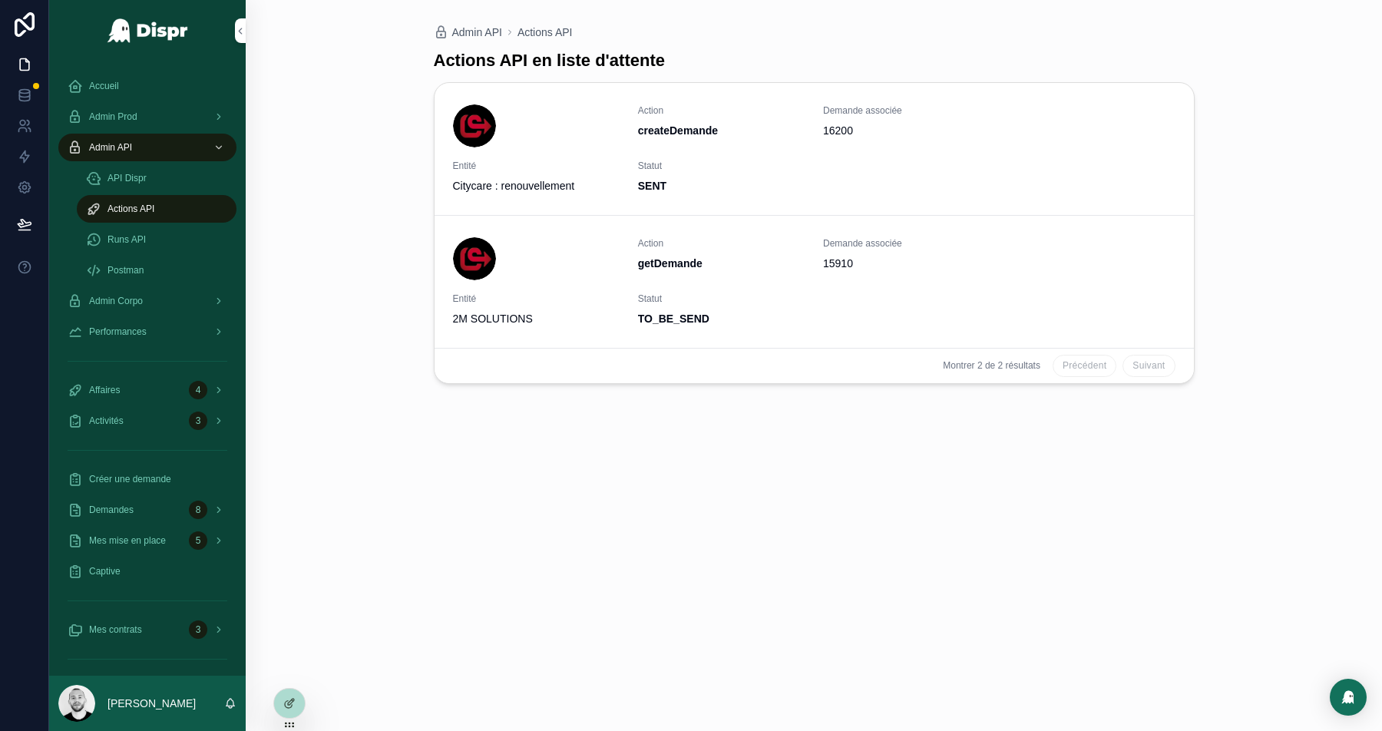
click at [124, 240] on span "Runs API" at bounding box center [126, 239] width 38 height 12
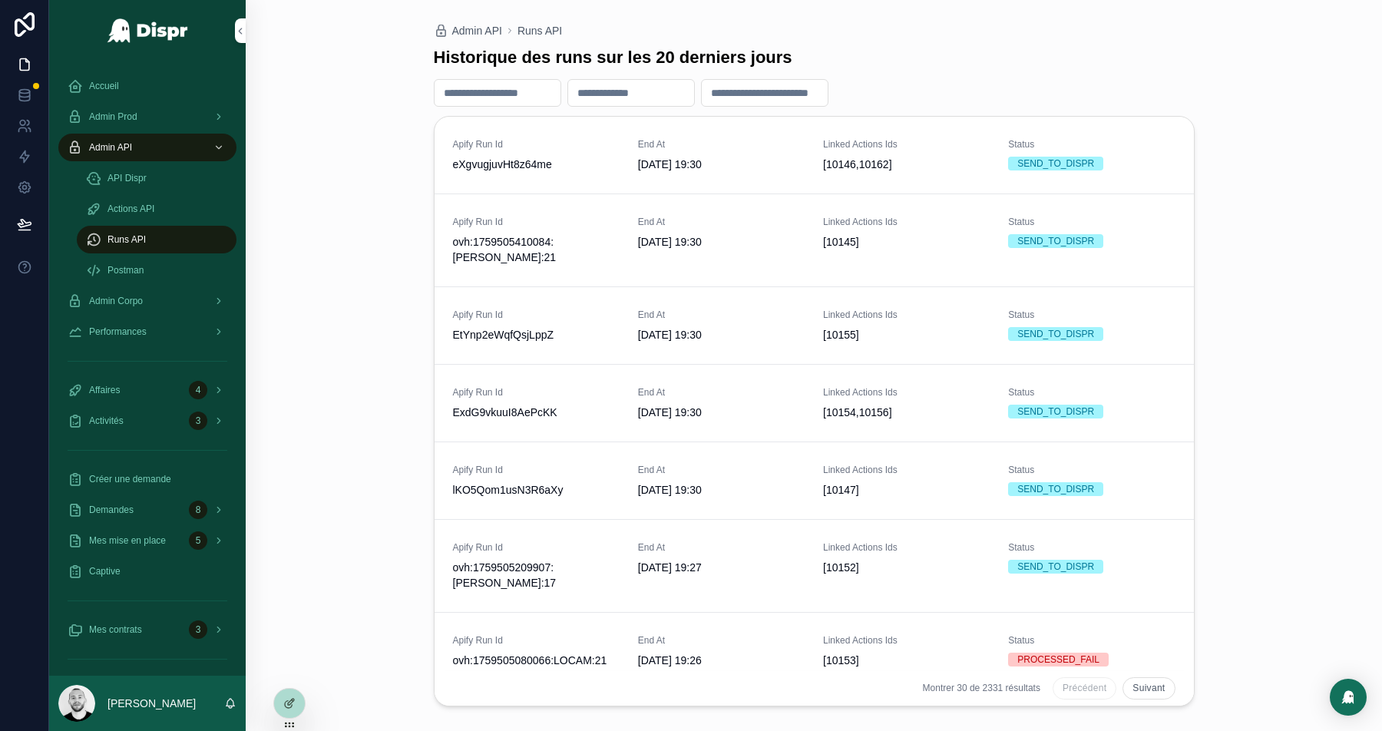
click at [349, 264] on div "Admin API Runs API Historique des runs sur les 20 derniers jours Apify Run Id e…" at bounding box center [814, 365] width 1136 height 731
